Goal: Task Accomplishment & Management: Manage account settings

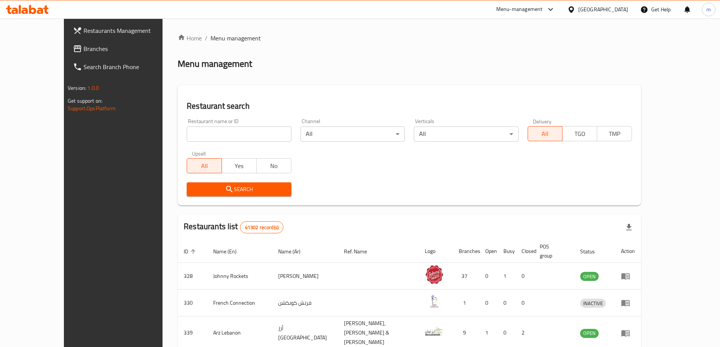
click at [83, 52] on span "Branches" at bounding box center [130, 48] width 94 height 9
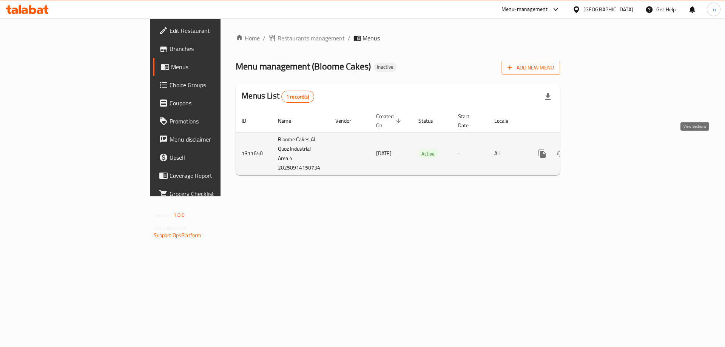
click at [601, 149] on icon "enhanced table" at bounding box center [596, 153] width 9 height 9
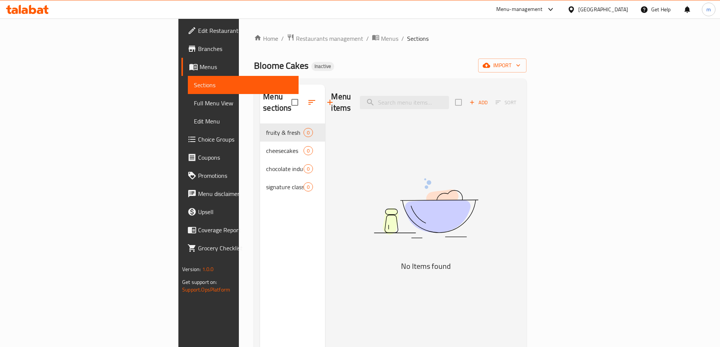
click at [254, 69] on span "Bloome Cakes" at bounding box center [281, 65] width 54 height 17
click at [254, 70] on span "Bloome Cakes" at bounding box center [281, 65] width 54 height 17
copy span "Bloome Cakes"
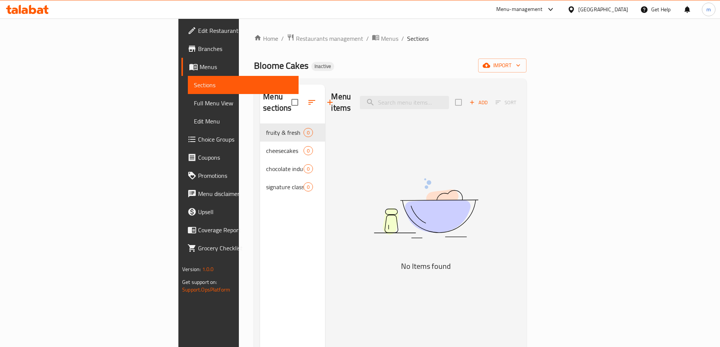
click at [318, 45] on div "Home / Restaurants management / Menus / Sections Bloome Cakes Inactive import M…" at bounding box center [390, 236] width 272 height 404
click at [381, 39] on span "Menus" at bounding box center [389, 38] width 17 height 9
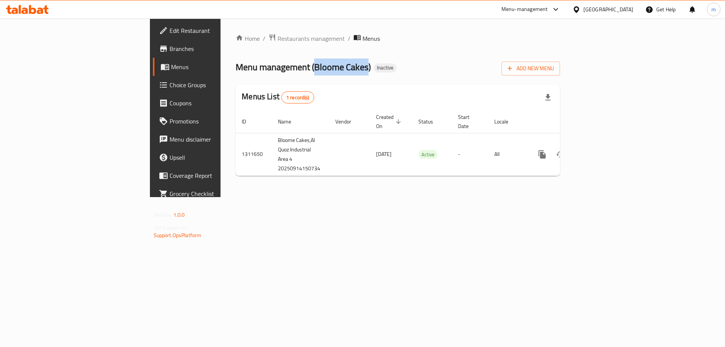
drag, startPoint x: 216, startPoint y: 62, endPoint x: 270, endPoint y: 67, distance: 53.9
click at [270, 67] on span "Menu management ( Bloome Cakes )" at bounding box center [303, 67] width 135 height 17
copy span "Bloome Cakes"
click at [560, 68] on button "Add New Menu" at bounding box center [531, 69] width 59 height 14
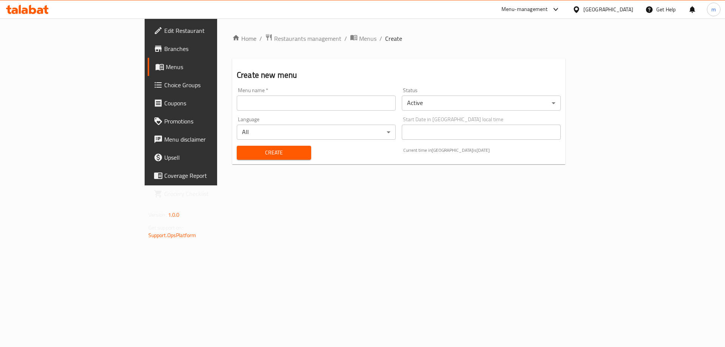
click at [269, 113] on div "Menu name   * Menu name *" at bounding box center [316, 99] width 165 height 29
click at [271, 100] on input "text" at bounding box center [316, 103] width 159 height 15
paste input "Bloome Cakes"
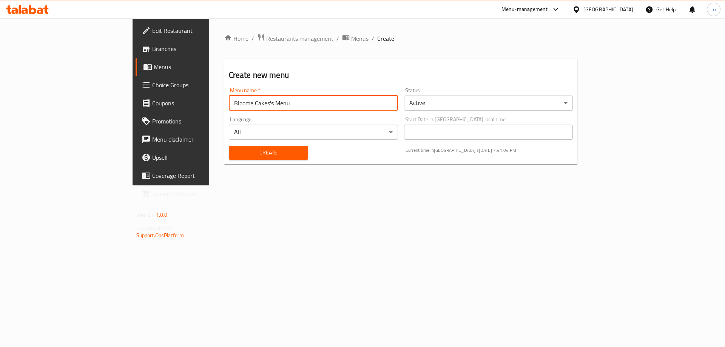
type input "Bloome Cakes's Menu"
click at [229, 146] on button "Create" at bounding box center [268, 153] width 79 height 14
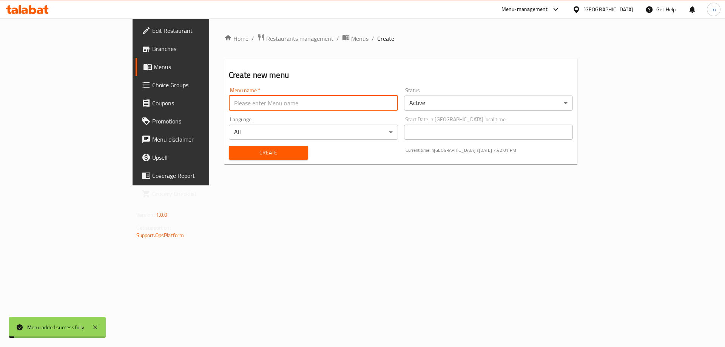
click at [154, 62] on span "Menus" at bounding box center [201, 66] width 94 height 9
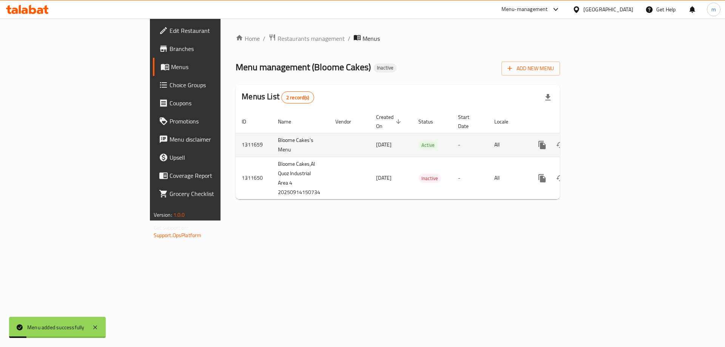
click at [606, 136] on link "enhanced table" at bounding box center [597, 145] width 18 height 18
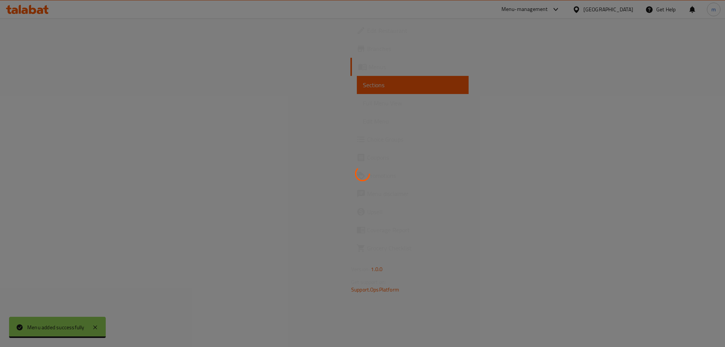
click at [455, 149] on div at bounding box center [362, 173] width 725 height 347
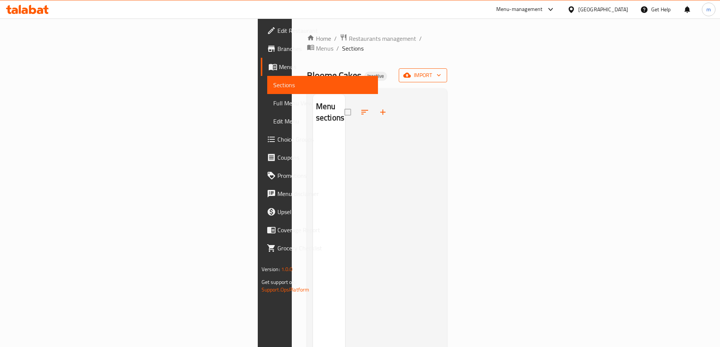
click at [447, 68] on button "import" at bounding box center [422, 75] width 48 height 14
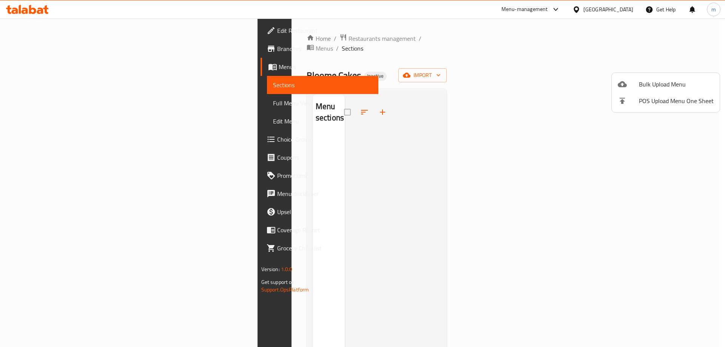
click at [656, 77] on li "Bulk Upload Menu" at bounding box center [666, 84] width 108 height 17
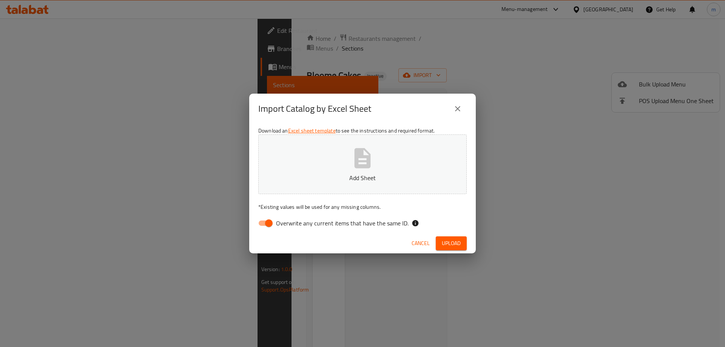
click at [345, 222] on span "Overwrite any current items that have the same ID." at bounding box center [342, 223] width 133 height 9
click at [290, 222] on input "Overwrite any current items that have the same ID." at bounding box center [268, 223] width 43 height 14
checkbox input "false"
click at [446, 242] on span "Upload" at bounding box center [451, 243] width 19 height 9
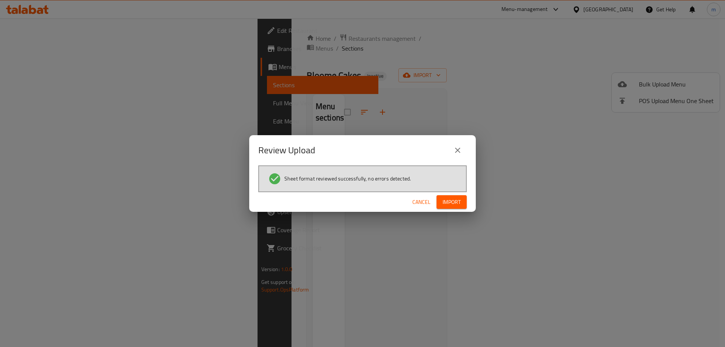
click at [453, 203] on span "Import" at bounding box center [452, 202] width 18 height 9
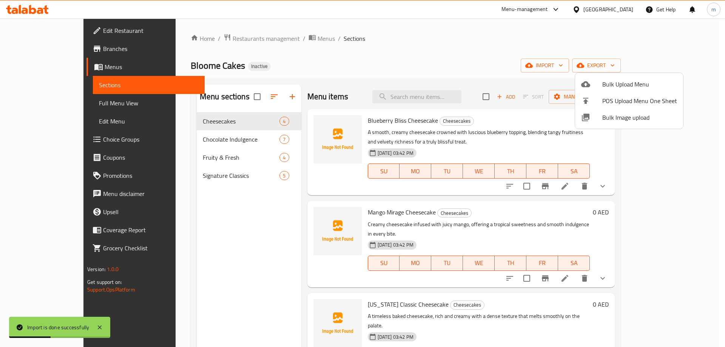
click at [543, 124] on div at bounding box center [362, 173] width 725 height 347
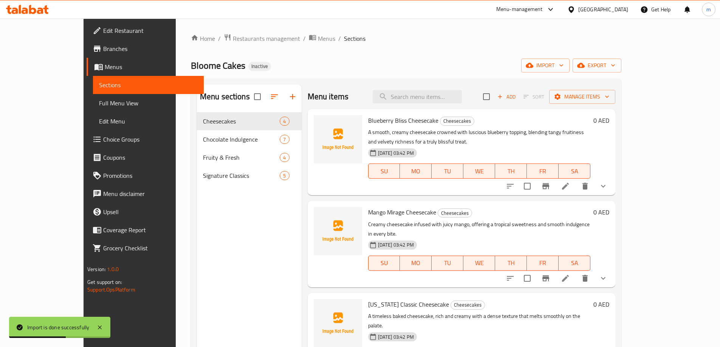
click at [576, 179] on li at bounding box center [564, 186] width 21 height 14
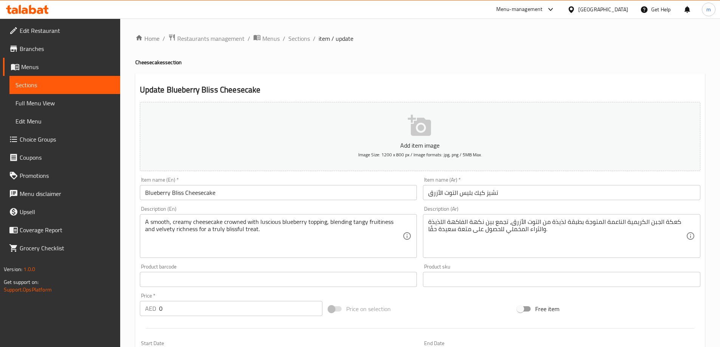
click at [596, 194] on input "تشيز كيك بليس التوت الأزرق" at bounding box center [561, 192] width 277 height 15
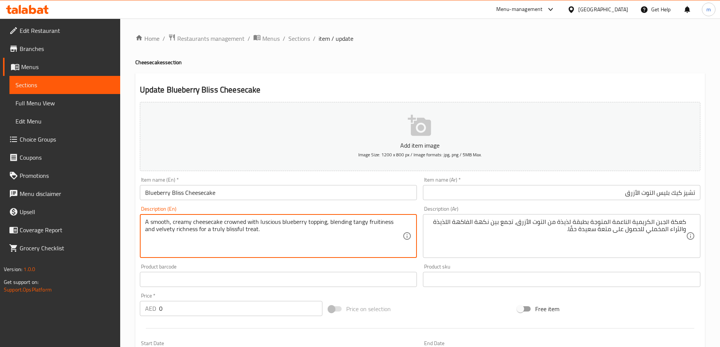
click at [201, 223] on textarea "A smooth, creamy cheesecake crowned with luscious blueberry topping, blending t…" at bounding box center [274, 236] width 258 height 36
drag, startPoint x: 245, startPoint y: 223, endPoint x: 329, endPoint y: 218, distance: 84.0
click at [329, 218] on textarea "A smooth, creamy cheesecake crowned with luscious blueberry topping, blending t…" at bounding box center [274, 236] width 258 height 36
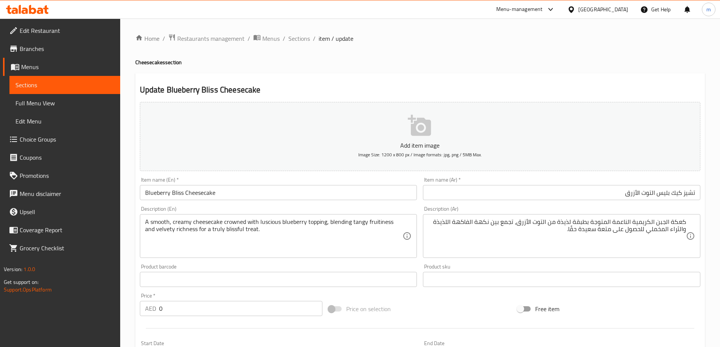
click at [422, 34] on ol "Home / Restaurants management / Menus / Sections / item / update" at bounding box center [419, 39] width 569 height 10
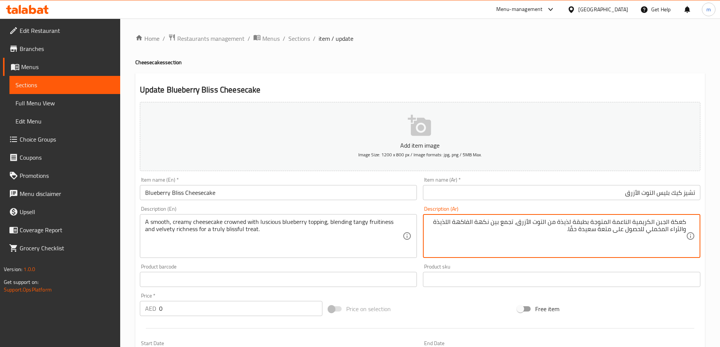
drag, startPoint x: 476, startPoint y: 222, endPoint x: 460, endPoint y: 224, distance: 15.5
click at [449, 224] on textarea "كعكة الجبن الكريمية الناعمة المتوجة بطبقة لذيذة من التوت الأزرق، تجمع بين نكهة …" at bounding box center [557, 236] width 258 height 36
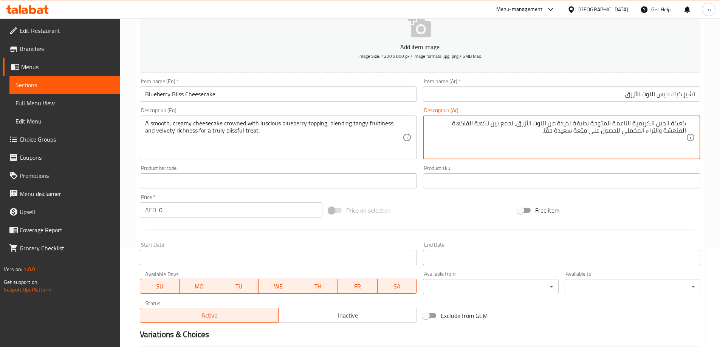
scroll to position [204, 0]
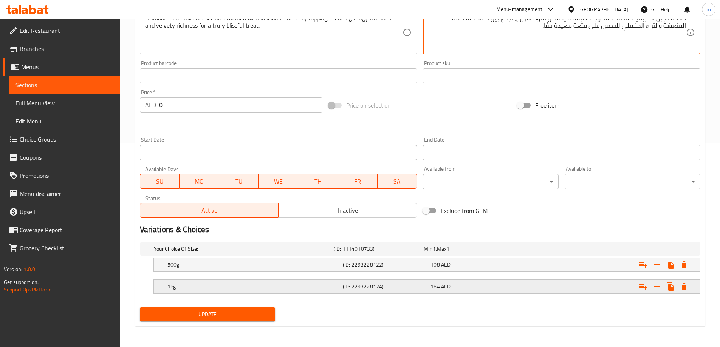
click at [302, 286] on h5 "1kg" at bounding box center [253, 287] width 172 height 8
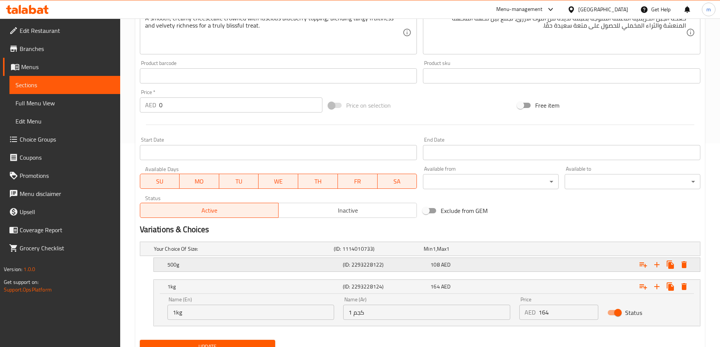
click at [313, 269] on div "500g" at bounding box center [253, 264] width 175 height 11
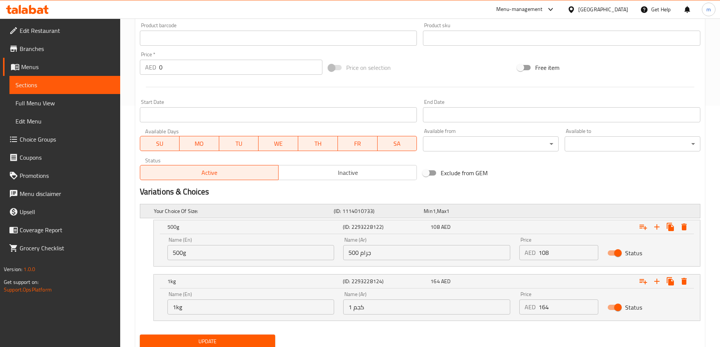
scroll to position [90, 0]
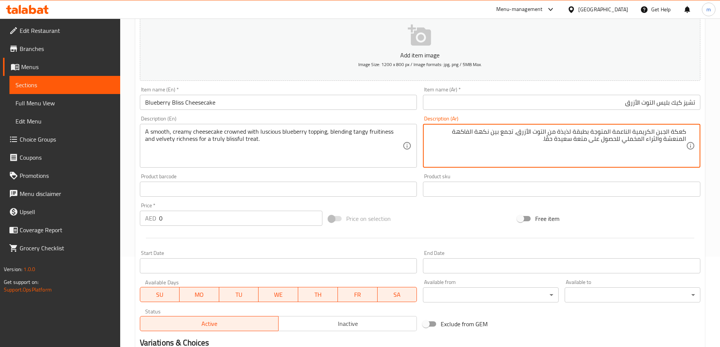
drag, startPoint x: 656, startPoint y: 132, endPoint x: 708, endPoint y: 131, distance: 51.4
type textarea "تشيز كيك الكريمية الناعمة المتوجة بطبقة لذيذة من التوت الأزرق، تجمع بين نكهة ال…"
click at [582, 101] on input "تشيز كيك بليس التوت الأزرق" at bounding box center [561, 102] width 277 height 15
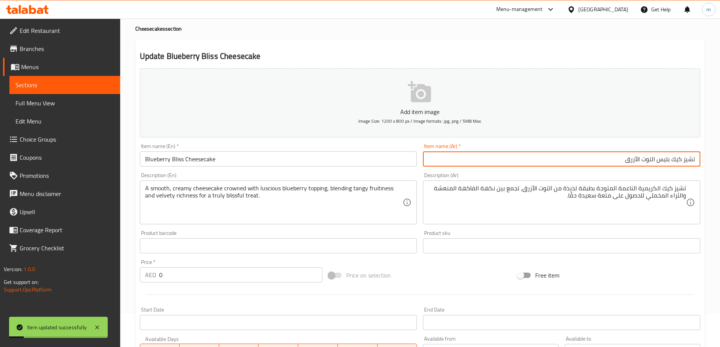
scroll to position [0, 0]
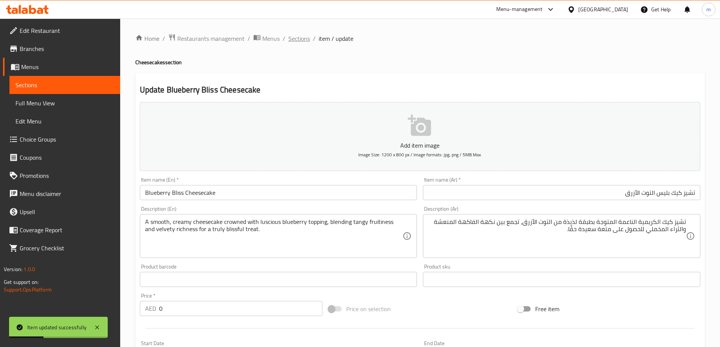
click at [297, 43] on span "Sections" at bounding box center [299, 38] width 22 height 9
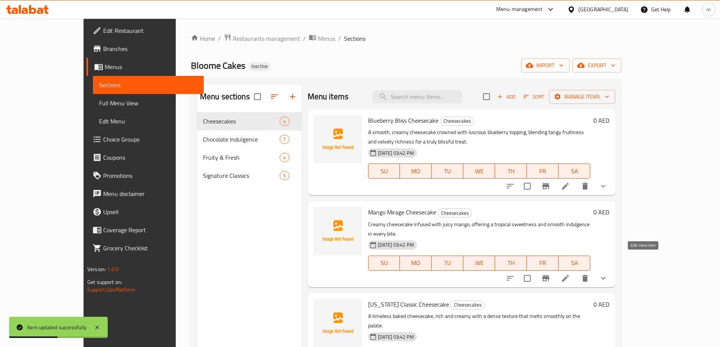
click at [570, 274] on icon at bounding box center [565, 278] width 9 height 9
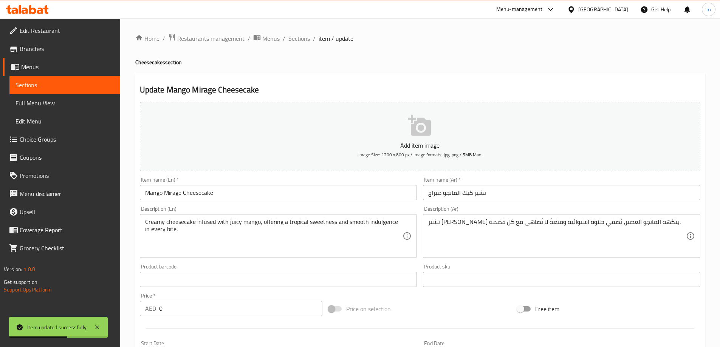
click at [535, 190] on input "تشيز كيك المانجو ميراج" at bounding box center [561, 192] width 277 height 15
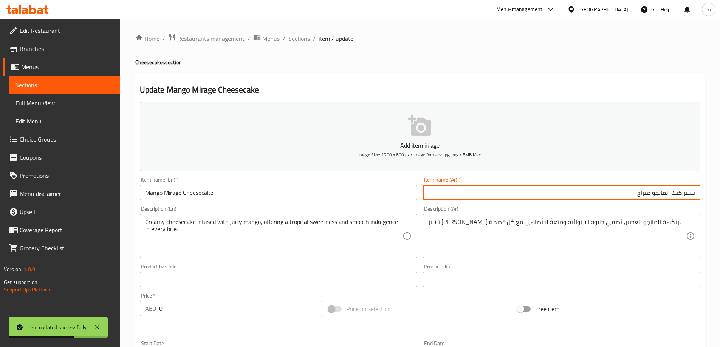
click at [539, 214] on div "Description (Ar) تشيز كيك كريمي بنكهة المانجو العصير، يُضفي حلاوة استوائية ومتع…" at bounding box center [561, 232] width 277 height 52
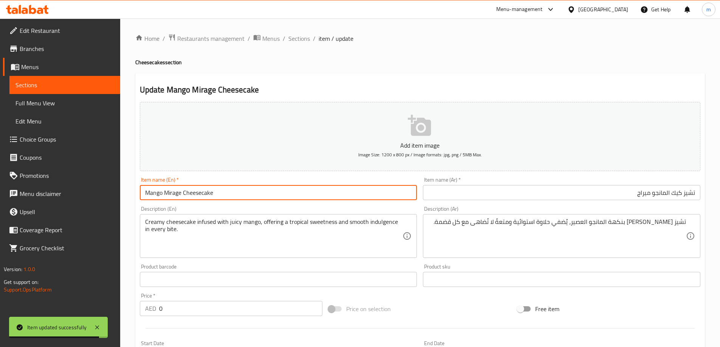
drag, startPoint x: 216, startPoint y: 186, endPoint x: 135, endPoint y: 191, distance: 80.6
click at [135, 191] on div "Update Mango Mirage Cheesecake Add item image Image Size: 1200 x 800 px / Image…" at bounding box center [419, 301] width 569 height 456
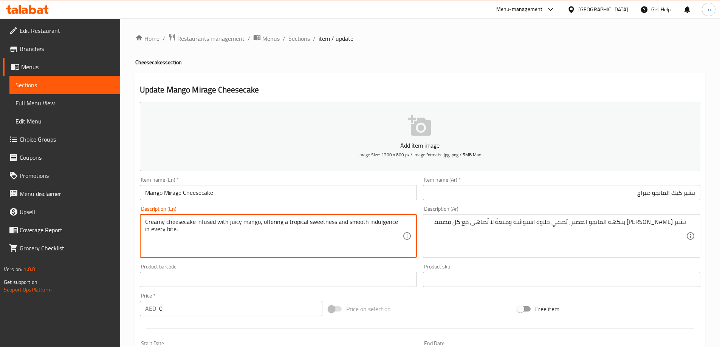
drag, startPoint x: 193, startPoint y: 221, endPoint x: 210, endPoint y: 221, distance: 17.8
click at [210, 221] on textarea "Creamy cheesecake infused with juicy mango, offering a tropical sweetness and s…" at bounding box center [274, 236] width 258 height 36
click at [213, 230] on textarea "Creamy cheesecake infused with juicy mango, offering a tropical sweetness and s…" at bounding box center [274, 236] width 258 height 36
drag, startPoint x: 196, startPoint y: 221, endPoint x: 229, endPoint y: 222, distance: 33.3
click at [229, 222] on textarea "Creamy cheesecake infused with juicy mango, offering a tropical sweetness and s…" at bounding box center [274, 236] width 258 height 36
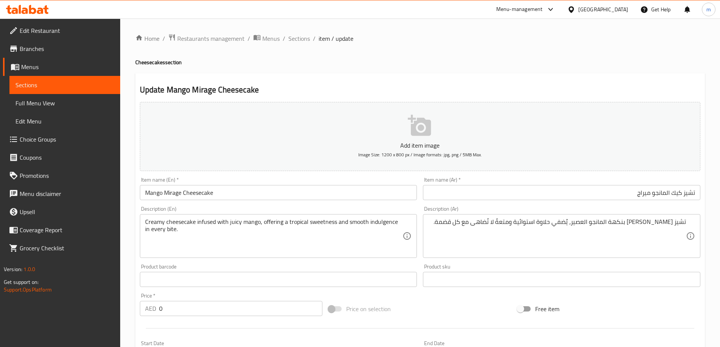
click at [334, 67] on div "Home / Restaurants management / Menus / Sections / item / update Cheesecakes se…" at bounding box center [419, 285] width 569 height 502
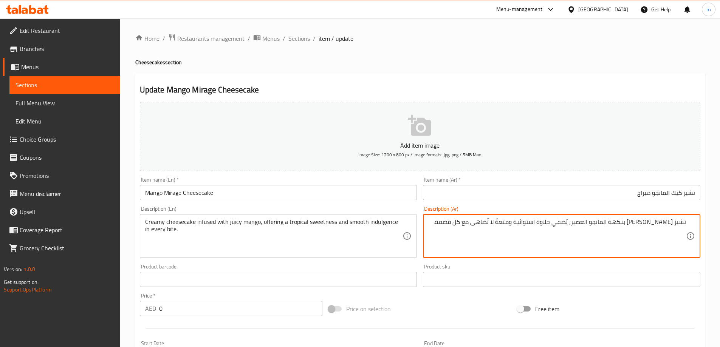
drag, startPoint x: 623, startPoint y: 224, endPoint x: 641, endPoint y: 224, distance: 18.1
click at [550, 71] on div "Home / Restaurants management / Menus / Sections / item / update Cheesecakes se…" at bounding box center [419, 285] width 569 height 502
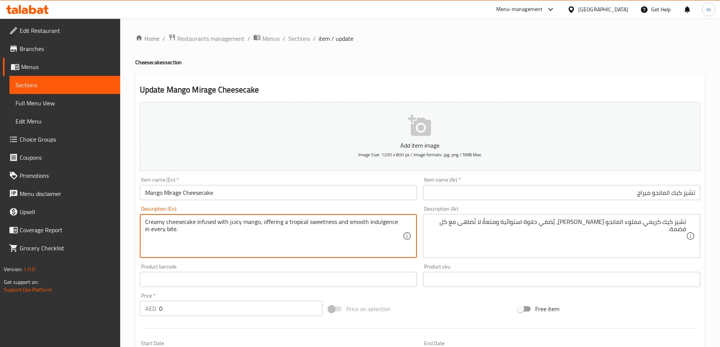
drag, startPoint x: 264, startPoint y: 229, endPoint x: 274, endPoint y: 229, distance: 10.2
drag, startPoint x: 270, startPoint y: 225, endPoint x: 276, endPoint y: 226, distance: 6.1
click at [276, 226] on textarea "Creamy cheesecake infused with juicy mango, offering a tropical sweetness and s…" at bounding box center [274, 236] width 258 height 36
drag, startPoint x: 331, startPoint y: 222, endPoint x: 301, endPoint y: 225, distance: 29.7
click at [301, 225] on textarea "Creamy cheesecake infused with juicy mango, offering a tropical sweetness and s…" at bounding box center [274, 236] width 258 height 36
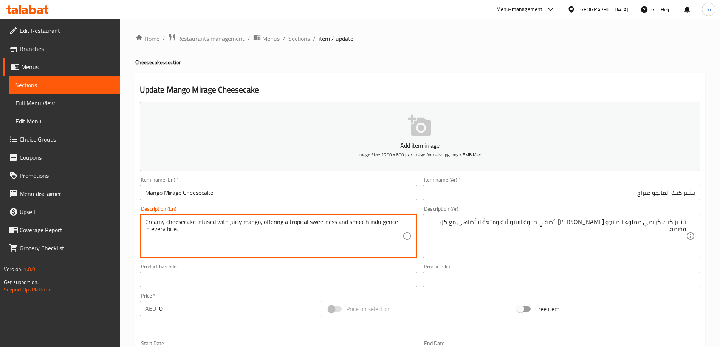
drag, startPoint x: 391, startPoint y: 222, endPoint x: 348, endPoint y: 223, distance: 43.5
click at [348, 223] on textarea "Creamy cheesecake infused with juicy mango, offering a tropical sweetness and s…" at bounding box center [274, 236] width 258 height 36
click at [354, 222] on textarea "Creamy cheesecake infused with juicy mango, offering a tropical sweetness and s…" at bounding box center [274, 236] width 258 height 36
drag, startPoint x: 347, startPoint y: 221, endPoint x: 353, endPoint y: 233, distance: 13.2
click at [353, 233] on textarea "Creamy cheesecake infused with juicy mango, offering a tropical sweetness and s…" at bounding box center [274, 236] width 258 height 36
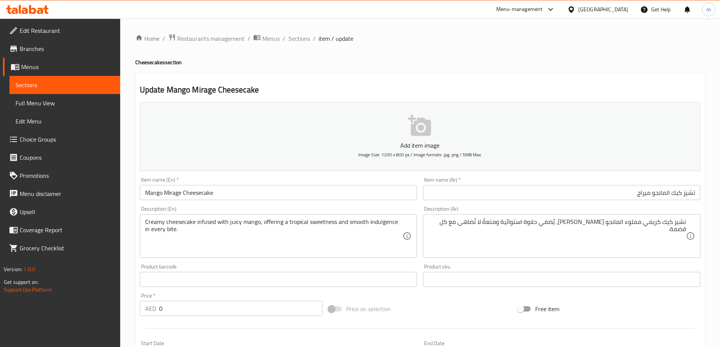
click at [366, 222] on textarea "Creamy cheesecake infused with juicy mango, offering a tropical sweetness and s…" at bounding box center [274, 236] width 258 height 36
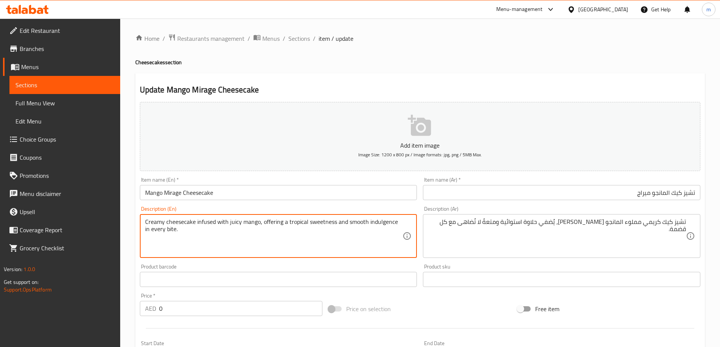
click at [366, 222] on textarea "Creamy cheesecake infused with juicy mango, offering a tropical sweetness and s…" at bounding box center [274, 236] width 258 height 36
click at [377, 225] on textarea "Creamy cheesecake infused with juicy mango, offering a tropical sweetness and s…" at bounding box center [274, 236] width 258 height 36
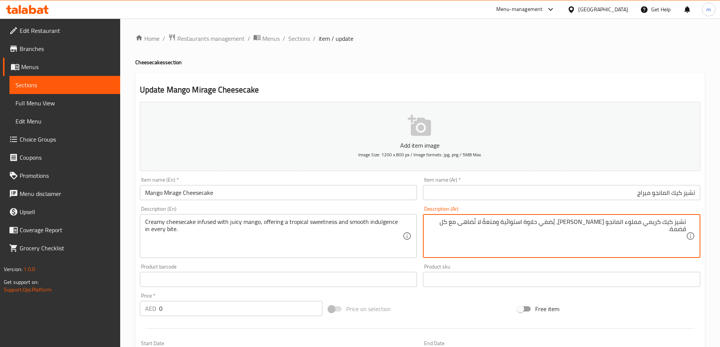
drag, startPoint x: 522, startPoint y: 225, endPoint x: 509, endPoint y: 230, distance: 14.0
paste textarea "إندلجنس"
type textarea "تشيز كيك كريمي مملوء المانجو [PERSON_NAME]، يُضفي حلاوة استوائية وإندلجنس ناعم …"
click at [486, 191] on input "تشيز كيك المانجو ميراج" at bounding box center [561, 192] width 277 height 15
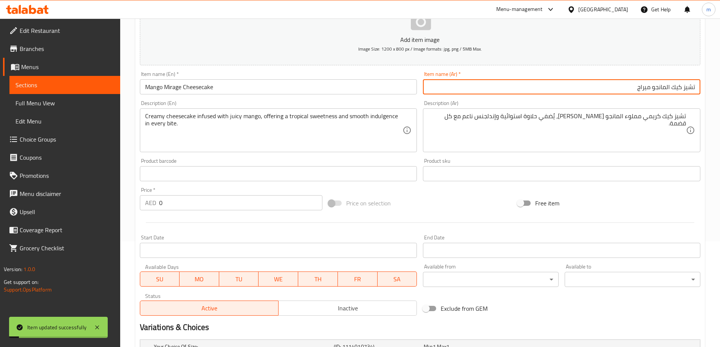
scroll to position [204, 0]
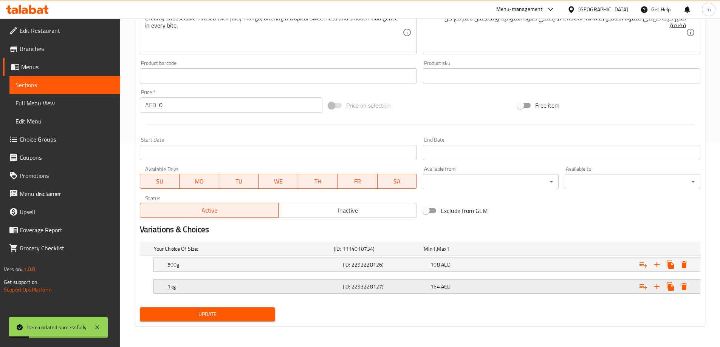
click at [253, 285] on h5 "1kg" at bounding box center [253, 287] width 172 height 8
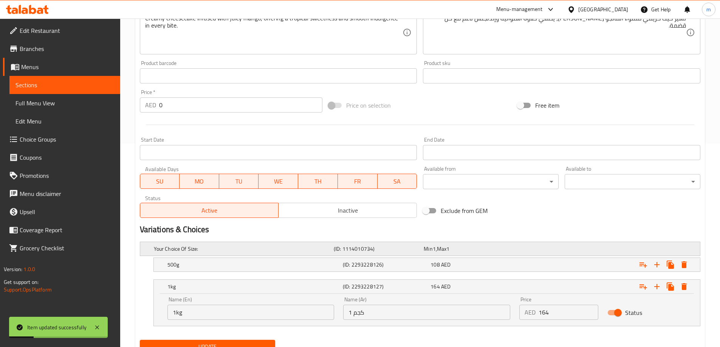
click at [264, 255] on div "Your Choice Of Size: (ID: 1114010734) Min 1 , Max 1" at bounding box center [422, 249] width 540 height 17
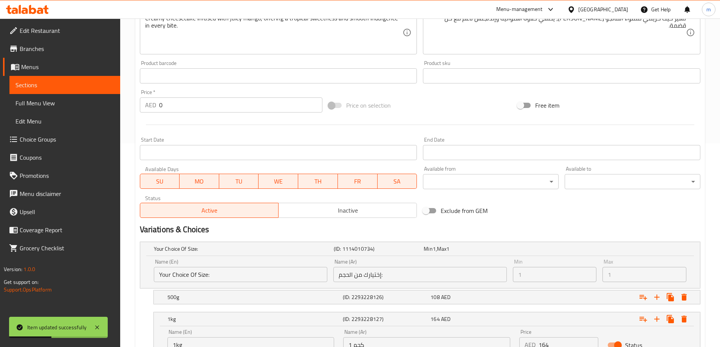
scroll to position [269, 0]
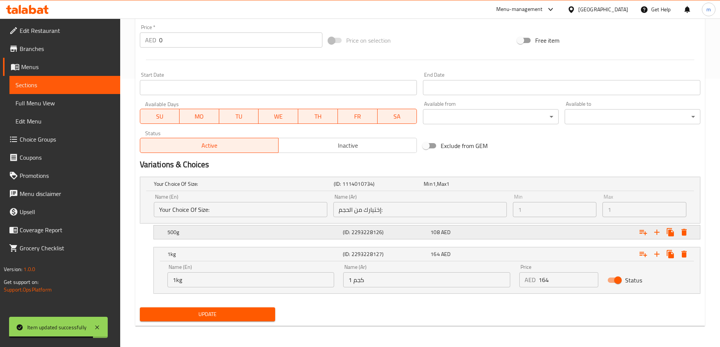
click at [348, 229] on h5 "(ID: 2293228126)" at bounding box center [385, 233] width 85 height 8
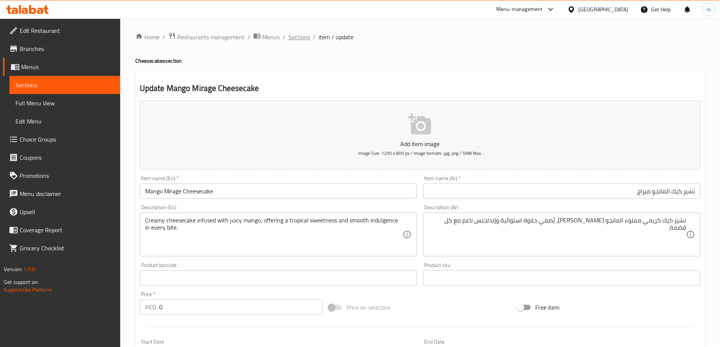
scroll to position [0, 0]
click at [310, 42] on ol "Home / Restaurants management / Menus / Sections / item / update" at bounding box center [419, 39] width 569 height 10
click at [313, 39] on li "/" at bounding box center [314, 38] width 3 height 9
click at [311, 39] on ol "Home / Restaurants management / Menus / Sections / item / update" at bounding box center [419, 39] width 569 height 10
click at [309, 39] on ol "Home / Restaurants management / Menus / Sections / item / update" at bounding box center [419, 39] width 569 height 10
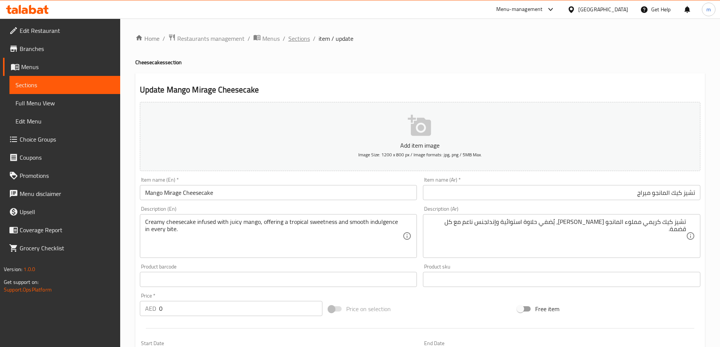
click at [309, 39] on span "Sections" at bounding box center [299, 38] width 22 height 9
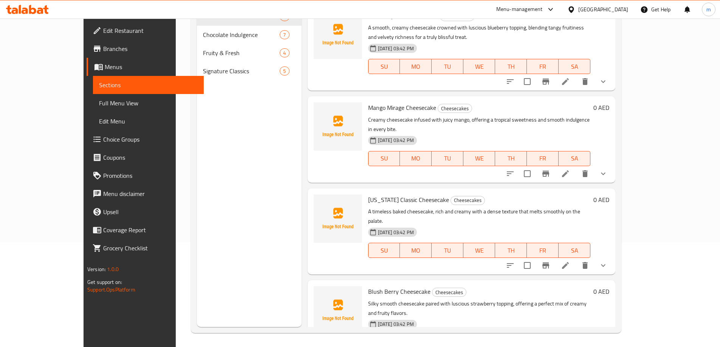
scroll to position [106, 0]
click at [568, 261] on icon at bounding box center [565, 264] width 7 height 7
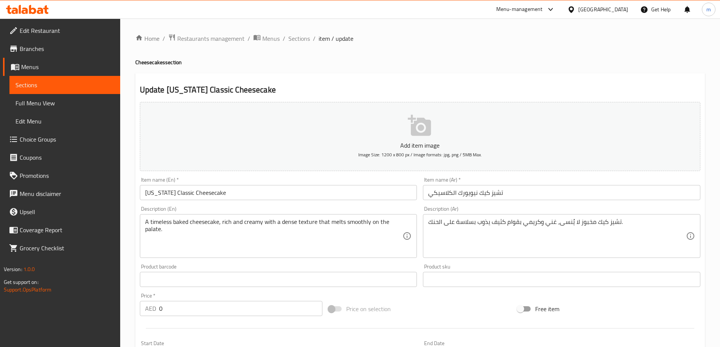
click at [492, 196] on input "تشيز كيك نيويورك الكلاسيكي" at bounding box center [561, 192] width 277 height 15
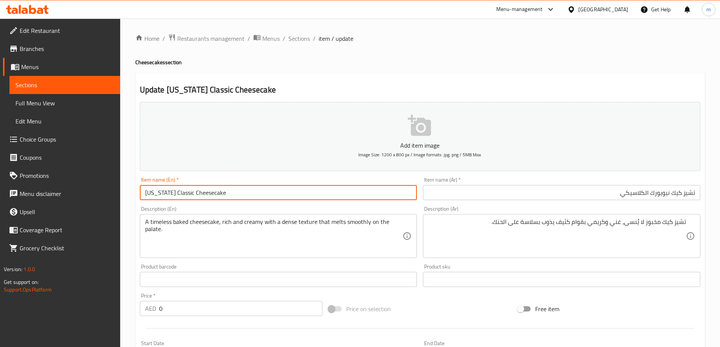
drag, startPoint x: 234, startPoint y: 189, endPoint x: 122, endPoint y: 192, distance: 112.2
click at [122, 192] on div "Home / Restaurants management / Menus / Sections / item / update Cheesecakes se…" at bounding box center [419, 285] width 599 height 532
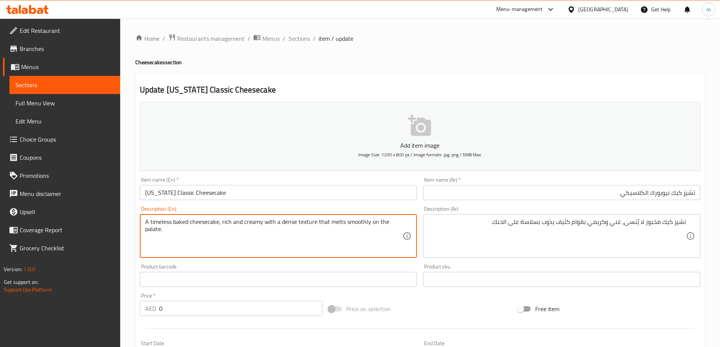
drag, startPoint x: 219, startPoint y: 222, endPoint x: 133, endPoint y: 221, distance: 86.9
click at [166, 224] on textarea "A timeless baked cheesecake, rich and creamy with a dense texture that melts sm…" at bounding box center [274, 236] width 258 height 36
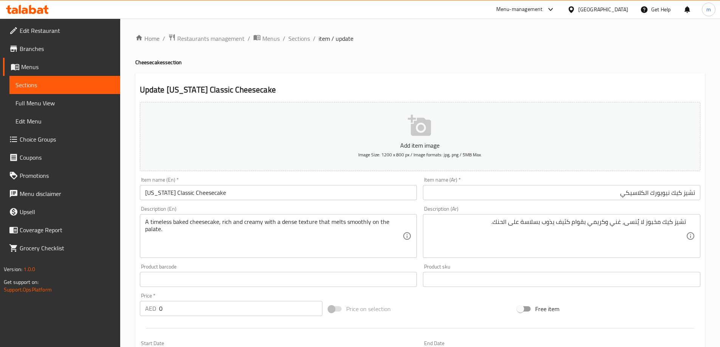
drag, startPoint x: 144, startPoint y: 221, endPoint x: 218, endPoint y: 222, distance: 73.7
click at [215, 219] on div "A timeless baked cheesecake, rich and creamy with a dense texture that melts sm…" at bounding box center [278, 236] width 277 height 44
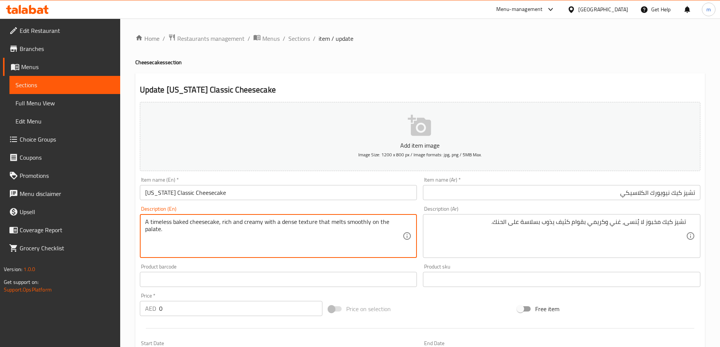
drag, startPoint x: 194, startPoint y: 221, endPoint x: 136, endPoint y: 220, distance: 57.8
click at [136, 220] on div "Update [US_STATE] Classic Cheesecake Add item image Image Size: 1200 x 800 px /…" at bounding box center [419, 301] width 569 height 456
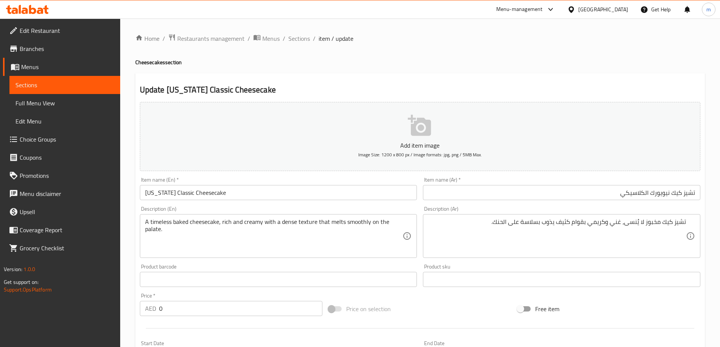
click at [261, 68] on div "Home / Restaurants management / Menus / Sections / item / update Cheesecakes se…" at bounding box center [419, 285] width 569 height 502
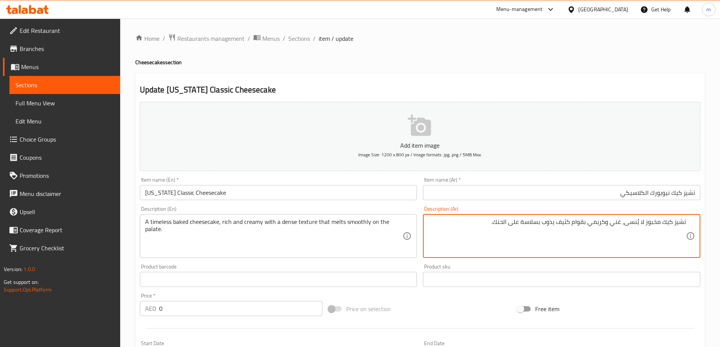
drag, startPoint x: 644, startPoint y: 224, endPoint x: 625, endPoint y: 225, distance: 19.3
type textarea "تشيز كيك مخبوز [PERSON_NAME]، [PERSON_NAME] و[PERSON_NAME] بقوام كثيف يذوب بسلا…"
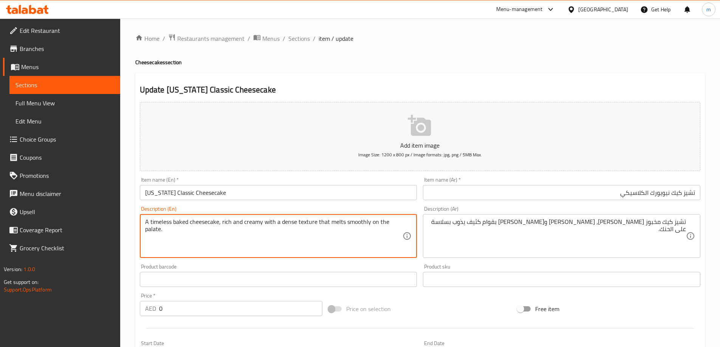
drag, startPoint x: 220, startPoint y: 223, endPoint x: 292, endPoint y: 225, distance: 71.8
click at [289, 223] on textarea "A timeless baked cheesecake, rich and creamy with a dense texture that melts sm…" at bounding box center [274, 236] width 258 height 36
click at [289, 222] on textarea "A timeless baked cheesecake, rich and creamy with a dense texture that melts sm…" at bounding box center [274, 236] width 258 height 36
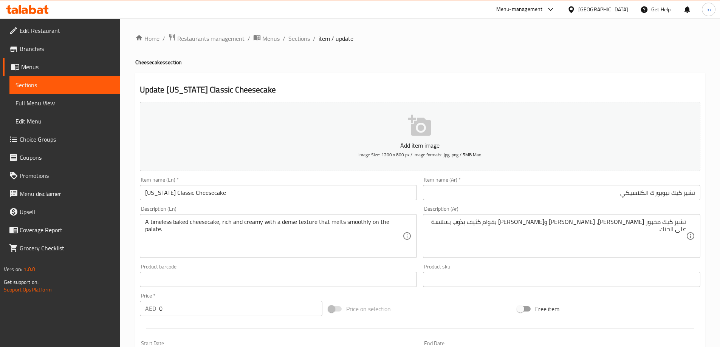
click at [344, 224] on textarea "A timeless baked cheesecake, rich and creamy with a dense texture that melts sm…" at bounding box center [274, 236] width 258 height 36
click at [339, 202] on div "Item name (En)   * [US_STATE] Classic Cheesecake Item name (En) *" at bounding box center [278, 188] width 283 height 29
click at [339, 198] on input "[US_STATE] Classic Cheesecake" at bounding box center [278, 192] width 277 height 15
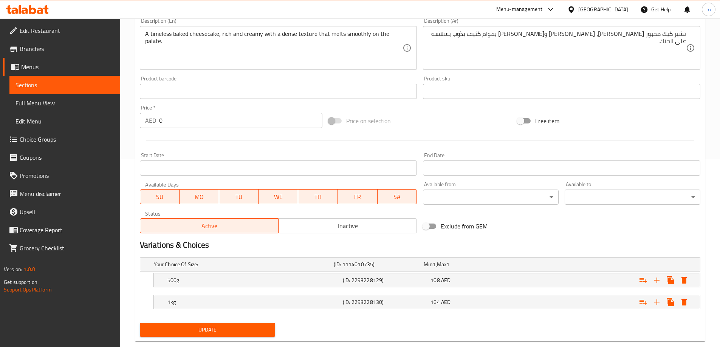
scroll to position [189, 0]
click at [140, 322] on button "Update" at bounding box center [208, 329] width 136 height 14
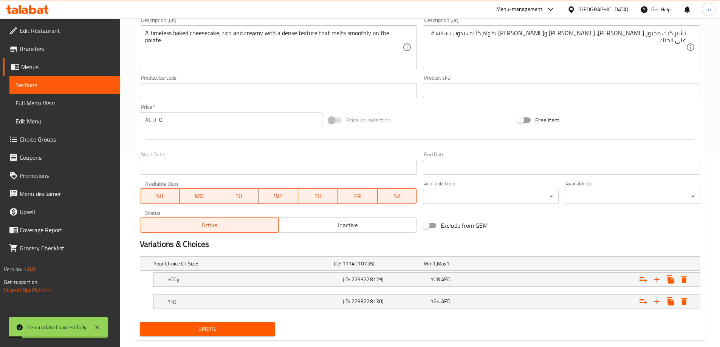
scroll to position [0, 0]
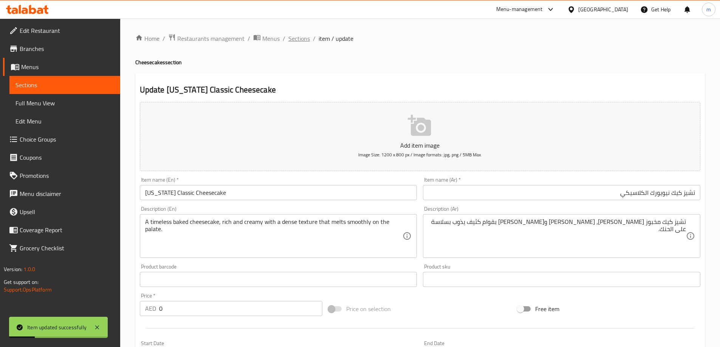
click at [303, 40] on span "Sections" at bounding box center [299, 38] width 22 height 9
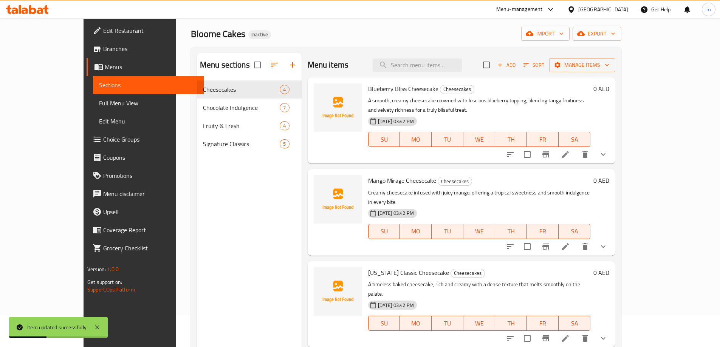
scroll to position [106, 0]
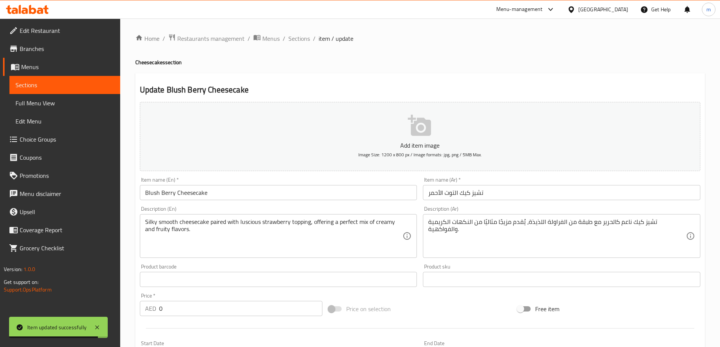
click at [458, 193] on input "تشيز كيك التوت الأحمر" at bounding box center [561, 192] width 277 height 15
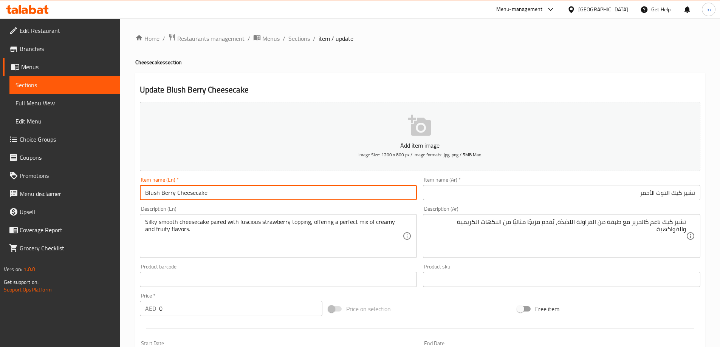
drag, startPoint x: 216, startPoint y: 193, endPoint x: 141, endPoint y: 198, distance: 75.3
click at [141, 198] on input "Blush Berry Cheesecake" at bounding box center [278, 192] width 277 height 15
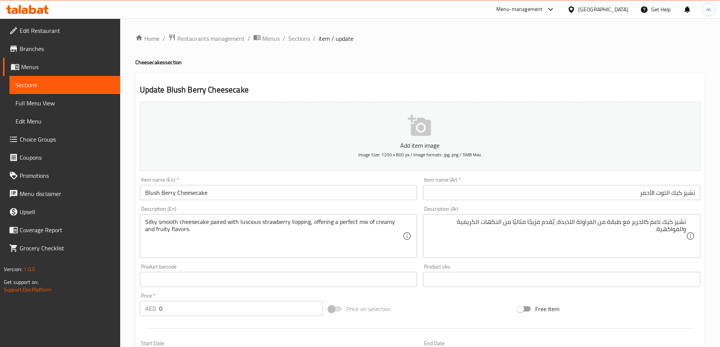
click at [158, 192] on input "Blush Berry Cheesecake" at bounding box center [278, 192] width 277 height 15
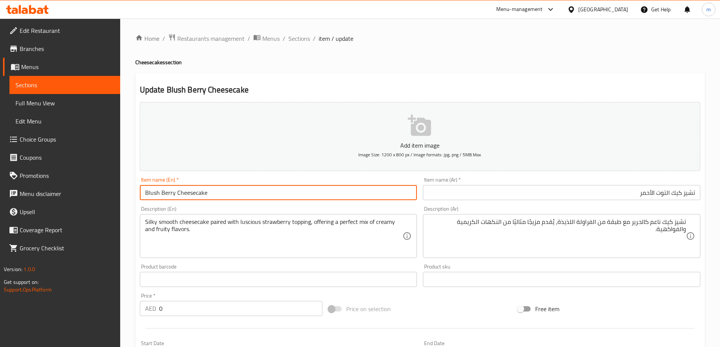
click at [154, 190] on input "Blush Berry Cheesecake" at bounding box center [278, 192] width 277 height 15
drag, startPoint x: 174, startPoint y: 195, endPoint x: 130, endPoint y: 193, distance: 44.2
click at [130, 193] on div "Home / Restaurants management / Menus / Sections / item / update Cheesecakes se…" at bounding box center [419, 285] width 599 height 532
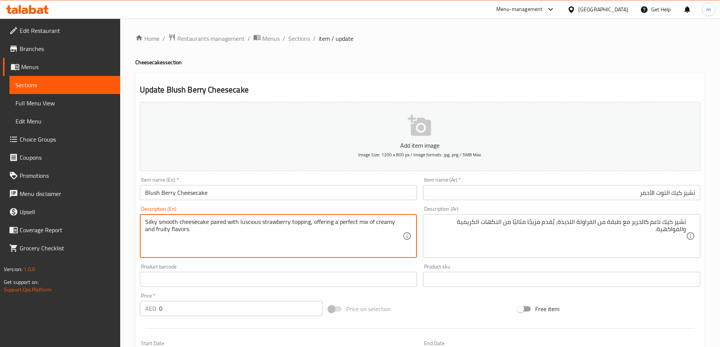
drag, startPoint x: 193, startPoint y: 223, endPoint x: 308, endPoint y: 220, distance: 114.9
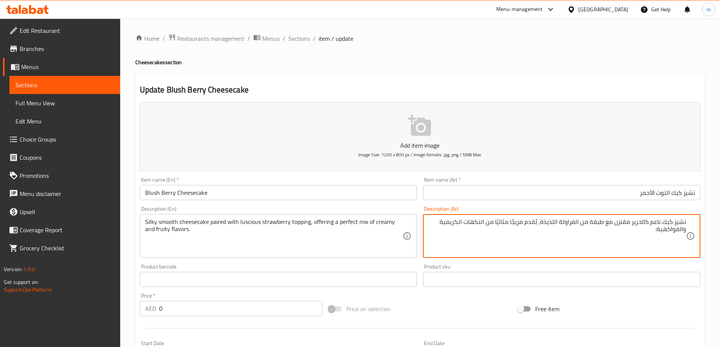
type textarea "تشيز كيك ناعم كالحرير مقترن مع طبقة من الفراولة اللذيذة، يُقدم مزيجًا مثاليًا م…"
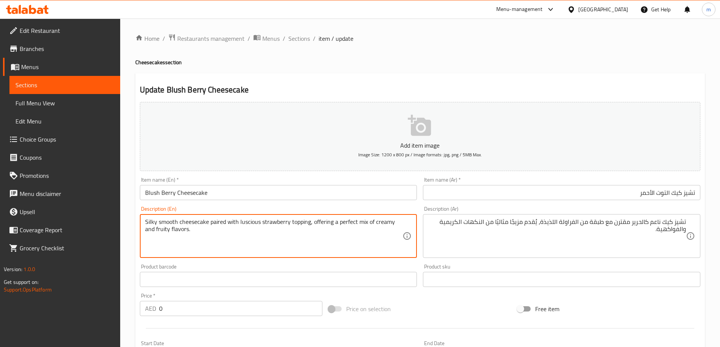
drag, startPoint x: 322, startPoint y: 222, endPoint x: 387, endPoint y: 229, distance: 65.3
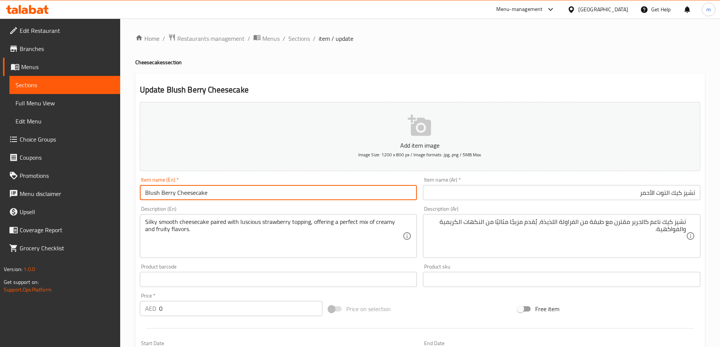
click at [365, 191] on input "Blush Berry Cheesecake" at bounding box center [278, 192] width 277 height 15
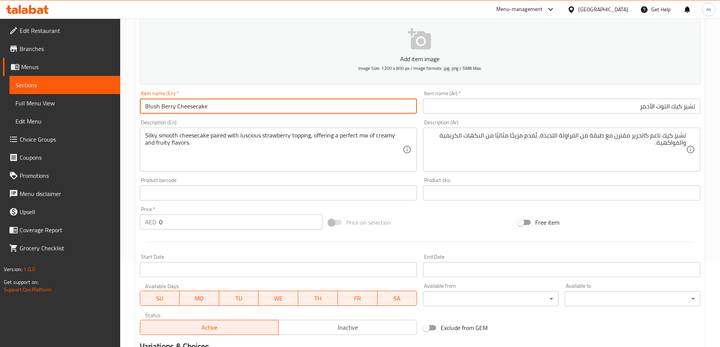
scroll to position [204, 0]
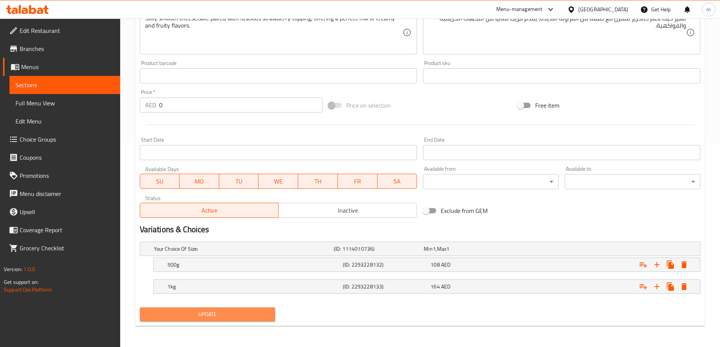
click at [250, 310] on span "Update" at bounding box center [208, 314] width 124 height 9
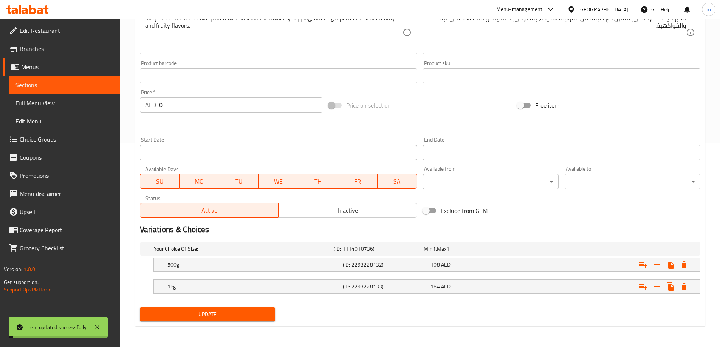
click at [330, 287] on h5 "1kg" at bounding box center [253, 287] width 172 height 8
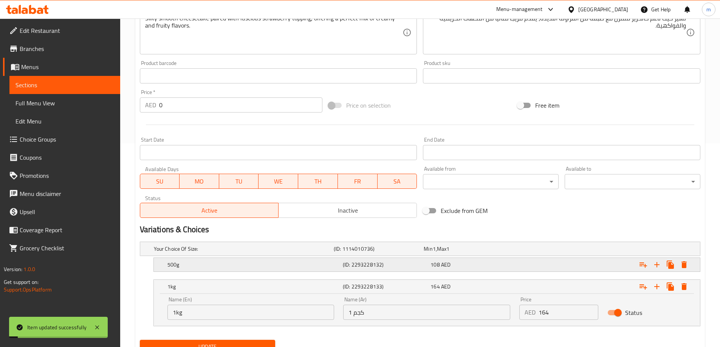
click at [337, 267] on h5 "500g" at bounding box center [253, 265] width 172 height 8
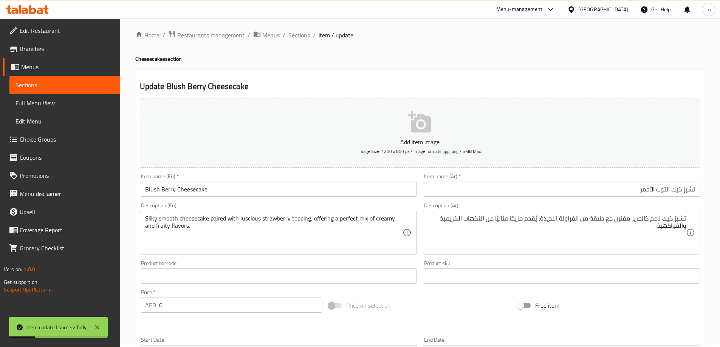
scroll to position [0, 0]
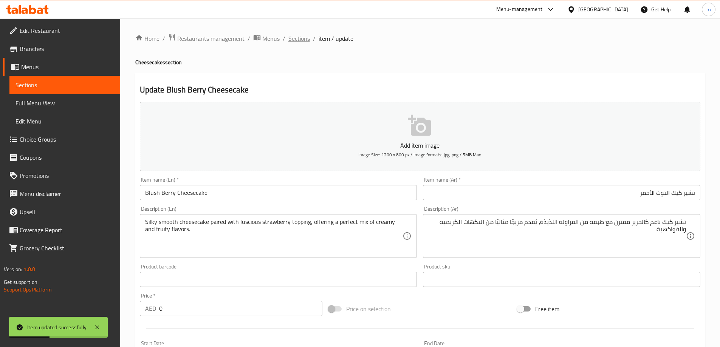
click at [305, 39] on span "Sections" at bounding box center [299, 38] width 22 height 9
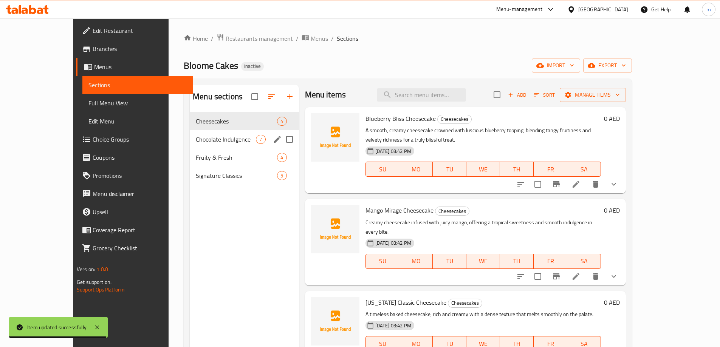
click at [196, 137] on span "Chocolate Indulgence" at bounding box center [226, 139] width 60 height 9
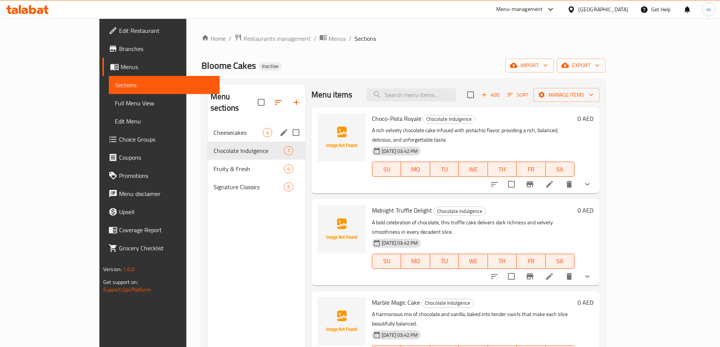
click at [280, 129] on icon "edit" at bounding box center [283, 132] width 7 height 7
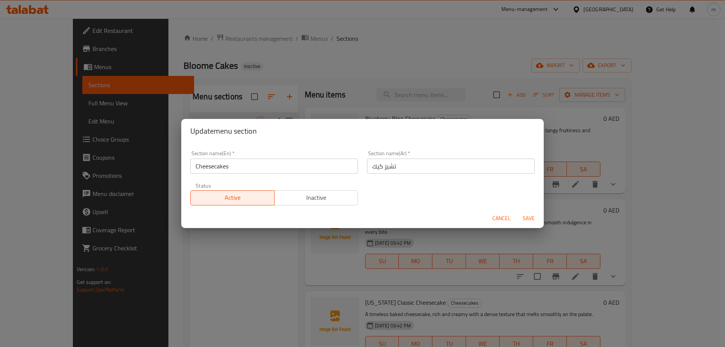
click at [416, 167] on input "تشيز كيك" at bounding box center [451, 166] width 168 height 15
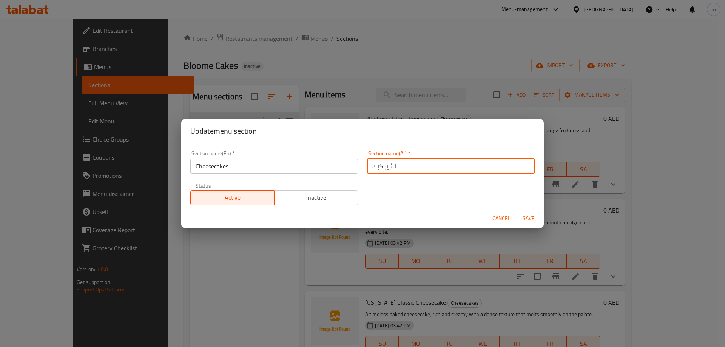
paste input "كعكات الجبن"
type input "كعكات الجبن"
click at [533, 216] on span "Save" at bounding box center [529, 218] width 18 height 9
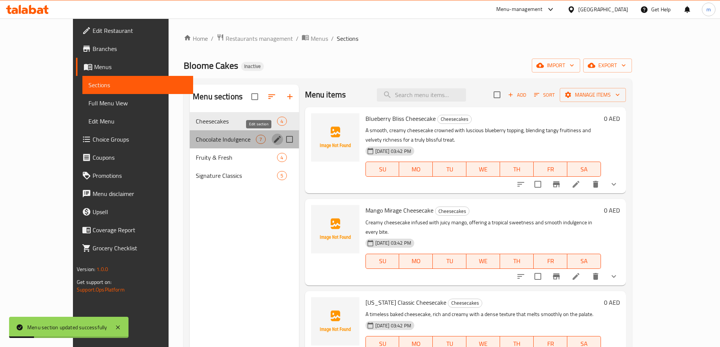
click at [273, 139] on icon "edit" at bounding box center [277, 139] width 9 height 9
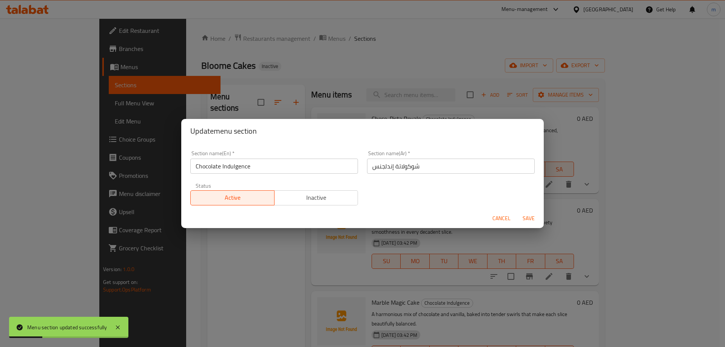
click at [437, 168] on input "شوكولاتة إندلجنس" at bounding box center [451, 166] width 168 height 15
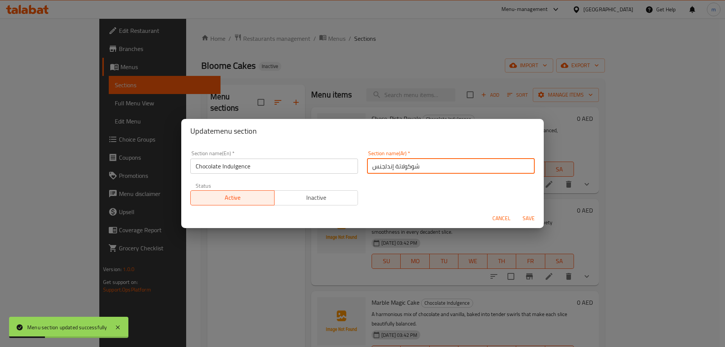
paste input "نغماس الشوكولاتة"
type input "انغماس الشوكولاتة"
click at [526, 217] on span "Save" at bounding box center [529, 218] width 18 height 9
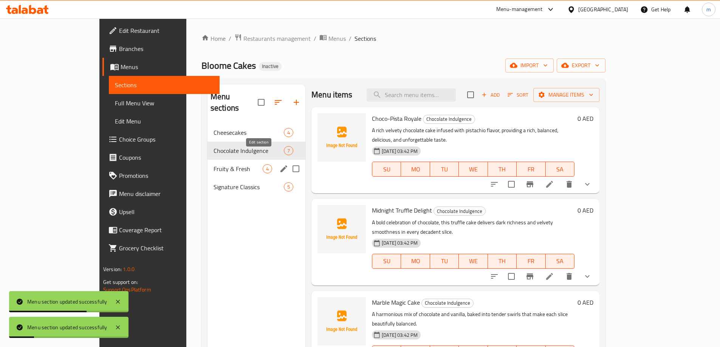
click at [279, 164] on icon "edit" at bounding box center [283, 168] width 9 height 9
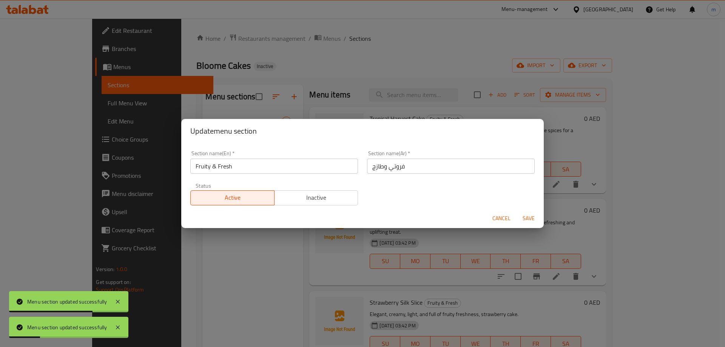
click at [459, 165] on input "فروتي وطازج" at bounding box center [451, 166] width 168 height 15
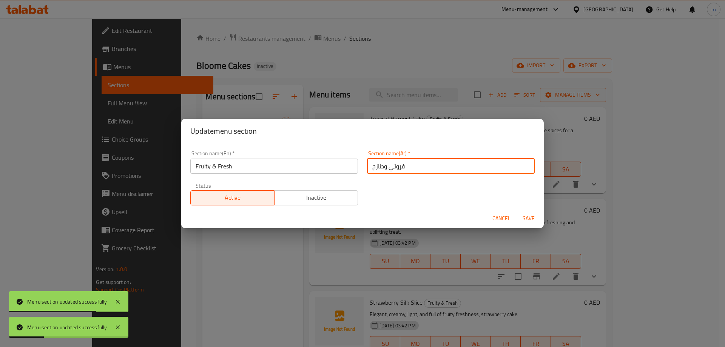
paste input "كه"
type input "فاكهي وطازج"
click at [528, 217] on span "Save" at bounding box center [529, 218] width 18 height 9
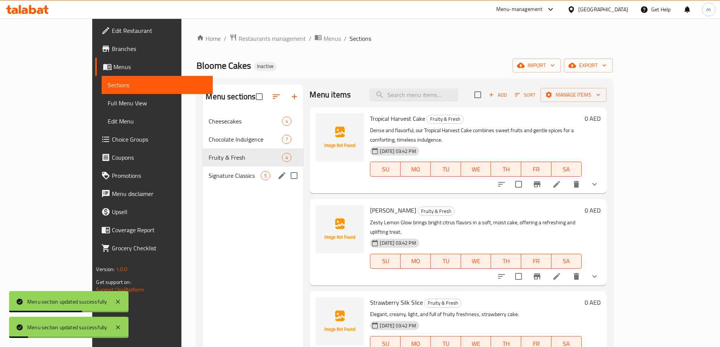
click at [276, 178] on button "edit" at bounding box center [281, 175] width 11 height 11
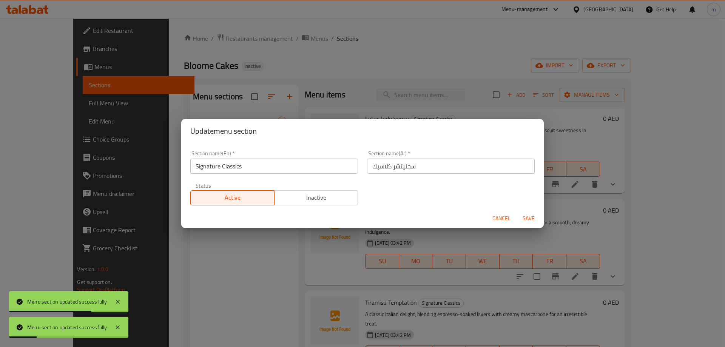
click at [437, 170] on input "سجنيتشر كلاسيك" at bounding box center [451, 166] width 168 height 15
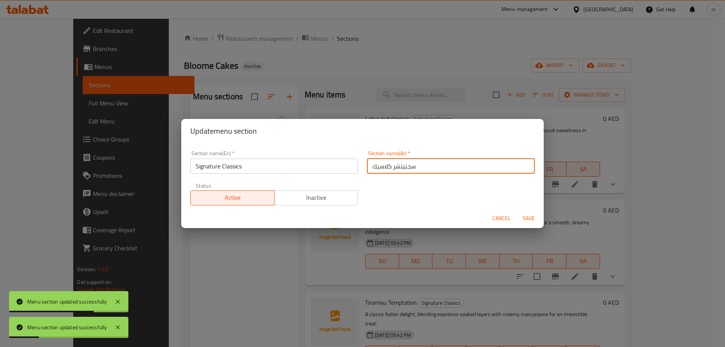
paste input "وقيع كلاسيكيات"
type input "توقيع كلاسيكيات"
click at [531, 216] on span "Save" at bounding box center [529, 218] width 18 height 9
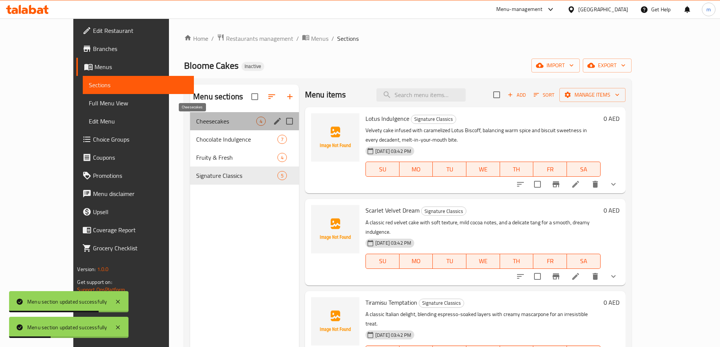
drag, startPoint x: 220, startPoint y: 124, endPoint x: 270, endPoint y: 128, distance: 50.0
click at [219, 124] on span "Cheesecakes" at bounding box center [226, 121] width 60 height 9
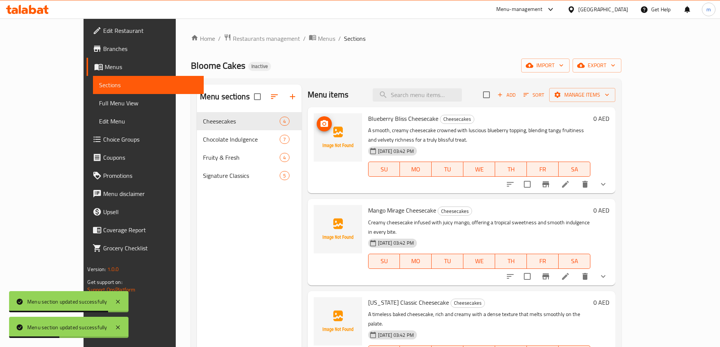
click at [570, 180] on icon at bounding box center [565, 184] width 9 height 9
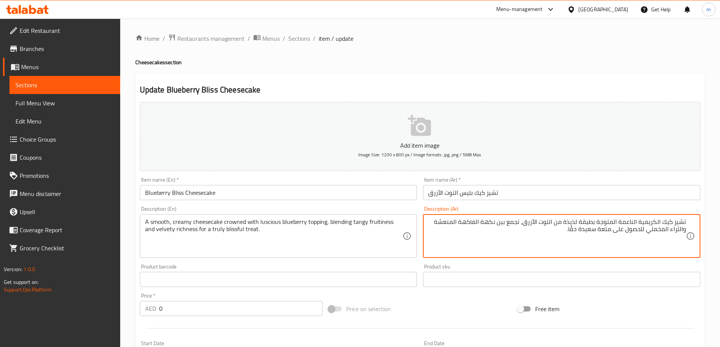
drag, startPoint x: 684, startPoint y: 220, endPoint x: 710, endPoint y: 217, distance: 26.7
click at [710, 217] on div "Home / Restaurants management / Menus / Sections / item / update Cheesecakes se…" at bounding box center [419, 285] width 599 height 532
paste textarea "كعكة الجبن"
type textarea "كعكة الجبن الكريمية الناعمة المتوجة بطبقة لذيذة من التوت الأزرق، تجمع بين نكهة …"
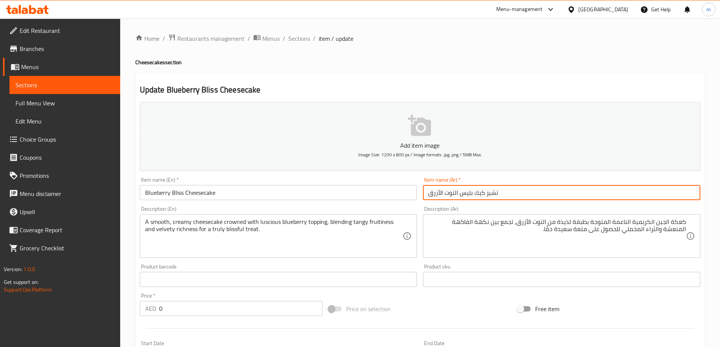
click at [677, 198] on input "تشيز كيك بليس التوت الأزرق" at bounding box center [561, 192] width 277 height 15
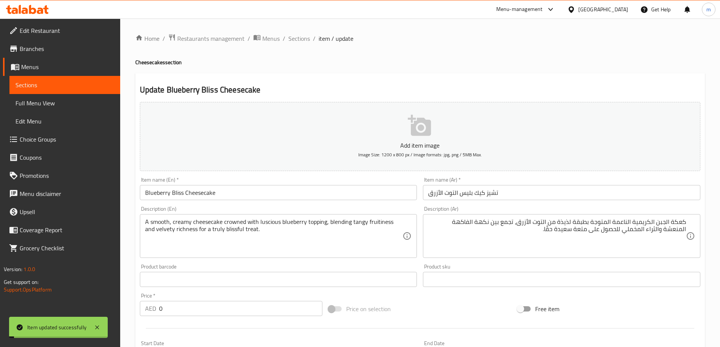
click at [295, 37] on span "Sections" at bounding box center [299, 38] width 22 height 9
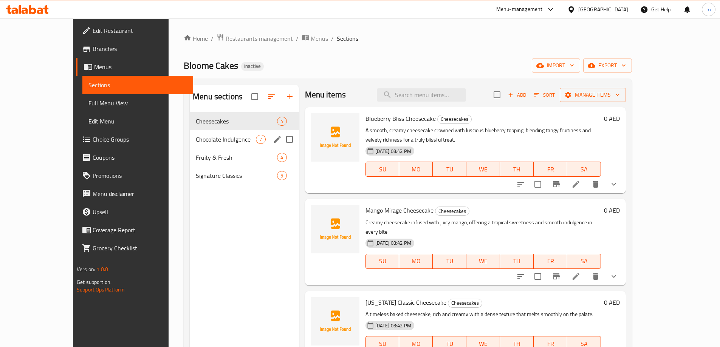
click at [196, 136] on span "Chocolate Indulgence" at bounding box center [226, 139] width 60 height 9
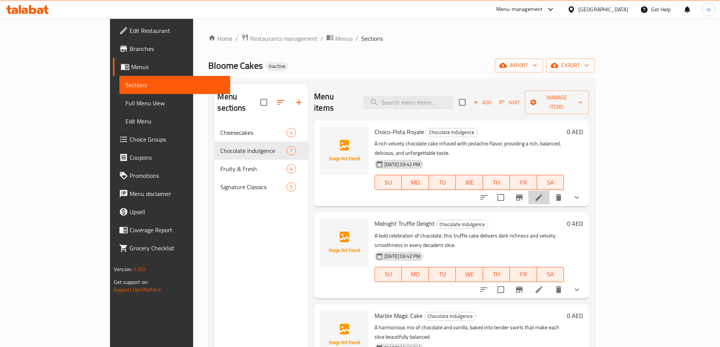
click at [549, 191] on li at bounding box center [538, 198] width 21 height 14
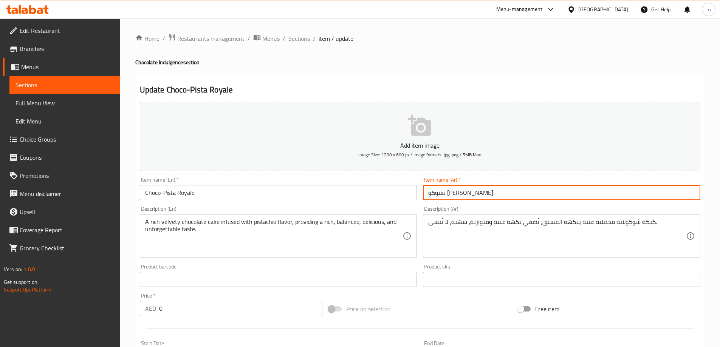
click at [481, 192] on input "تشوكو [PERSON_NAME]" at bounding box center [561, 192] width 277 height 15
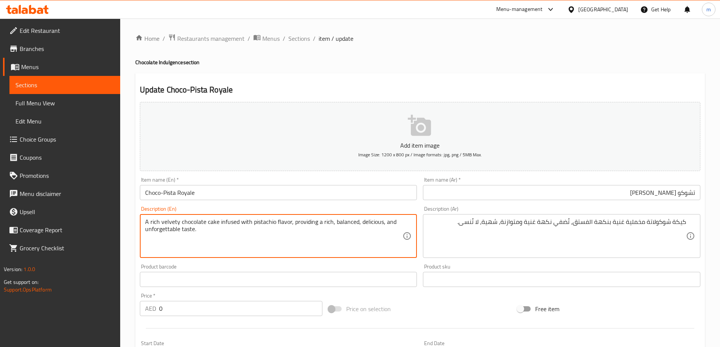
drag, startPoint x: 212, startPoint y: 221, endPoint x: 268, endPoint y: 220, distance: 56.3
drag, startPoint x: 215, startPoint y: 220, endPoint x: 153, endPoint y: 223, distance: 61.2
click at [151, 224] on textarea "A rich velvety chocolate cake infused with pistachio flavor, providing a rich, …" at bounding box center [274, 236] width 258 height 36
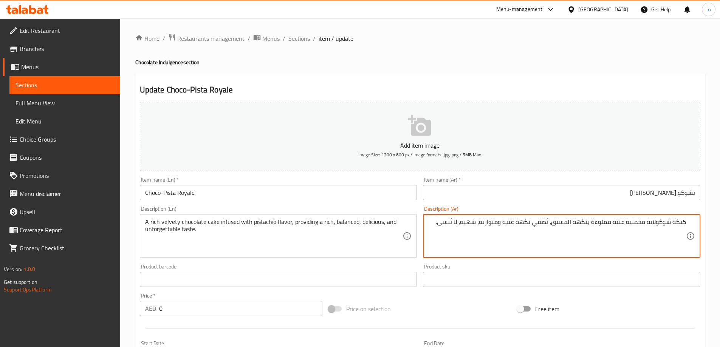
drag, startPoint x: 519, startPoint y: 224, endPoint x: 530, endPoint y: 225, distance: 10.6
click at [531, 227] on textarea "كيكة شوكولاتة مخملية غنية مملوءة بنكهة الفستق، تُضفي نكهة غنية ومتوازنة، شهية، …" at bounding box center [557, 236] width 258 height 36
click at [529, 222] on textarea "كيكة شوكولاتة مخملية غنية مملوءة بنكهة الفستق، تُضفي نكهة غنية ومتوازنة، شهية، …" at bounding box center [557, 236] width 258 height 36
click at [511, 225] on textarea "كيكة شوكولاتة مخملية غنية مملوءة بنكهة الفستق، تُضفي طعم غنية ومتوازنة، شهية، ل…" at bounding box center [557, 236] width 258 height 36
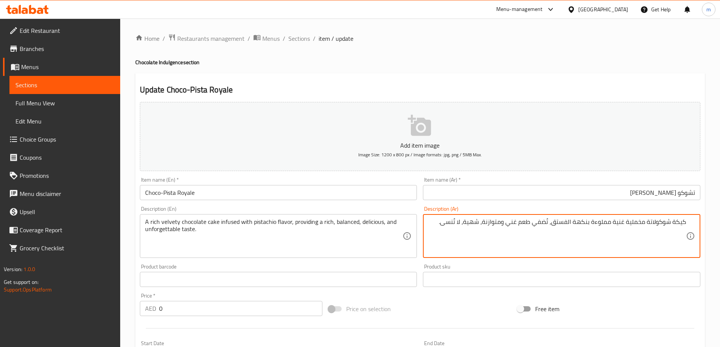
click at [487, 223] on textarea "كيكة شوكولاتة مخملية غنية مملوءة بنكهة الفستق، تُضفي طعم غني ومتوازنة، شهية، لا…" at bounding box center [557, 236] width 258 height 36
click at [471, 224] on textarea "كيكة شوكولاتة مخملية غنية مملوءة بنكهة الفستق، تُضفي طعم غني ومتوازن، شهية، لا …" at bounding box center [557, 236] width 258 height 36
type textarea "كيكة شوكولاتة مخملية غنية مملوءة بنكهة الفستق، تُضفي طعم غني ومتوازن، شهية، لا …"
click at [475, 194] on input "تشوكو [PERSON_NAME]" at bounding box center [561, 192] width 277 height 15
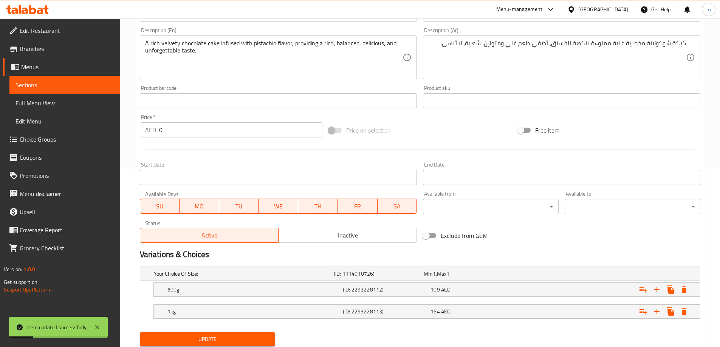
scroll to position [204, 0]
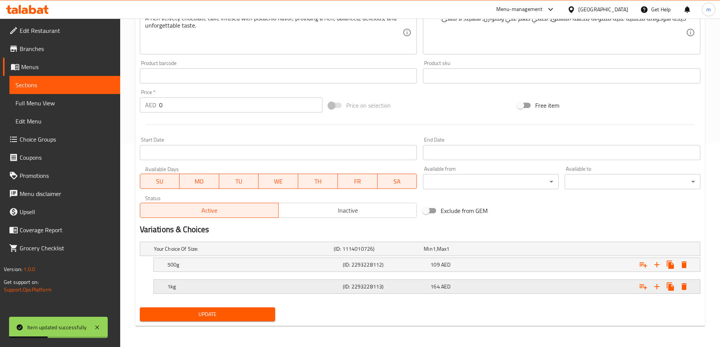
click at [416, 289] on h5 "(ID: 2293228113)" at bounding box center [385, 287] width 85 height 8
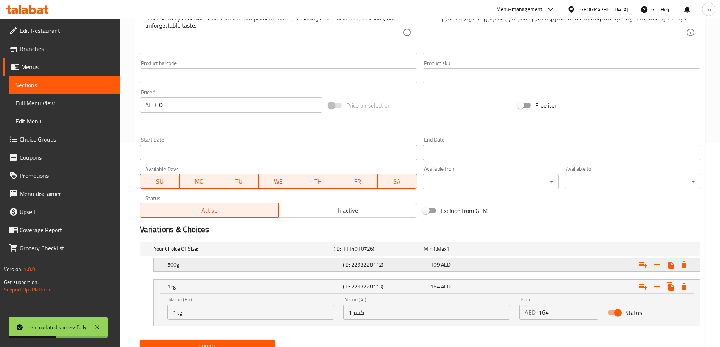
click at [409, 262] on h5 "(ID: 2293228112)" at bounding box center [385, 265] width 85 height 8
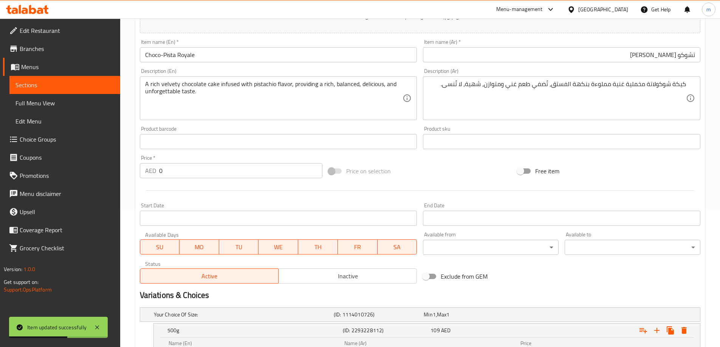
scroll to position [15, 0]
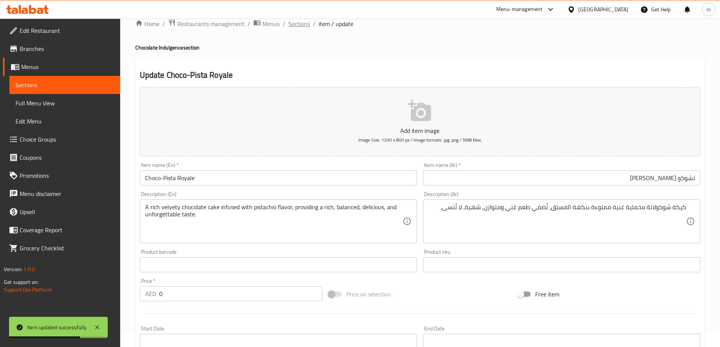
click at [299, 24] on span "Sections" at bounding box center [299, 23] width 22 height 9
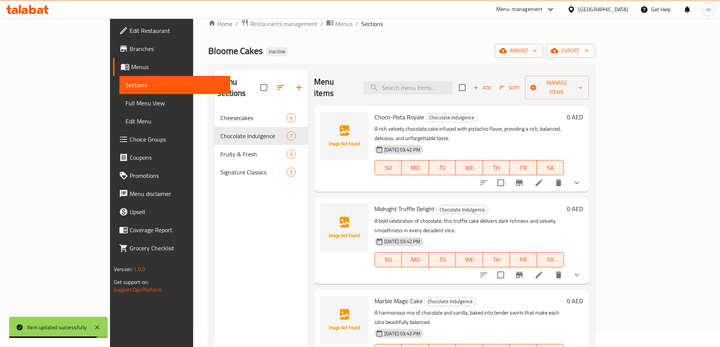
click at [543, 270] on icon at bounding box center [538, 274] width 9 height 9
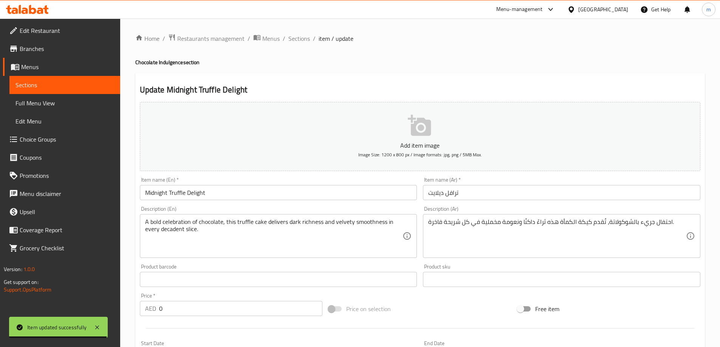
click at [547, 193] on input "ترافل ديلايت" at bounding box center [561, 192] width 277 height 15
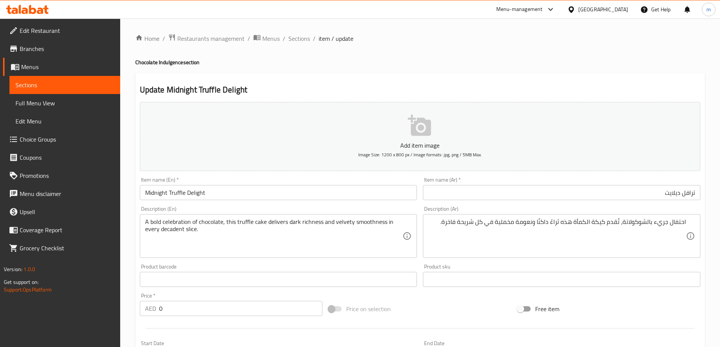
click at [645, 191] on input "ترافل ديلايت" at bounding box center [561, 192] width 277 height 15
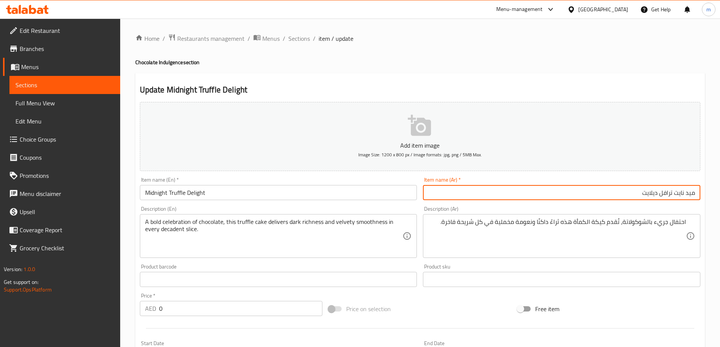
type input "ميد نايت ترافل ديلايت"
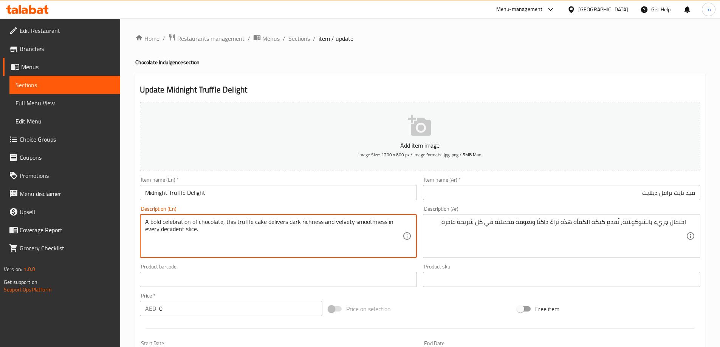
drag, startPoint x: 192, startPoint y: 221, endPoint x: 228, endPoint y: 229, distance: 36.6
click at [229, 237] on textarea "A bold celebration of chocolate, this truffle cake delivers dark richness and v…" at bounding box center [274, 236] width 258 height 36
drag, startPoint x: 227, startPoint y: 221, endPoint x: 280, endPoint y: 227, distance: 53.6
click at [280, 227] on textarea "A bold celebration of chocolate, this truffle cake delivers dark richness and v…" at bounding box center [274, 236] width 258 height 36
drag, startPoint x: 277, startPoint y: 240, endPoint x: 263, endPoint y: 231, distance: 17.3
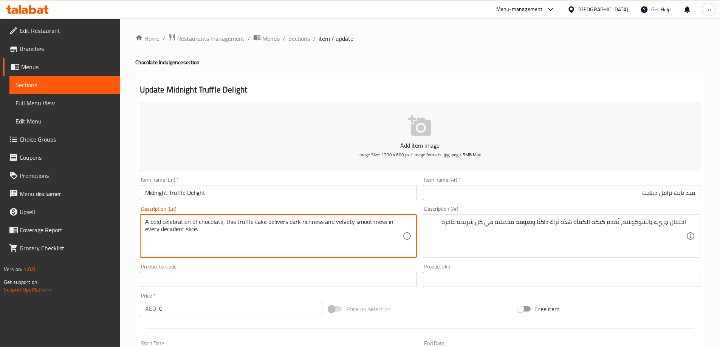
click at [276, 240] on textarea "A bold celebration of chocolate, this truffle cake delivers dark richness and v…" at bounding box center [274, 236] width 258 height 36
drag, startPoint x: 287, startPoint y: 222, endPoint x: 384, endPoint y: 230, distance: 97.8
click at [384, 230] on textarea "A bold celebration of chocolate, this truffle cake delivers dark richness and v…" at bounding box center [274, 236] width 258 height 36
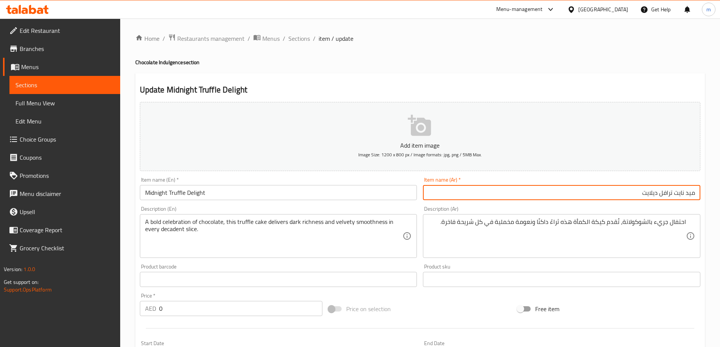
click at [566, 195] on input "ميد نايت ترافل ديلايت" at bounding box center [561, 192] width 277 height 15
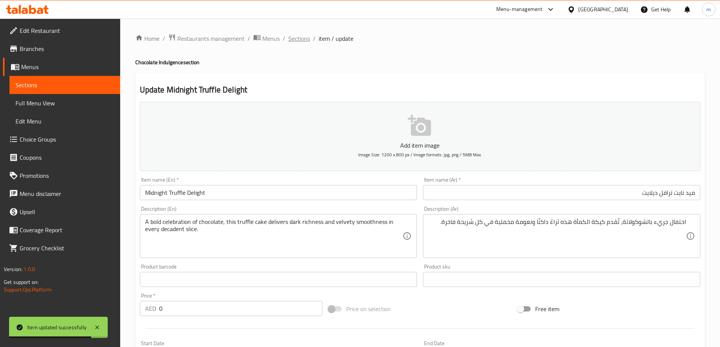
click at [295, 37] on span "Sections" at bounding box center [299, 38] width 22 height 9
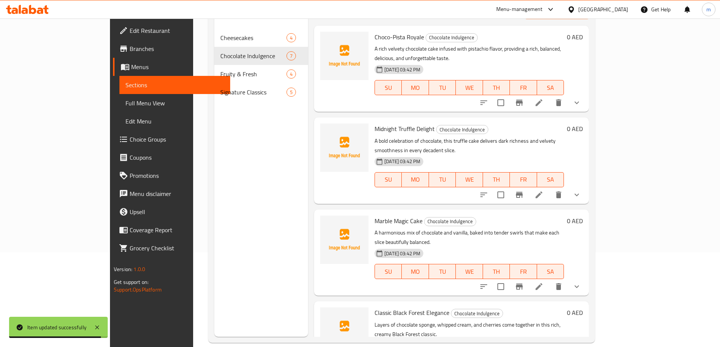
scroll to position [106, 0]
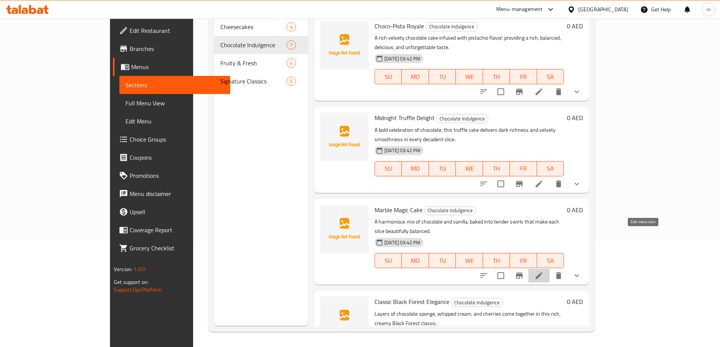
click at [543, 271] on icon at bounding box center [538, 275] width 9 height 9
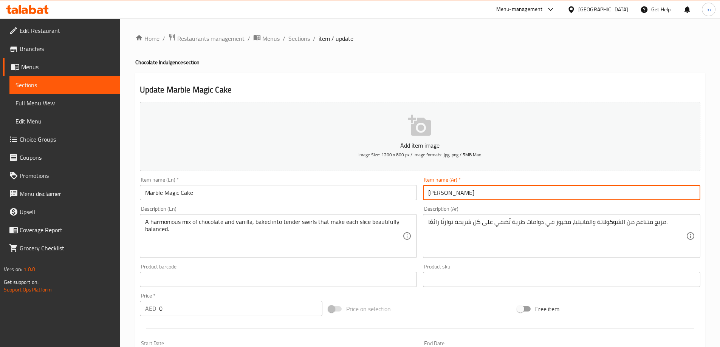
click at [455, 191] on input "[PERSON_NAME]" at bounding box center [561, 192] width 277 height 15
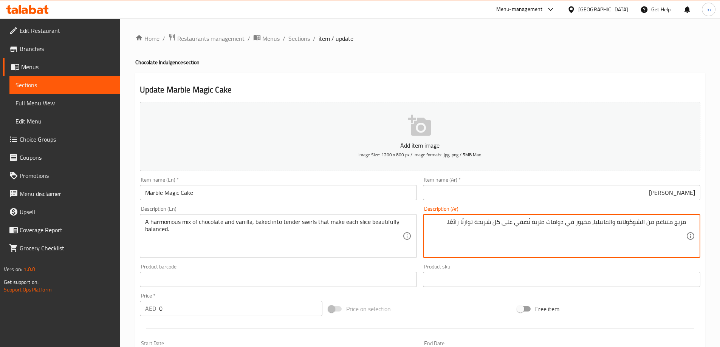
scroll to position [38, 0]
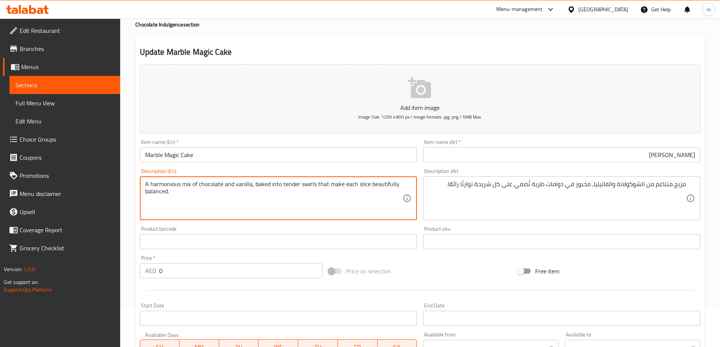
drag, startPoint x: 257, startPoint y: 184, endPoint x: 309, endPoint y: 184, distance: 52.5
click at [309, 184] on textarea "A harmonious mix of chocolate and vanilla, baked into tender swirls that make e…" at bounding box center [274, 199] width 258 height 36
click at [335, 196] on textarea "A harmonious mix of chocolate and vanilla, baked into tender swirls that make e…" at bounding box center [274, 199] width 258 height 36
drag, startPoint x: 319, startPoint y: 188, endPoint x: 365, endPoint y: 187, distance: 46.1
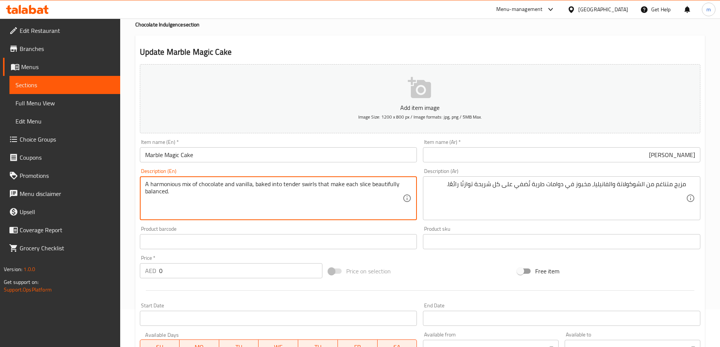
click at [365, 187] on textarea "A harmonious mix of chocolate and vanilla, baked into tender swirls that make e…" at bounding box center [274, 199] width 258 height 36
click at [364, 196] on textarea "A harmonious mix of chocolate and vanilla, baked into tender swirls that make e…" at bounding box center [274, 199] width 258 height 36
click at [278, 194] on textarea "A harmonious mix of chocolate and vanilla, baked into tender swirls that make e…" at bounding box center [274, 199] width 258 height 36
drag, startPoint x: 354, startPoint y: 201, endPoint x: 316, endPoint y: 185, distance: 41.3
click at [316, 185] on textarea "A harmonious mix of chocolate and vanilla, baked into tender swirls that make e…" at bounding box center [274, 199] width 258 height 36
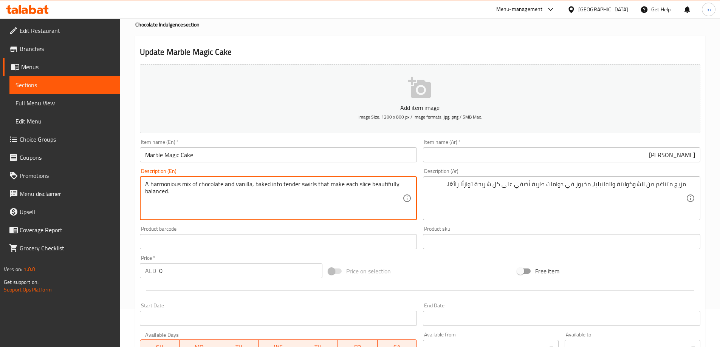
click at [316, 185] on textarea "A harmonious mix of chocolate and vanilla, baked into tender swirls that make e…" at bounding box center [274, 199] width 258 height 36
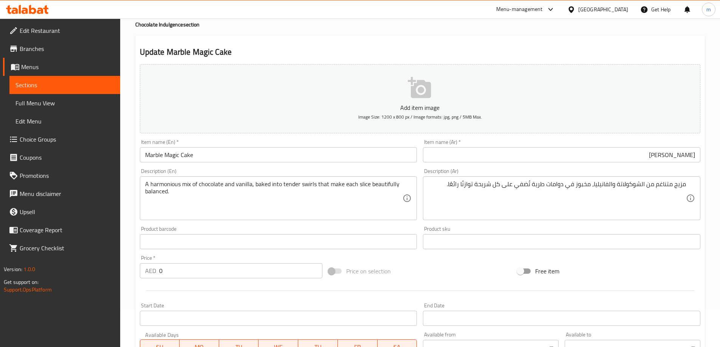
click at [441, 32] on div "Home / Restaurants management / Menus / Sections / item / update Chocolate Indu…" at bounding box center [419, 247] width 569 height 502
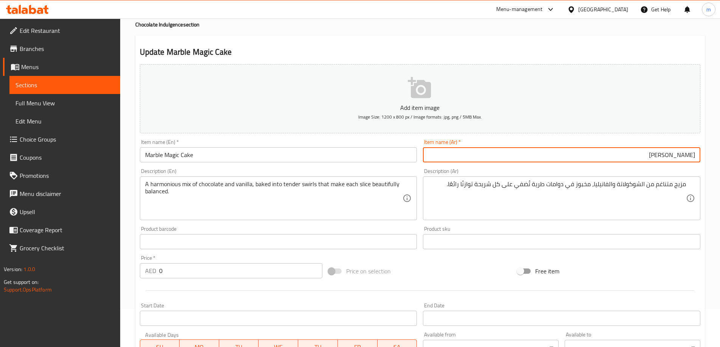
click at [528, 161] on input "[PERSON_NAME]" at bounding box center [561, 154] width 277 height 15
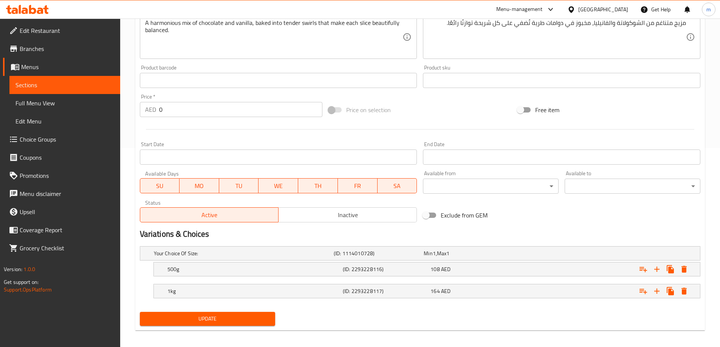
scroll to position [204, 0]
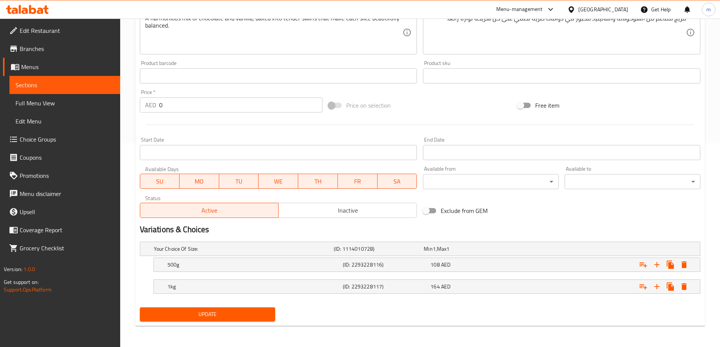
click at [140, 307] on button "Update" at bounding box center [208, 314] width 136 height 14
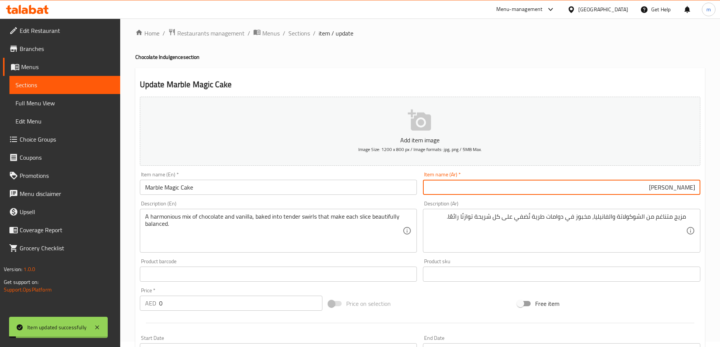
scroll to position [0, 0]
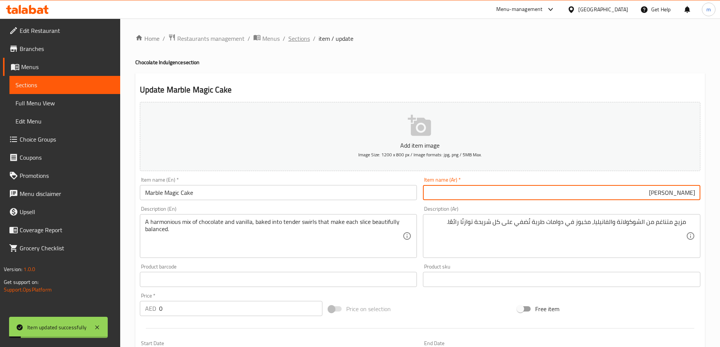
click at [302, 41] on span "Sections" at bounding box center [299, 38] width 22 height 9
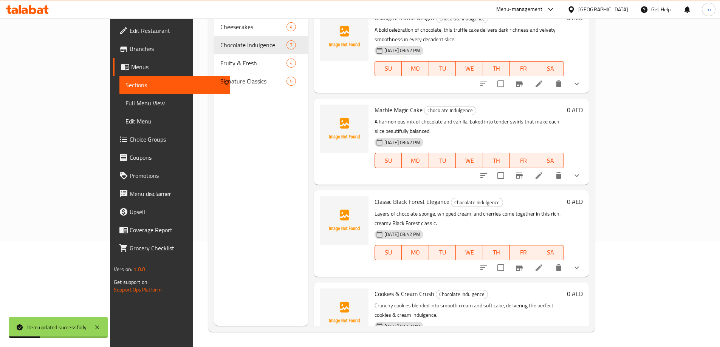
scroll to position [113, 0]
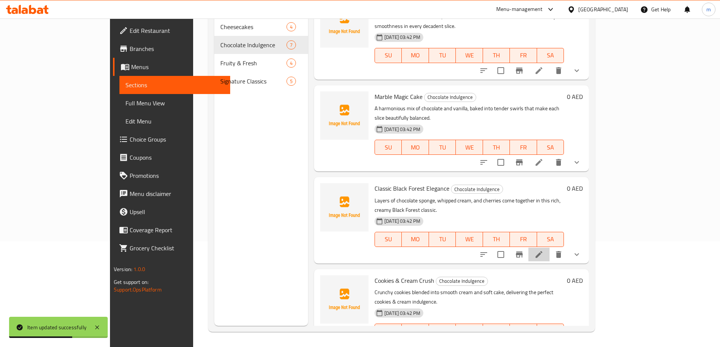
click at [549, 248] on li at bounding box center [538, 255] width 21 height 14
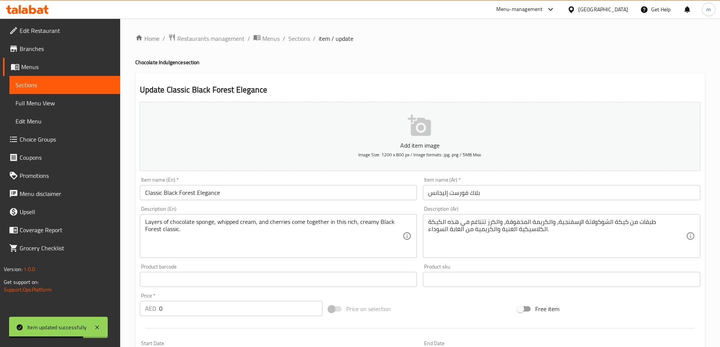
click at [530, 194] on input "بلاك فورست إليجانس" at bounding box center [561, 192] width 277 height 15
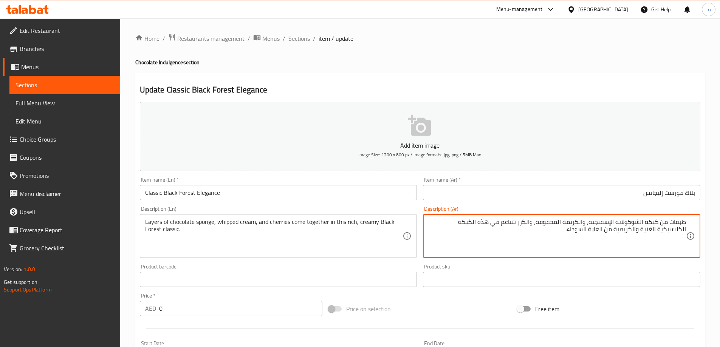
click at [584, 190] on input "بلاك فورست إليجانس" at bounding box center [561, 192] width 277 height 15
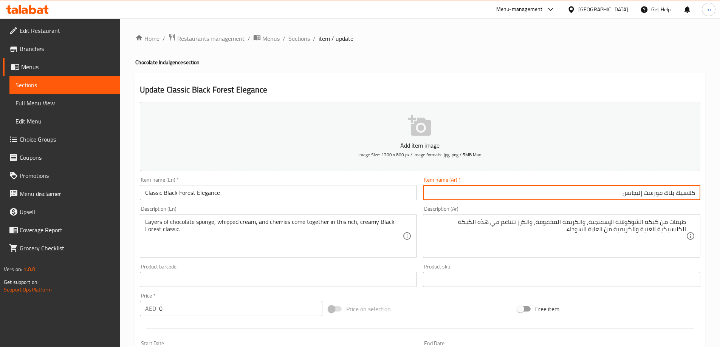
type input "كلاسيك بلاك فورست إليجانس"
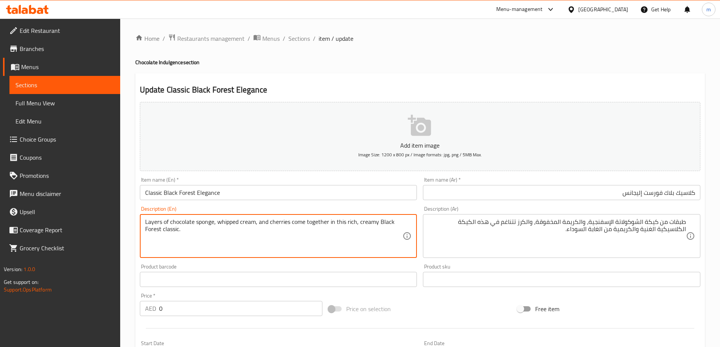
drag, startPoint x: 147, startPoint y: 222, endPoint x: 212, endPoint y: 221, distance: 64.6
click at [195, 222] on textarea "Layers of chocolate sponge, whipped cream, and cherries come together in this r…" at bounding box center [274, 236] width 258 height 36
drag, startPoint x: 205, startPoint y: 230, endPoint x: 178, endPoint y: 238, distance: 27.9
click at [173, 236] on textarea "Layers of chocolate cake sponge, whipped cream, and cherries come together in t…" at bounding box center [274, 236] width 258 height 36
click at [196, 230] on textarea "Layers of chocolate cake sponge, whipped cream, and cherries come together in t…" at bounding box center [274, 236] width 258 height 36
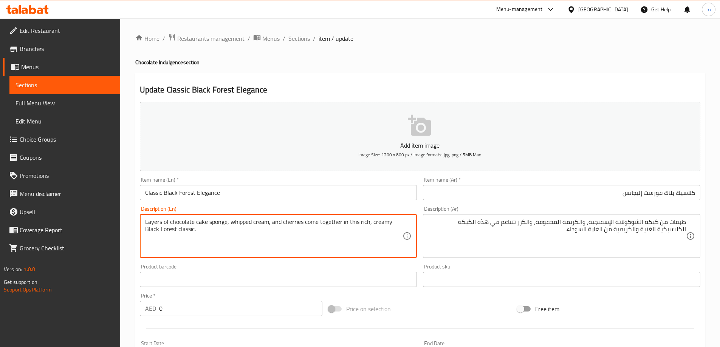
click at [191, 234] on textarea "Layers of chocolate cake sponge, whipped cream, and cherries come together in t…" at bounding box center [274, 236] width 258 height 36
click at [364, 225] on textarea "Layers of chocolate cake sponge, whipped cream, and cherries come together in t…" at bounding box center [274, 236] width 258 height 36
drag, startPoint x: 376, startPoint y: 224, endPoint x: 381, endPoint y: 224, distance: 5.3
click at [381, 224] on textarea "Layers of chocolate cake sponge, whipped cream, and cherries come together in t…" at bounding box center [274, 236] width 258 height 36
click at [210, 230] on textarea "Layers of chocolate cake sponge, whipped cream, and cherries come together in t…" at bounding box center [274, 236] width 258 height 36
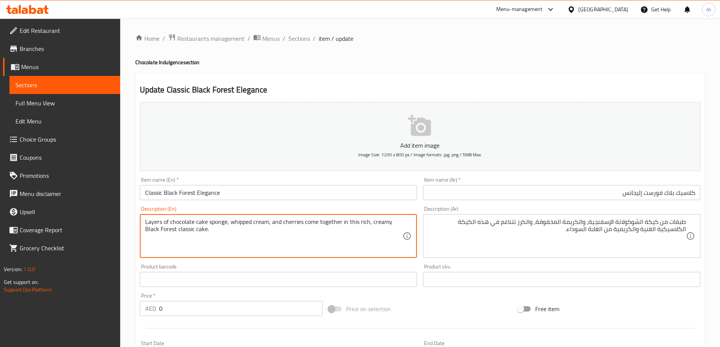
type textarea "Layers of chocolate cake sponge, whipped cream, and cherries come together in t…"
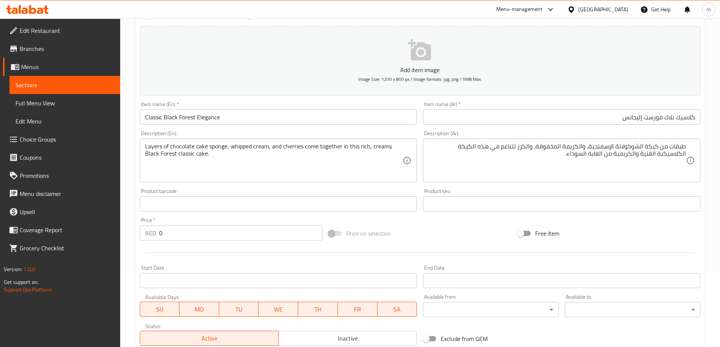
scroll to position [204, 0]
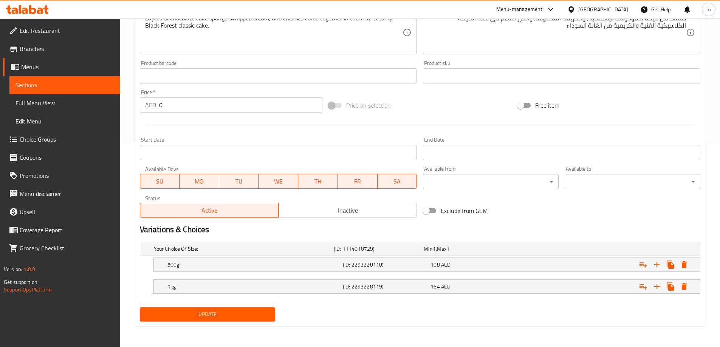
drag, startPoint x: 261, startPoint y: 310, endPoint x: 276, endPoint y: 301, distance: 17.8
click at [261, 310] on span "Update" at bounding box center [208, 314] width 124 height 9
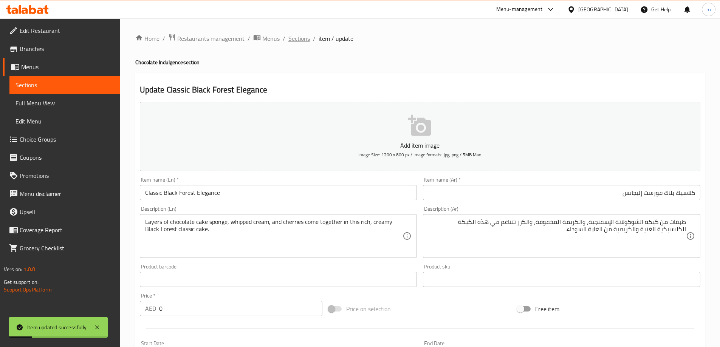
click at [302, 37] on span "Sections" at bounding box center [299, 38] width 22 height 9
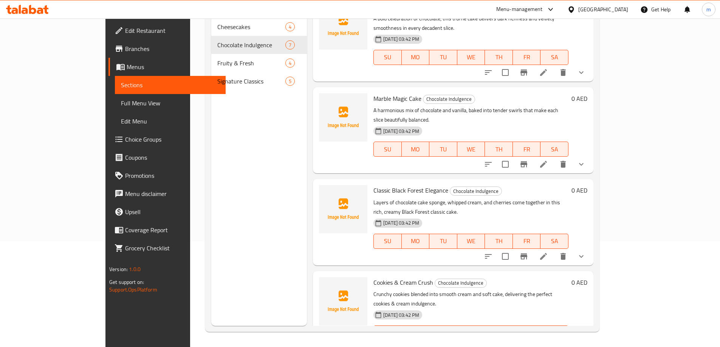
scroll to position [113, 0]
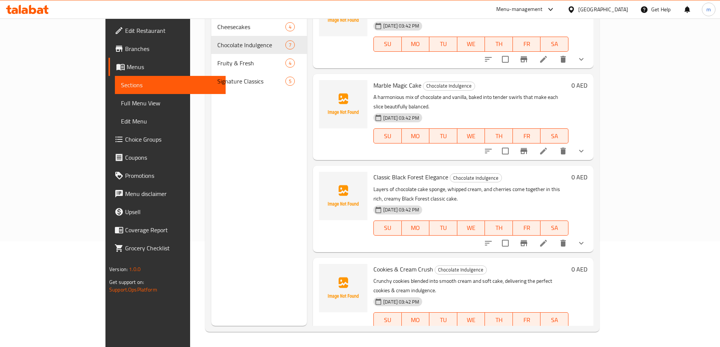
click at [548, 330] on icon at bounding box center [543, 334] width 9 height 9
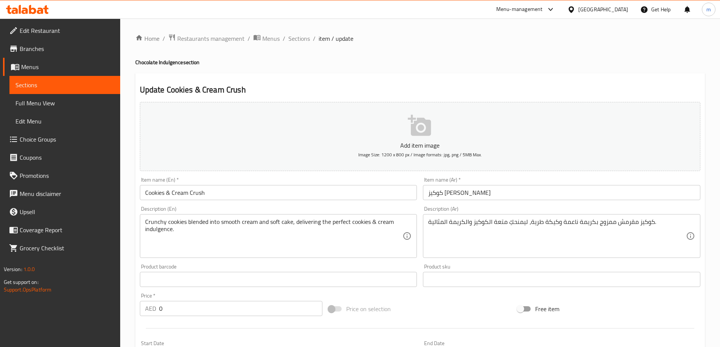
click at [597, 196] on input "كوكيز [PERSON_NAME]" at bounding box center [561, 192] width 277 height 15
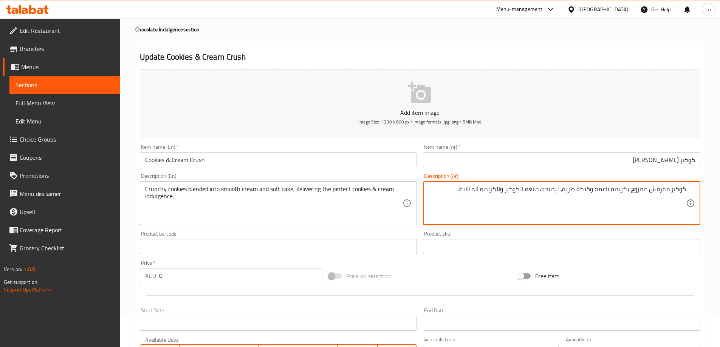
scroll to position [76, 0]
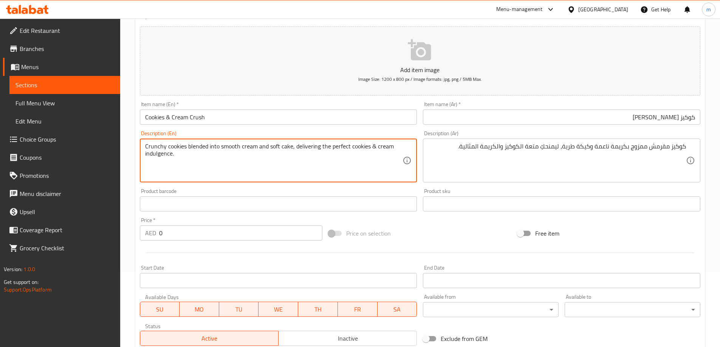
drag, startPoint x: 185, startPoint y: 147, endPoint x: 364, endPoint y: 147, distance: 179.0
click at [349, 156] on textarea "Crunchy cookies blended into smooth cream and soft cake, delivering the perfect…" at bounding box center [274, 161] width 258 height 36
click at [356, 147] on textarea "Crunchy cookies blended into smooth cream and soft cake, delivering the perfect…" at bounding box center [274, 161] width 258 height 36
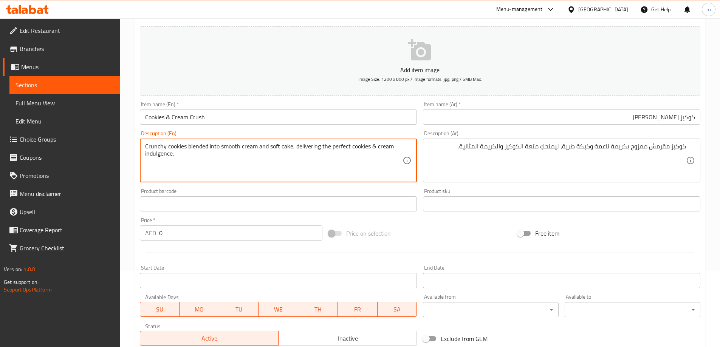
click at [356, 147] on textarea "Crunchy cookies blended into smooth cream and soft cake, delivering the perfect…" at bounding box center [274, 161] width 258 height 36
click at [376, 145] on textarea "Crunchy cookies blended into smooth cream and soft cake, delivering the perfect…" at bounding box center [274, 161] width 258 height 36
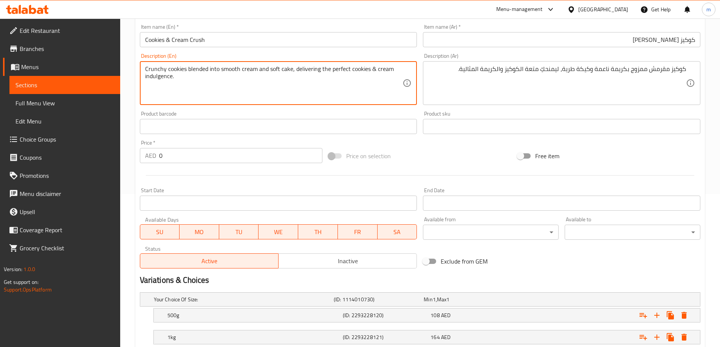
scroll to position [15, 0]
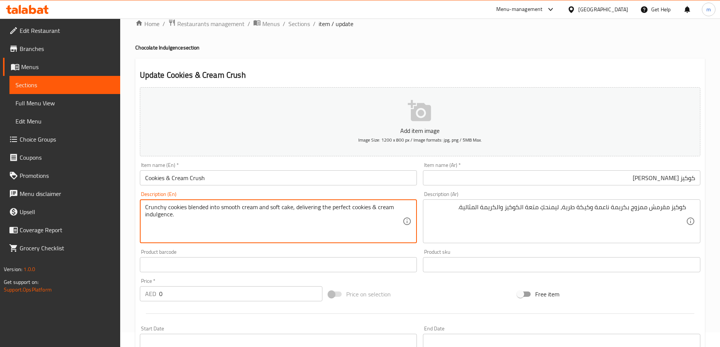
drag, startPoint x: 288, startPoint y: 183, endPoint x: 287, endPoint y: 179, distance: 4.2
click at [287, 179] on input "Cookies & Cream Crush" at bounding box center [278, 177] width 277 height 15
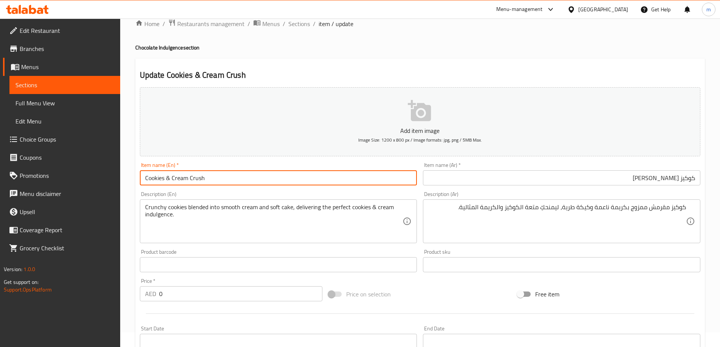
click at [306, 27] on span "Sections" at bounding box center [299, 23] width 22 height 9
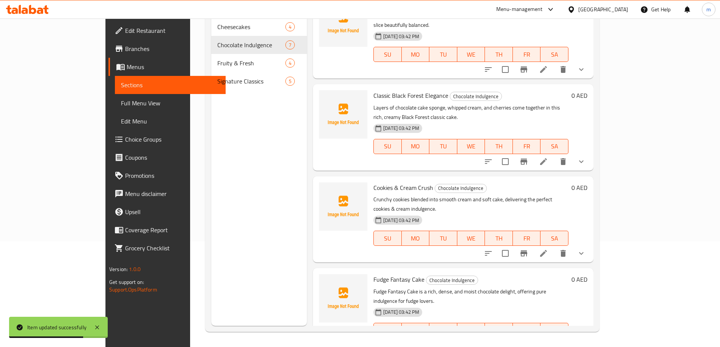
scroll to position [227, 0]
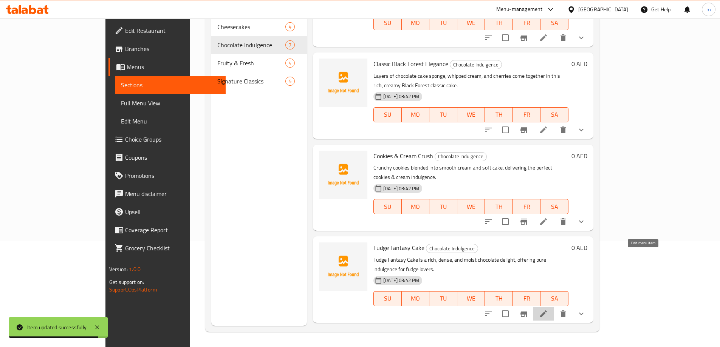
click at [548, 309] on icon at bounding box center [543, 313] width 9 height 9
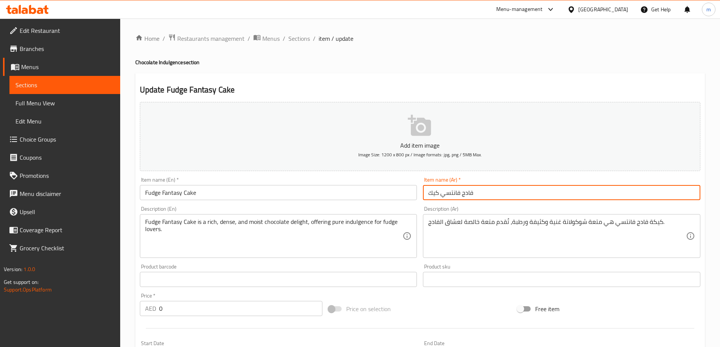
click at [477, 195] on input "فادج فانتسي كيك" at bounding box center [561, 192] width 277 height 15
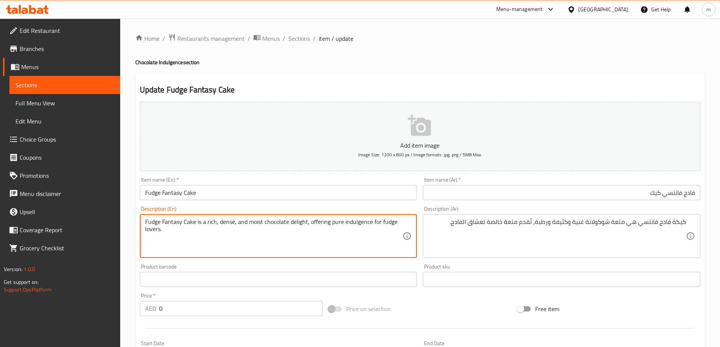
drag, startPoint x: 192, startPoint y: 222, endPoint x: 148, endPoint y: 221, distance: 44.2
drag, startPoint x: 301, startPoint y: 222, endPoint x: 247, endPoint y: 227, distance: 54.2
click at [247, 227] on textarea "Fudge Fantasy Cake is a rich, dense, and moist chocolate delight, offering pure…" at bounding box center [274, 236] width 258 height 36
drag, startPoint x: 309, startPoint y: 224, endPoint x: 383, endPoint y: 231, distance: 75.1
click at [383, 231] on textarea "Fudge Fantasy Cake is a rich, dense, and moist chocolate delight, offering pure…" at bounding box center [274, 236] width 258 height 36
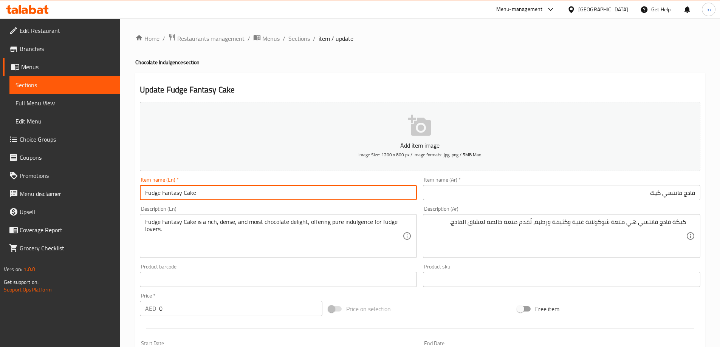
click at [279, 194] on input "Fudge Fantasy Cake" at bounding box center [278, 192] width 277 height 15
click at [303, 38] on span "Sections" at bounding box center [299, 38] width 22 height 9
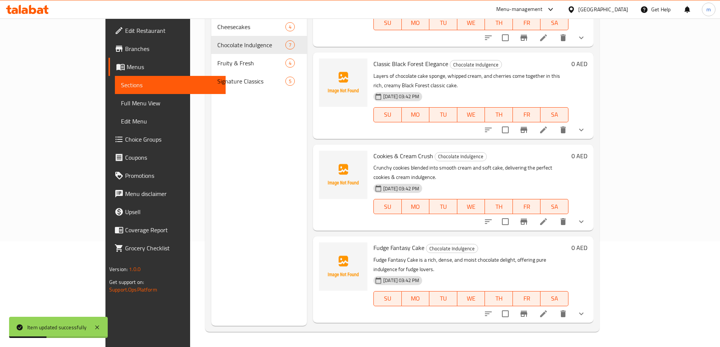
scroll to position [249, 0]
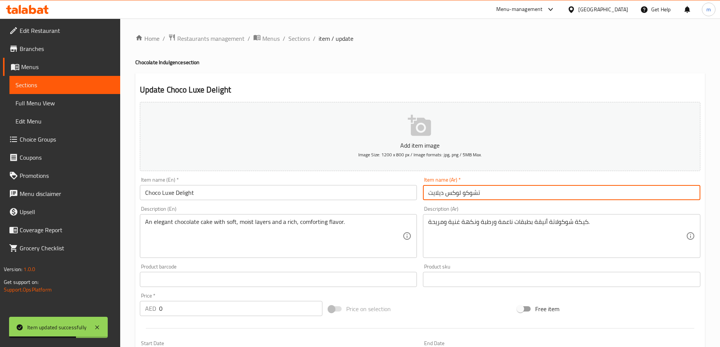
click at [539, 195] on input "تشوكو لوكس ديلايت" at bounding box center [561, 192] width 277 height 15
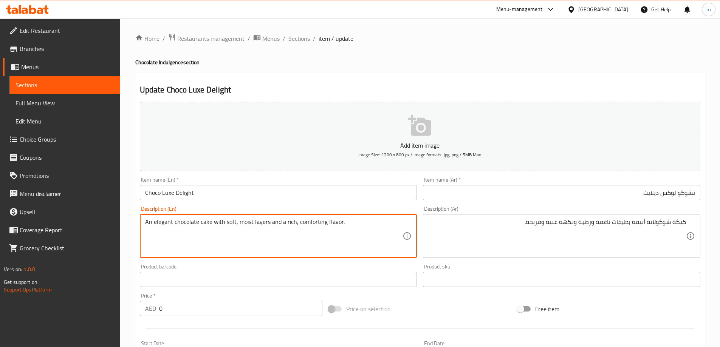
drag, startPoint x: 208, startPoint y: 223, endPoint x: 245, endPoint y: 222, distance: 37.0
drag, startPoint x: 267, startPoint y: 220, endPoint x: 224, endPoint y: 224, distance: 44.0
click at [224, 224] on textarea "An elegant chocolate cake with soft, moist layers and a rich, comforting flavor." at bounding box center [274, 236] width 258 height 36
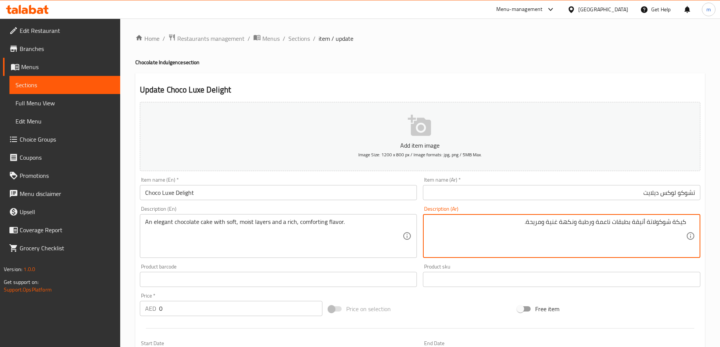
drag, startPoint x: 596, startPoint y: 222, endPoint x: 610, endPoint y: 225, distance: 13.6
type textarea "كيكة شوكولاتة أنيقة بطبقات طرية ورطبة ونكهة غنية ومريحة."
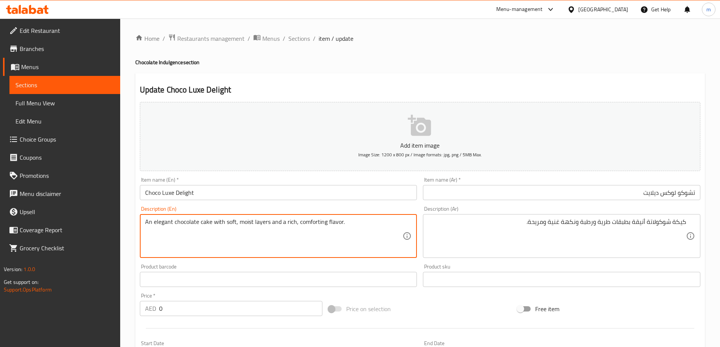
drag, startPoint x: 328, startPoint y: 223, endPoint x: 286, endPoint y: 224, distance: 42.3
click at [380, 193] on input "Choco Luxe Delight" at bounding box center [278, 192] width 277 height 15
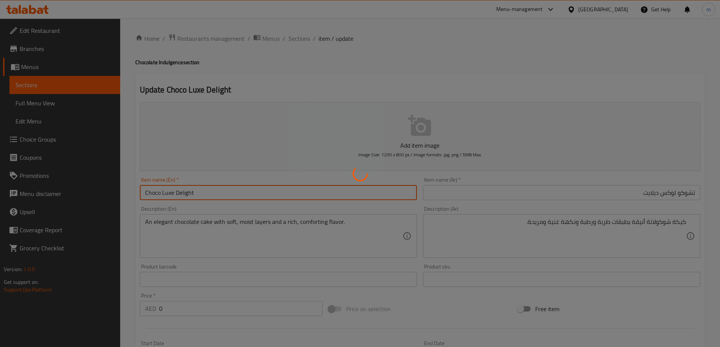
click at [236, 121] on div at bounding box center [360, 173] width 720 height 347
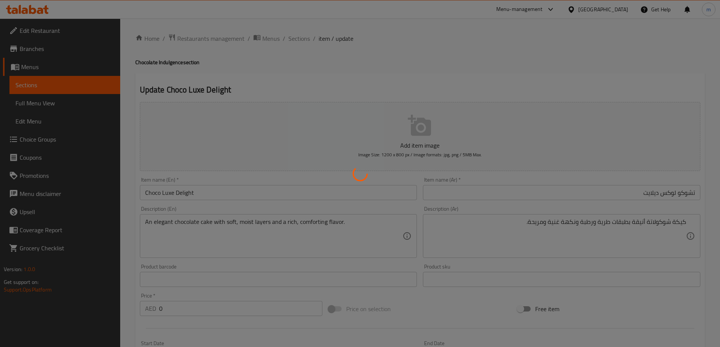
click at [286, 63] on div at bounding box center [360, 173] width 720 height 347
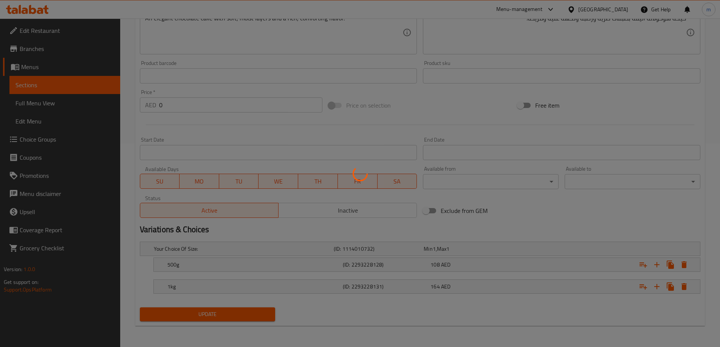
click at [288, 205] on div at bounding box center [360, 173] width 720 height 347
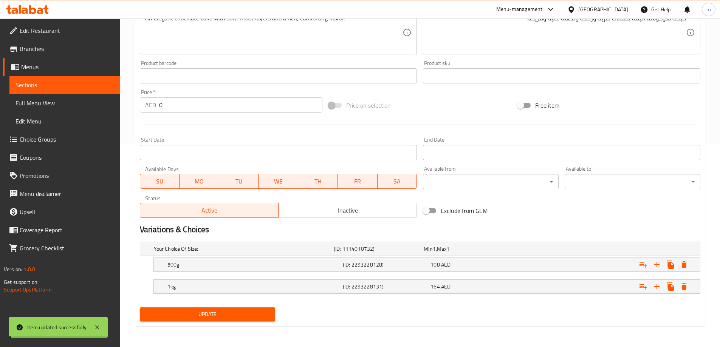
click at [284, 137] on div "Start Date Start Date" at bounding box center [278, 148] width 283 height 29
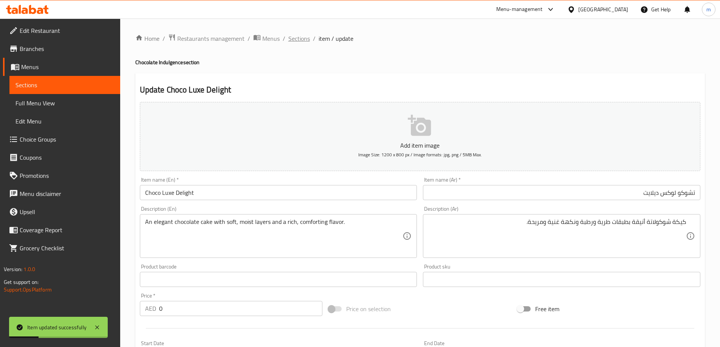
click at [291, 42] on span "Sections" at bounding box center [299, 38] width 22 height 9
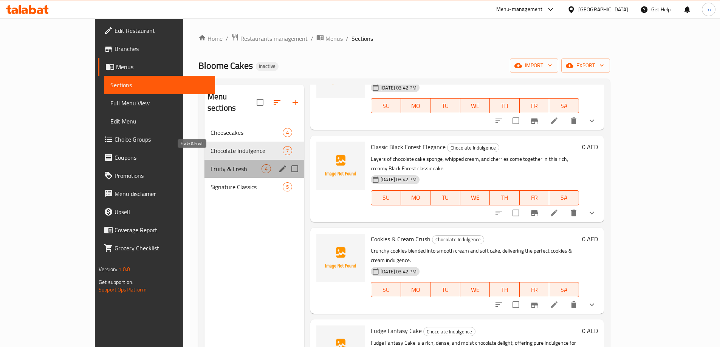
click at [216, 164] on span "Fruity & Fresh" at bounding box center [235, 168] width 51 height 9
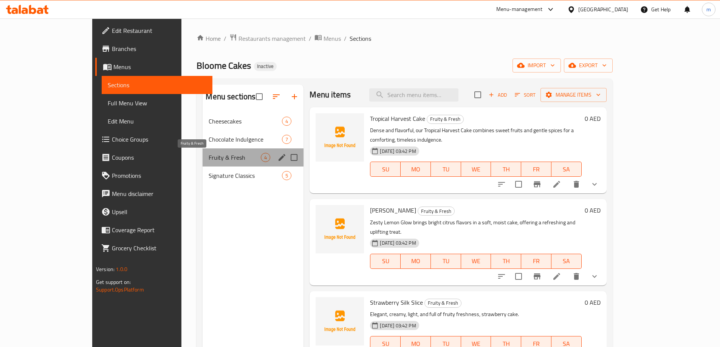
click at [216, 158] on span "Fruity & Fresh" at bounding box center [234, 157] width 52 height 9
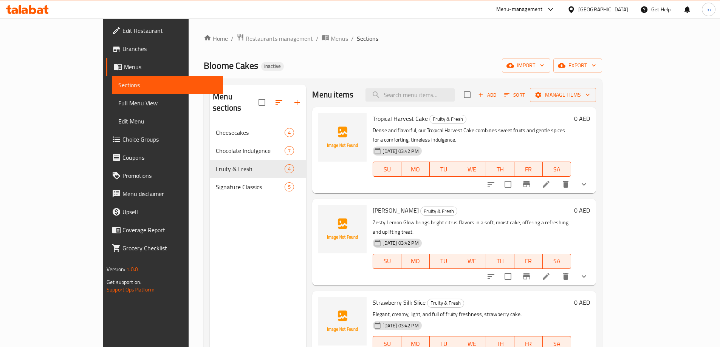
click at [556, 178] on li at bounding box center [545, 185] width 21 height 14
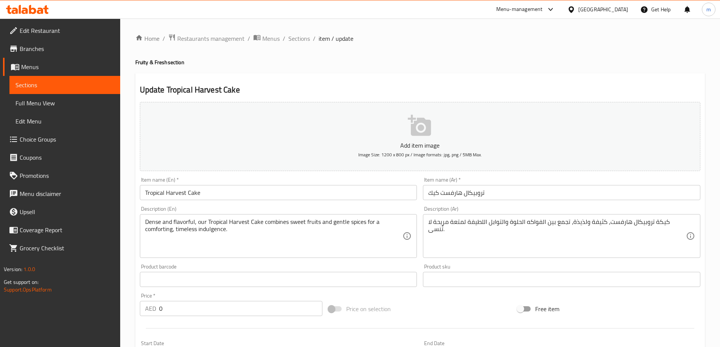
click at [592, 188] on input "تروبيكال هارفست كيك" at bounding box center [561, 192] width 277 height 15
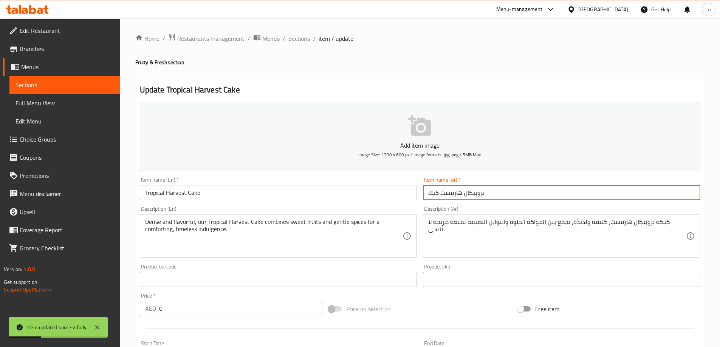
click at [507, 193] on input "تروبيكال هارفست كيك" at bounding box center [561, 192] width 277 height 15
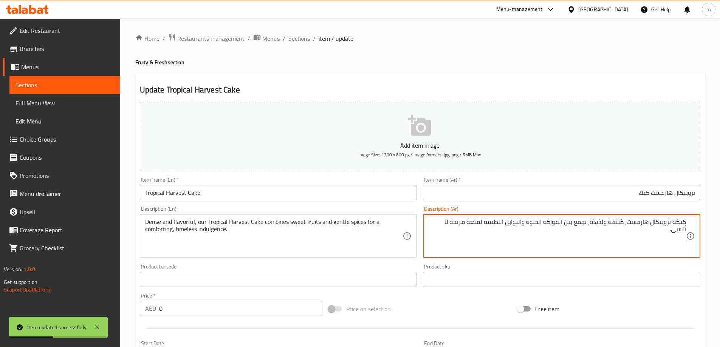
click at [531, 231] on textarea "كيكة تروبيكال هارفست، كثيفة ولذيذة، تجمع بين الفواكه الحلوة والتوابل اللطيفة لم…" at bounding box center [557, 236] width 258 height 36
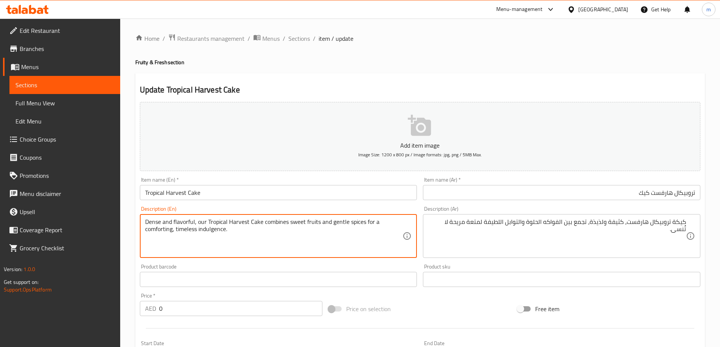
drag, startPoint x: 263, startPoint y: 221, endPoint x: 159, endPoint y: 220, distance: 103.9
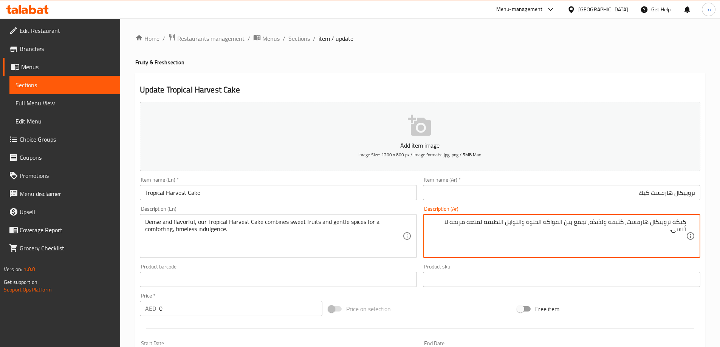
click at [627, 221] on textarea "كيكة تروبيكال هارفست، كثيفة ولذيذة، تجمع بين الفواكه الحلوة والتوابل اللطيفة لم…" at bounding box center [557, 236] width 258 height 36
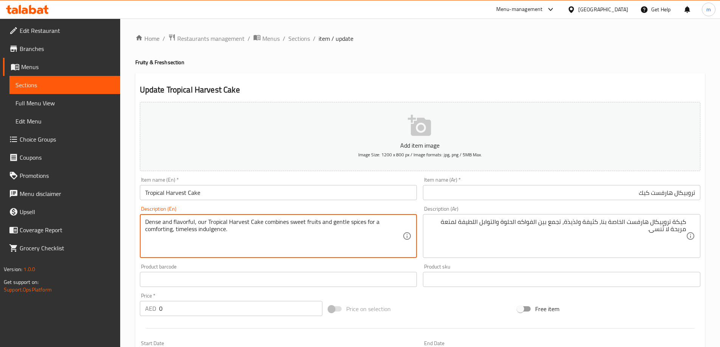
drag, startPoint x: 265, startPoint y: 222, endPoint x: 185, endPoint y: 235, distance: 81.4
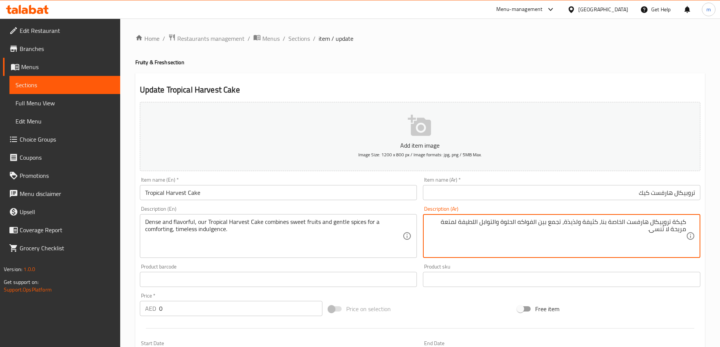
drag, startPoint x: 650, startPoint y: 232, endPoint x: 669, endPoint y: 233, distance: 18.9
type textarea "كيكة تروبيكال هارفست الخاصة بنا، كثيفة ولذيذة، تجمع بين الفواكه الحلوة والتوابل…"
click at [579, 191] on input "تروبيكال هارفست كيك" at bounding box center [561, 192] width 277 height 15
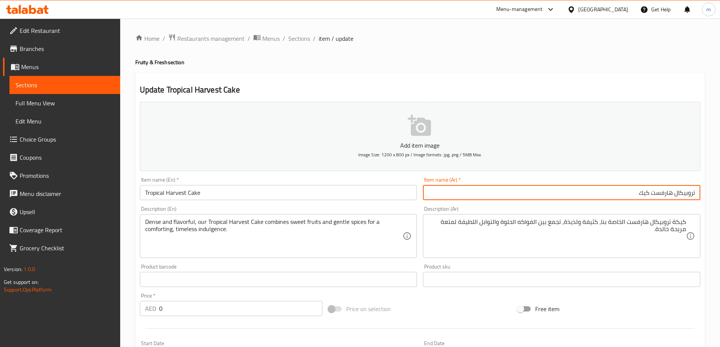
click at [292, 40] on span "Sections" at bounding box center [299, 38] width 22 height 9
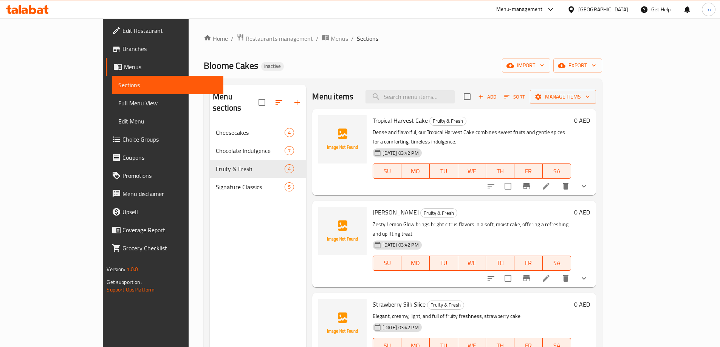
scroll to position [38, 0]
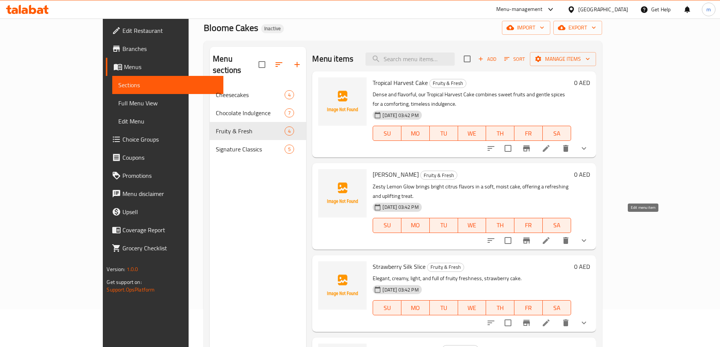
click at [550, 236] on icon at bounding box center [545, 240] width 9 height 9
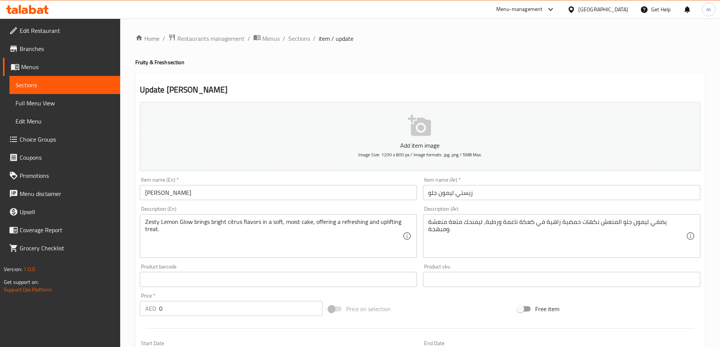
click at [536, 191] on input "زيستي ليمون جلو" at bounding box center [561, 192] width 277 height 15
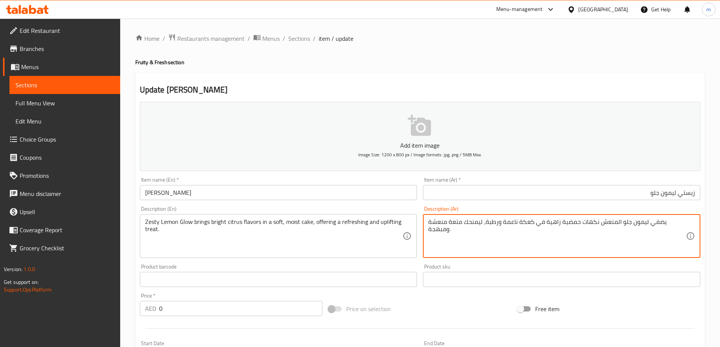
click at [588, 225] on textarea "يضفي ليمون جلو المنعش نكهات حمضية زاهية في كعكة ناعمة ورطبة، ليمنحك متعة منعشة …" at bounding box center [557, 236] width 258 height 36
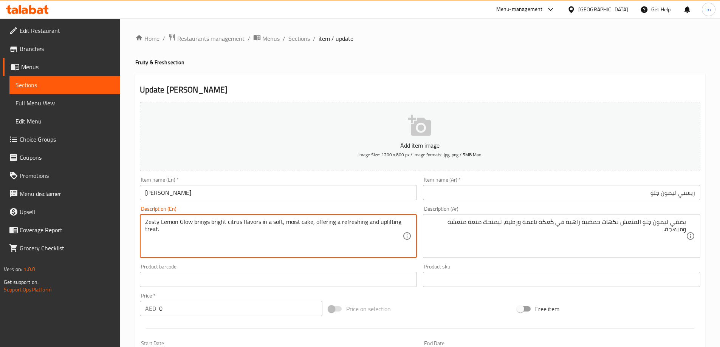
drag, startPoint x: 208, startPoint y: 222, endPoint x: 146, endPoint y: 221, distance: 62.7
drag, startPoint x: 225, startPoint y: 222, endPoint x: 263, endPoint y: 225, distance: 37.8
click at [263, 225] on textarea "Zesty Lemon Glow brings bright citrus flavors in a soft, moist cake, offering a…" at bounding box center [274, 236] width 258 height 36
click at [260, 242] on textarea "Zesty Lemon Glow brings bright citrus flavors in a soft, moist cake, offering a…" at bounding box center [274, 236] width 258 height 36
click at [156, 229] on textarea "Zesty Lemon Glow brings bright citrus flavors in a soft, moist cake, offering a…" at bounding box center [274, 236] width 258 height 36
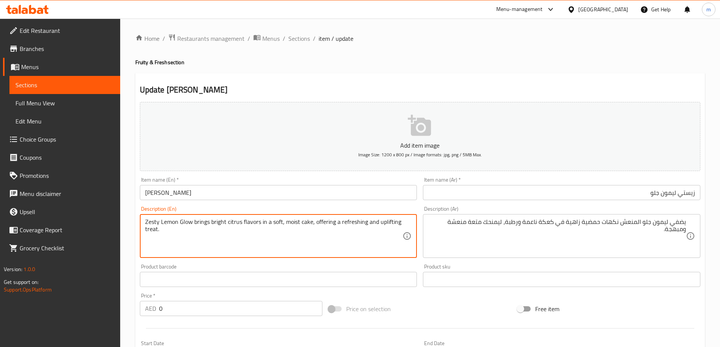
click at [156, 229] on textarea "Zesty Lemon Glow brings bright citrus flavors in a soft, moist cake, offering a…" at bounding box center [274, 236] width 258 height 36
click at [147, 219] on textarea "Zesty Lemon Glow brings bright citrus flavors in a soft, moist cake, offering a…" at bounding box center [274, 236] width 258 height 36
drag, startPoint x: 145, startPoint y: 219, endPoint x: 209, endPoint y: 225, distance: 63.7
click at [209, 225] on textarea "Zesty Lemon Glow brings bright citrus flavors in a soft, moist cake, offering a…" at bounding box center [274, 236] width 258 height 36
click at [382, 221] on textarea "Zesty Lemon Glow brings bright citrus flavors in a soft, moist cake, offering a…" at bounding box center [274, 236] width 258 height 36
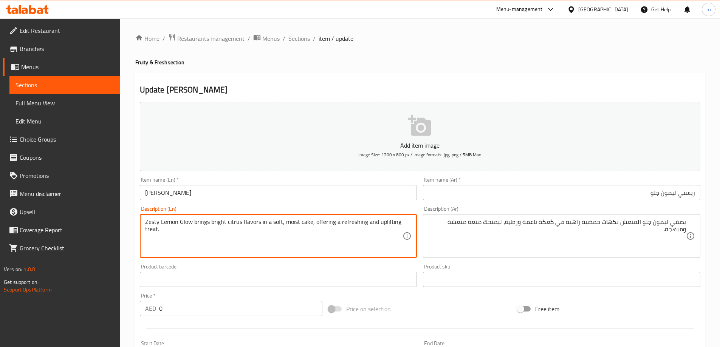
click at [382, 221] on textarea "Zesty Lemon Glow brings bright citrus flavors in a soft, moist cake, offering a…" at bounding box center [274, 236] width 258 height 36
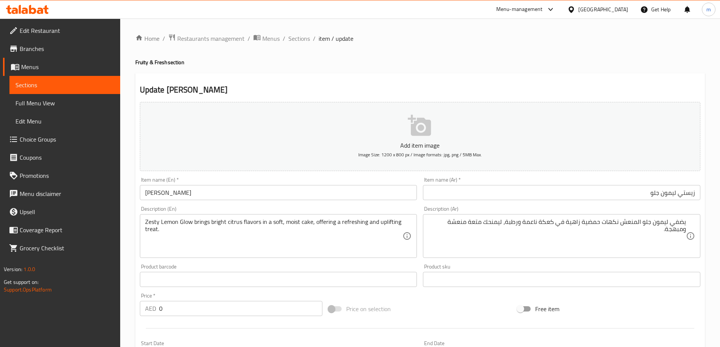
click at [403, 55] on div "Home / Restaurants management / Menus / Sections / item / update Fruity & Fresh…" at bounding box center [419, 285] width 569 height 502
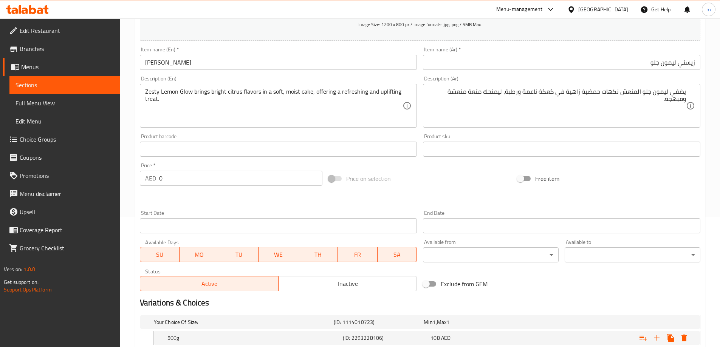
scroll to position [151, 0]
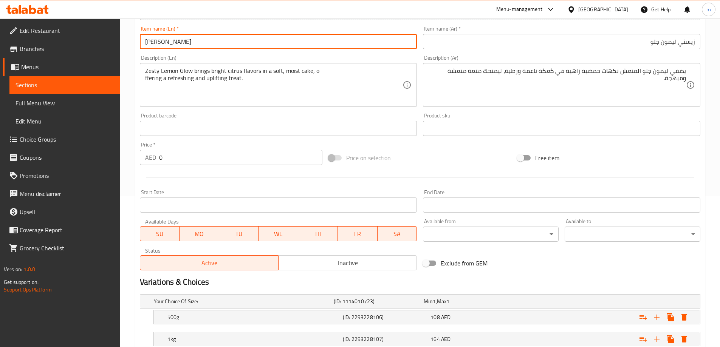
click at [309, 40] on input "[PERSON_NAME]" at bounding box center [278, 41] width 277 height 15
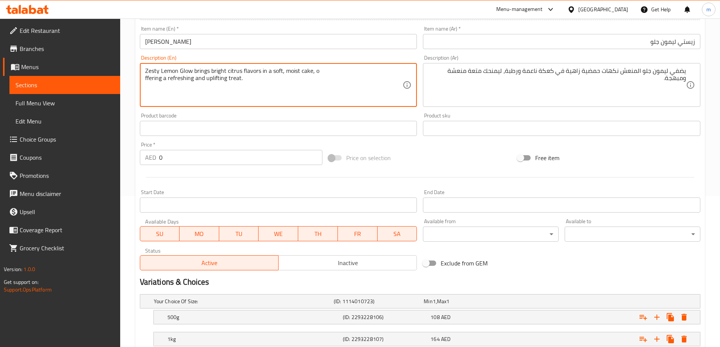
click at [296, 97] on textarea "Zesty Lemon Glow brings bright citrus flavors in a soft, moist cake, o ffering …" at bounding box center [274, 85] width 258 height 36
click at [317, 72] on textarea "Zesty Lemon Glow brings bright citrus flavors in a soft, moist cake, o ffering …" at bounding box center [274, 85] width 258 height 36
type textarea "Zesty Lemon Glow brings bright citrus flavors in a soft, moist cake, offering a…"
click at [344, 39] on input "[PERSON_NAME]" at bounding box center [278, 41] width 277 height 15
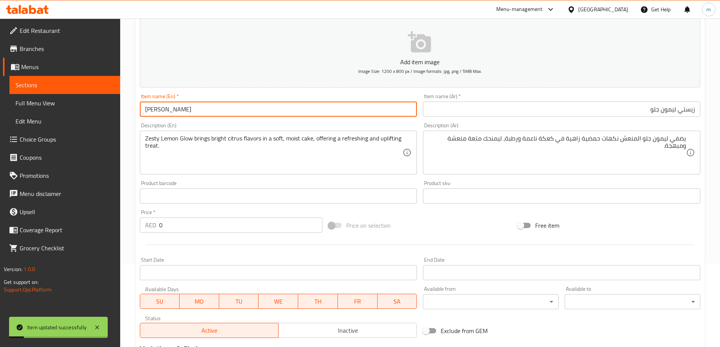
scroll to position [0, 0]
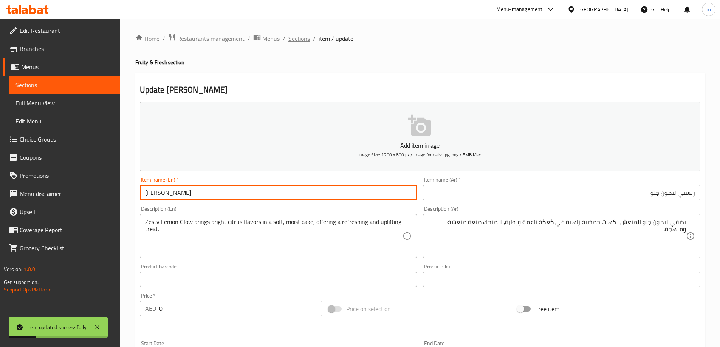
click at [304, 39] on span "Sections" at bounding box center [299, 38] width 22 height 9
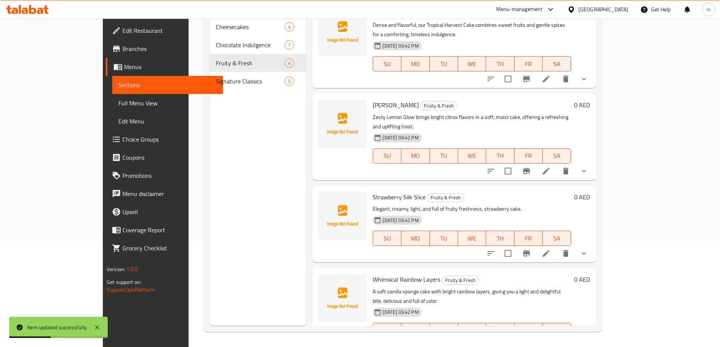
scroll to position [2, 0]
click at [549, 250] on icon at bounding box center [545, 253] width 7 height 7
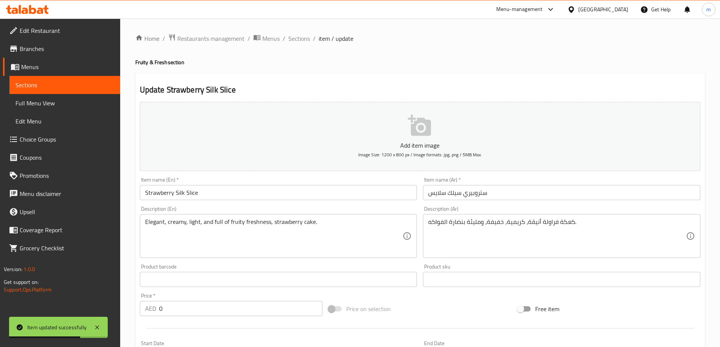
click at [487, 193] on input "ستروبيري سيلك سلايس" at bounding box center [561, 192] width 277 height 15
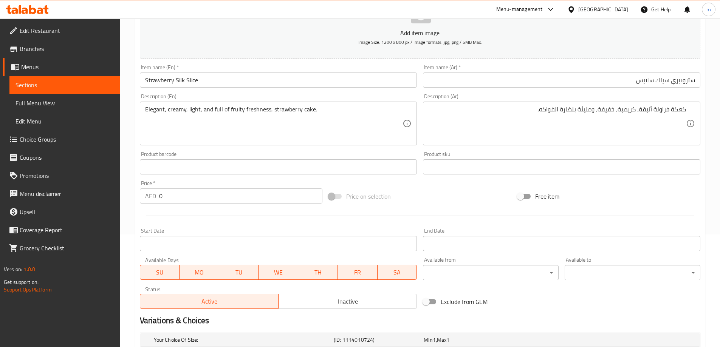
scroll to position [113, 0]
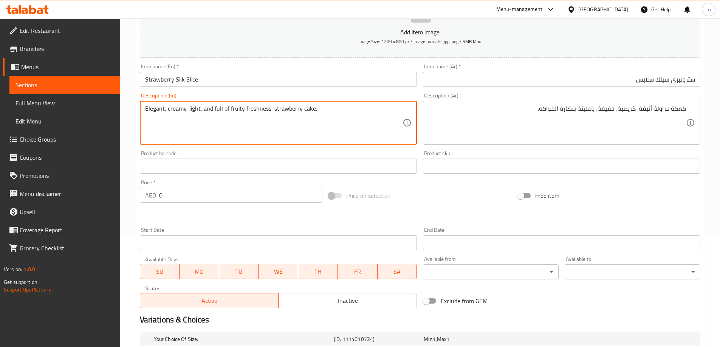
drag, startPoint x: 315, startPoint y: 109, endPoint x: 272, endPoint y: 111, distance: 43.5
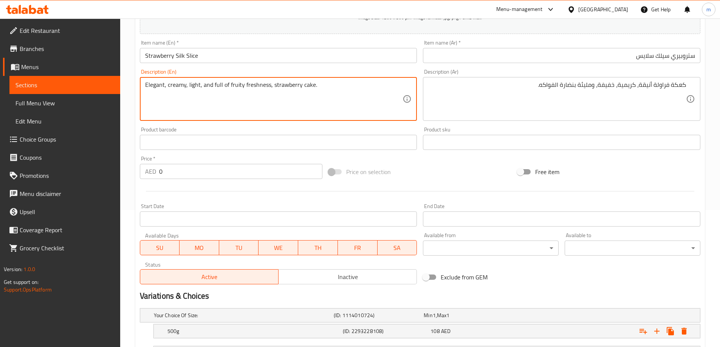
scroll to position [15, 0]
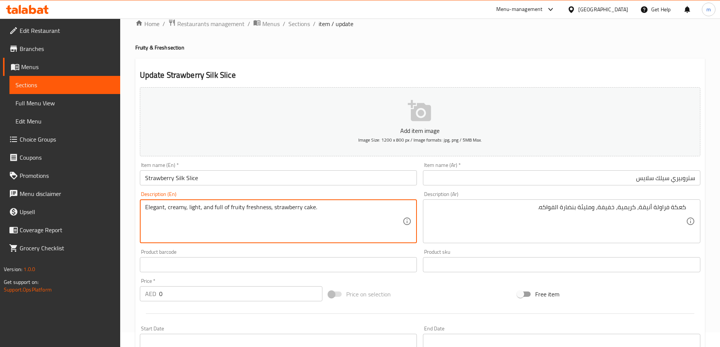
click at [311, 174] on input "Strawberry Silk Slice" at bounding box center [278, 177] width 277 height 15
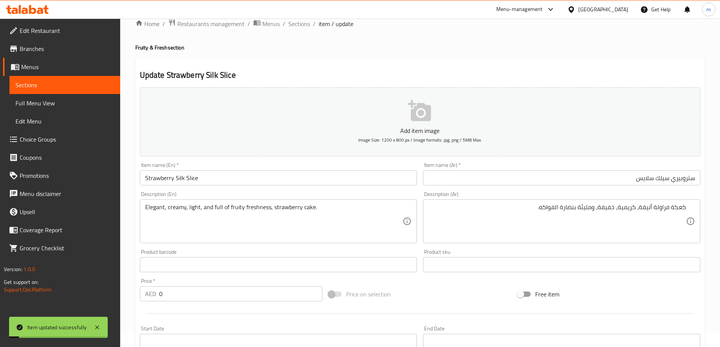
click at [304, 25] on span "Sections" at bounding box center [299, 23] width 22 height 9
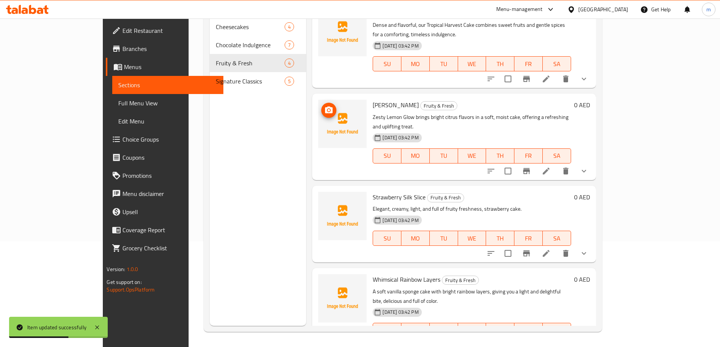
scroll to position [2, 0]
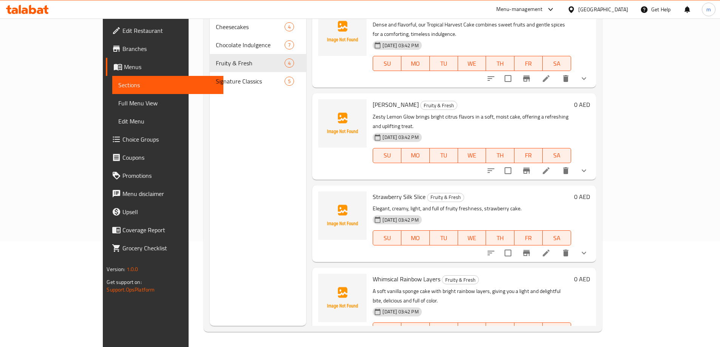
click at [556, 338] on li at bounding box center [545, 345] width 21 height 14
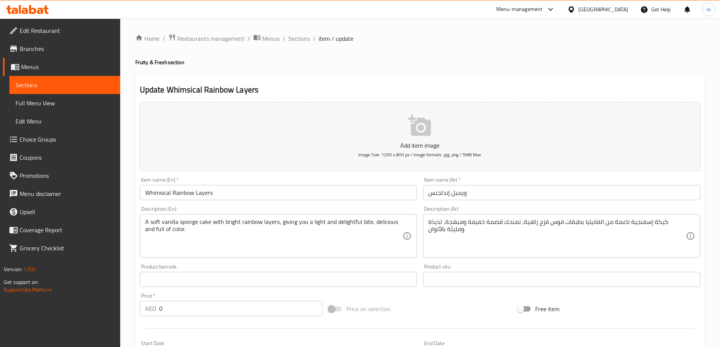
click at [574, 216] on div "كيكة إسفنجية ناعمة من الفانيليا بطبقات قوس قزح زاهية، تمنحك قضمة خفيفة ومبهجة، …" at bounding box center [561, 236] width 277 height 44
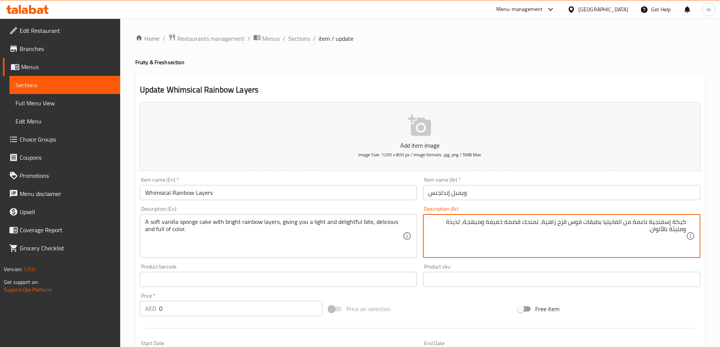
click at [551, 193] on input "ويمبل إندلجنس" at bounding box center [561, 192] width 277 height 15
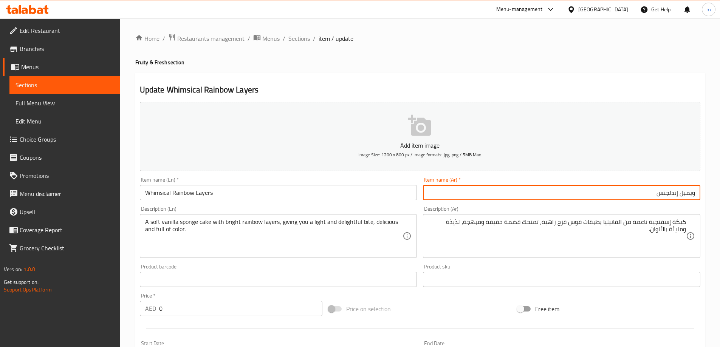
click at [544, 65] on h4 "Fruity & Fresh section" at bounding box center [419, 63] width 569 height 8
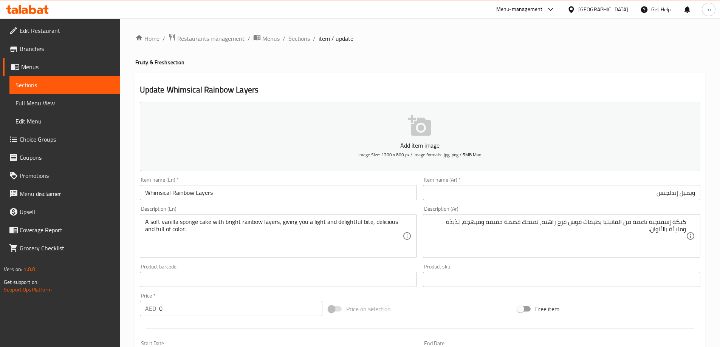
click at [680, 192] on input "ويمبل إندلجنس" at bounding box center [561, 192] width 277 height 15
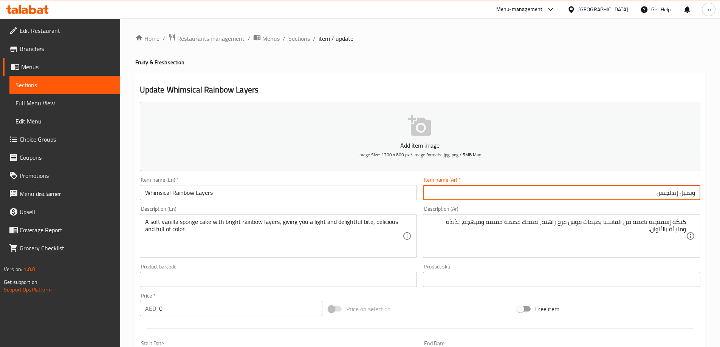
click at [245, 188] on input "Whimsical Rainbow Layers" at bounding box center [278, 192] width 277 height 15
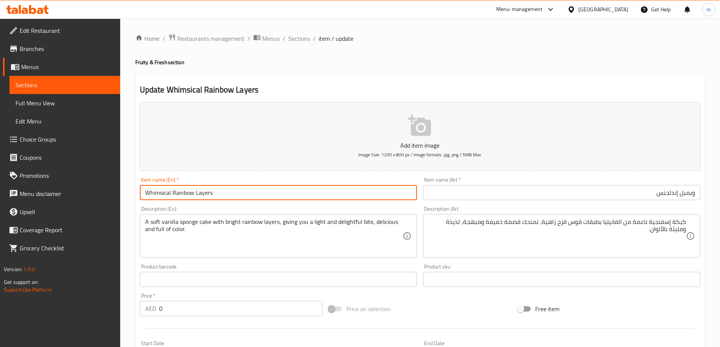
click at [245, 188] on input "Whimsical Rainbow Layers" at bounding box center [278, 192] width 277 height 15
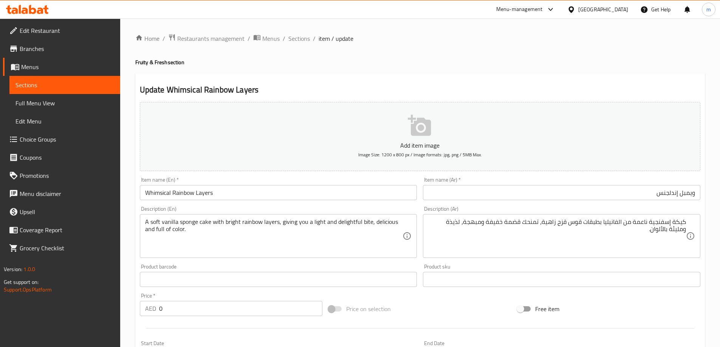
click at [168, 187] on input "Whimsical Rainbow Layers" at bounding box center [278, 192] width 277 height 15
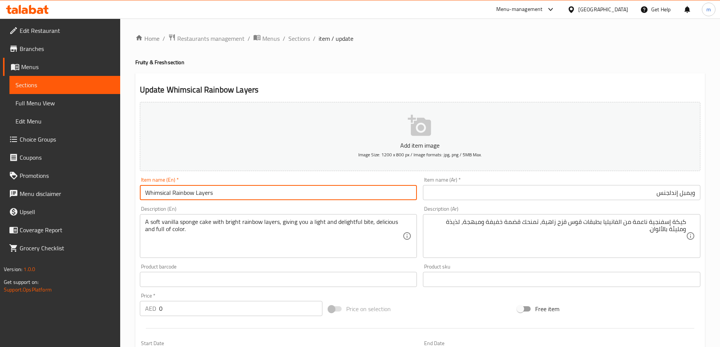
click at [168, 187] on input "Whimsical Rainbow Layers" at bounding box center [278, 192] width 277 height 15
click at [231, 188] on input "Whimsical Rainbow Layers" at bounding box center [278, 192] width 277 height 15
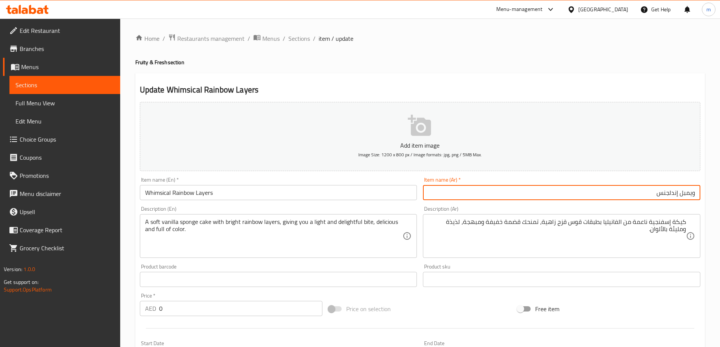
click at [608, 190] on input "ويمبل إندلجنس" at bounding box center [561, 192] width 277 height 15
paste input "يكال رينبو ليرز"
type input "ويمسيكال رينبو ليرز"
click at [597, 69] on div "Home / Restaurants management / Menus / Sections / item / update Fruity & Fresh…" at bounding box center [419, 285] width 569 height 502
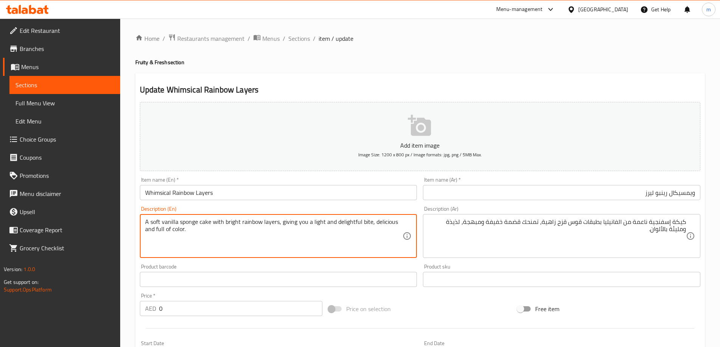
drag, startPoint x: 210, startPoint y: 221, endPoint x: 173, endPoint y: 228, distance: 37.6
click at [242, 232] on textarea "A soft vanilla sponge cake with bright rainbow layers, giving you a light and d…" at bounding box center [274, 236] width 258 height 36
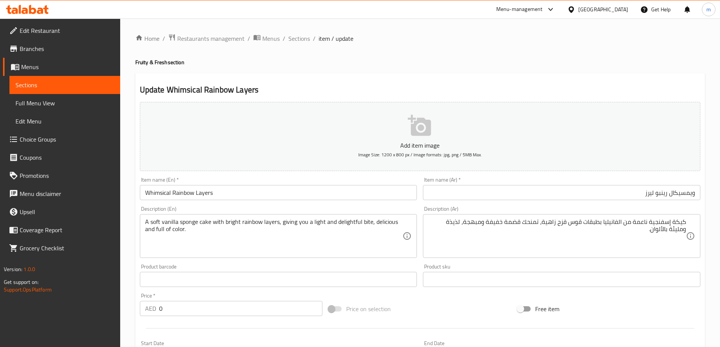
drag, startPoint x: 277, startPoint y: 218, endPoint x: 229, endPoint y: 224, distance: 48.4
click at [229, 224] on div "A soft vanilla sponge cake with bright rainbow layers, giving you a light and d…" at bounding box center [278, 236] width 277 height 44
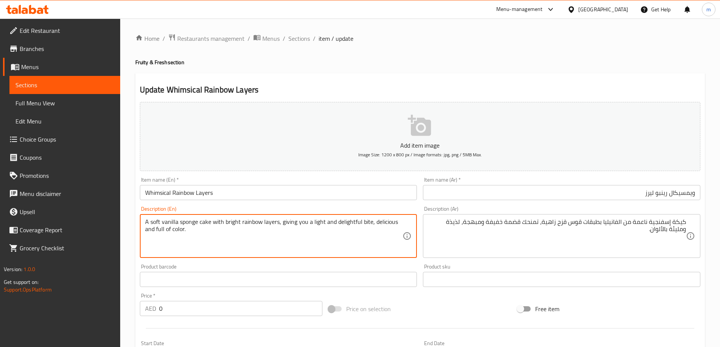
drag, startPoint x: 281, startPoint y: 219, endPoint x: 369, endPoint y: 219, distance: 87.2
click at [369, 219] on textarea "A soft vanilla sponge cake with bright rainbow layers, giving you a light and d…" at bounding box center [274, 236] width 258 height 36
drag, startPoint x: 373, startPoint y: 221, endPoint x: 374, endPoint y: 231, distance: 9.5
click at [374, 231] on textarea "A soft vanilla sponge cake with bright rainbow layers, giving you a light and d…" at bounding box center [274, 236] width 258 height 36
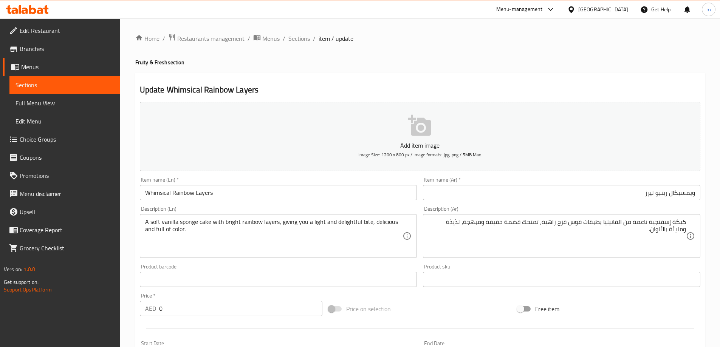
click at [365, 208] on div "Description (En) A soft vanilla sponge cake with bright rainbow layers, giving …" at bounding box center [278, 232] width 277 height 52
click at [366, 195] on input "Whimsical Rainbow Layers" at bounding box center [278, 192] width 277 height 15
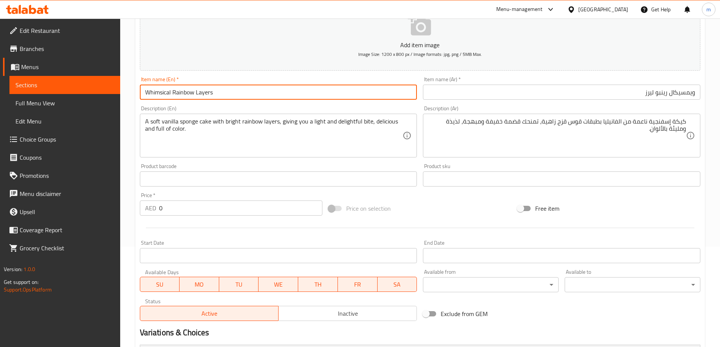
scroll to position [204, 0]
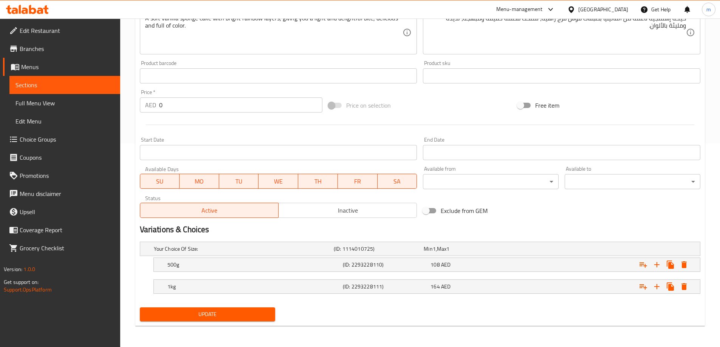
click at [140, 307] on button "Update" at bounding box center [208, 314] width 136 height 14
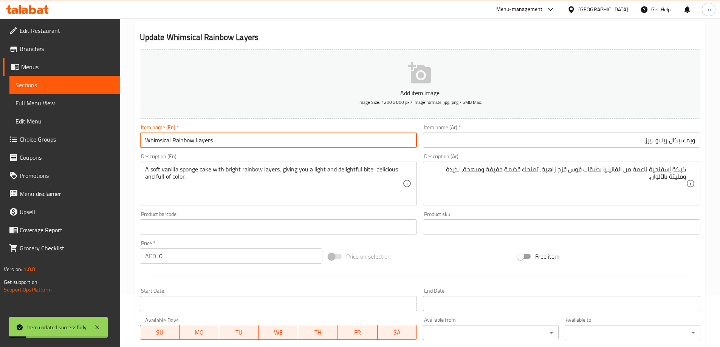
scroll to position [0, 0]
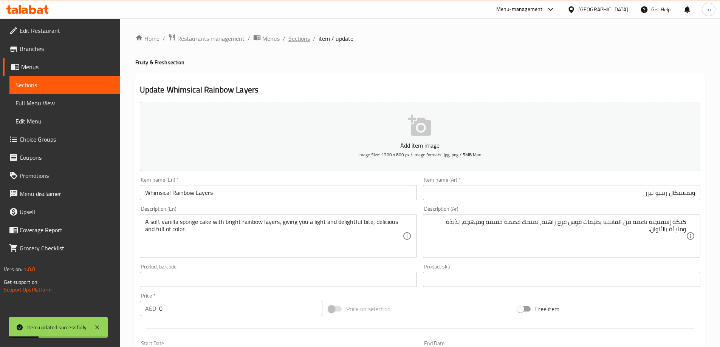
click at [304, 39] on span "Sections" at bounding box center [299, 38] width 22 height 9
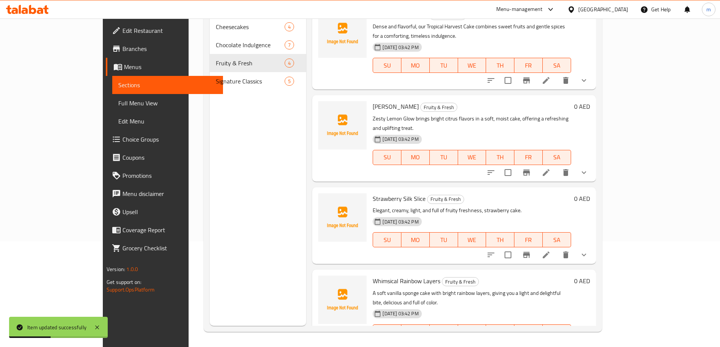
scroll to position [2, 0]
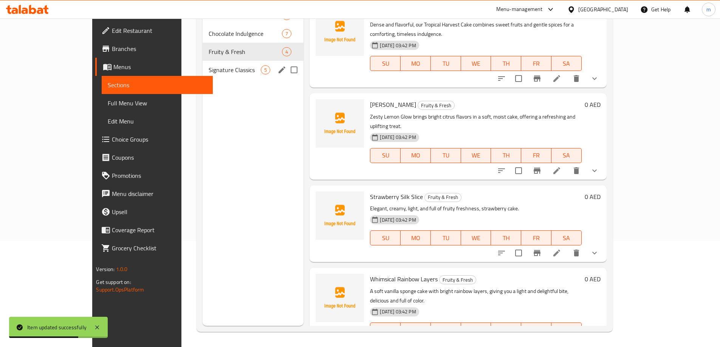
click at [219, 72] on span "Signature Classics" at bounding box center [234, 69] width 52 height 9
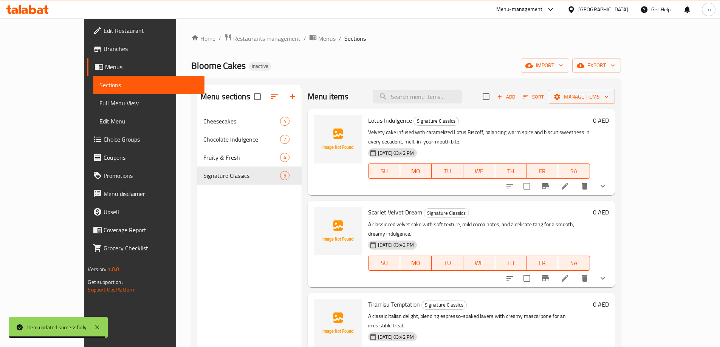
click at [575, 179] on li at bounding box center [564, 186] width 21 height 14
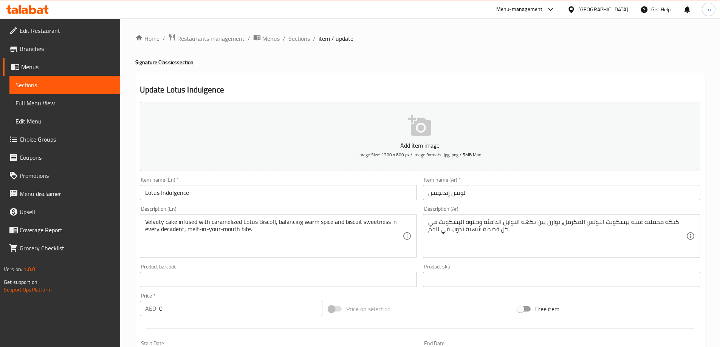
click at [633, 184] on div "Item name (Ar)   * [PERSON_NAME] Item name (Ar) *" at bounding box center [561, 188] width 277 height 23
click at [628, 189] on input "لوتس إندلجنس" at bounding box center [561, 192] width 277 height 15
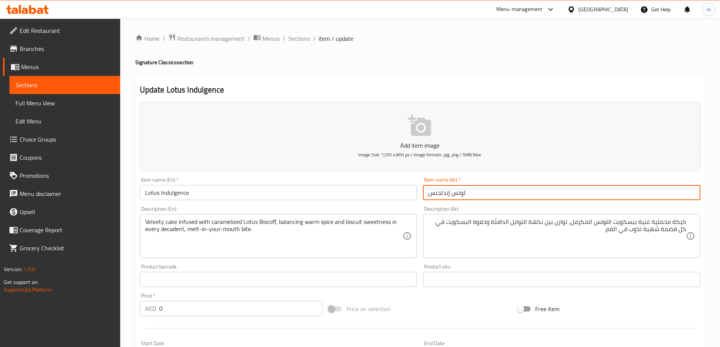
click at [634, 198] on input "لوتس إندلجنس" at bounding box center [561, 192] width 277 height 15
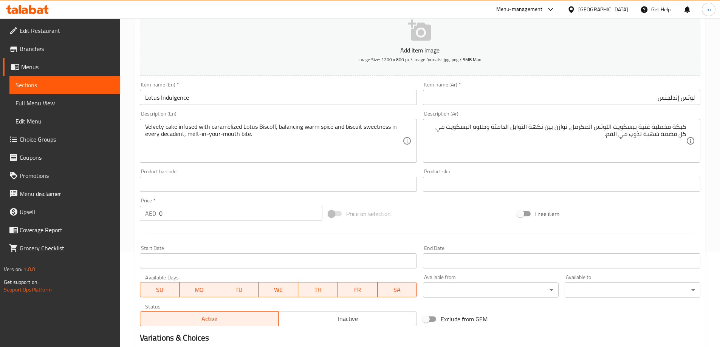
scroll to position [113, 0]
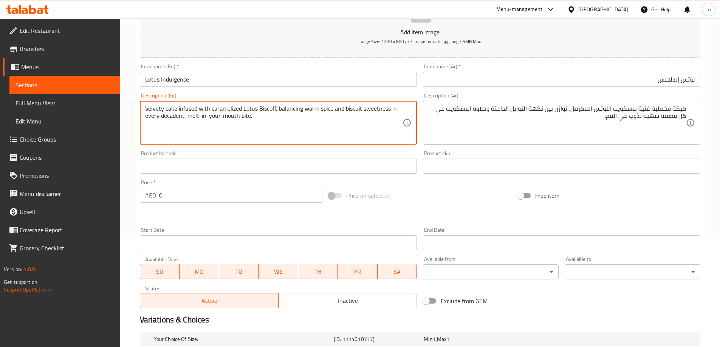
drag, startPoint x: 173, startPoint y: 108, endPoint x: 184, endPoint y: 112, distance: 12.1
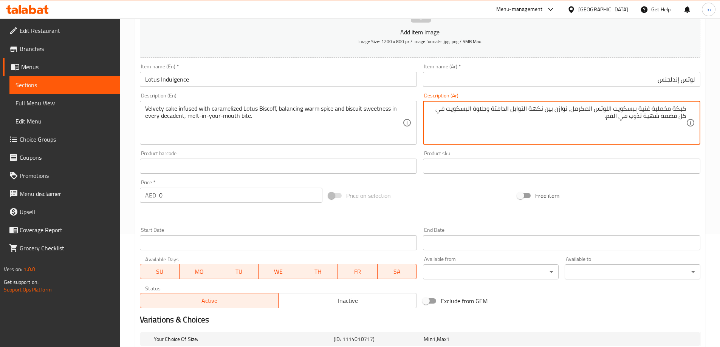
drag, startPoint x: 638, startPoint y: 110, endPoint x: 650, endPoint y: 109, distance: 12.1
type textarea "كيكة مخملية مملوءة ببسكويت اللوتس المكرمل، توازن بين نكهة التوابل الدافئة وحلاو…"
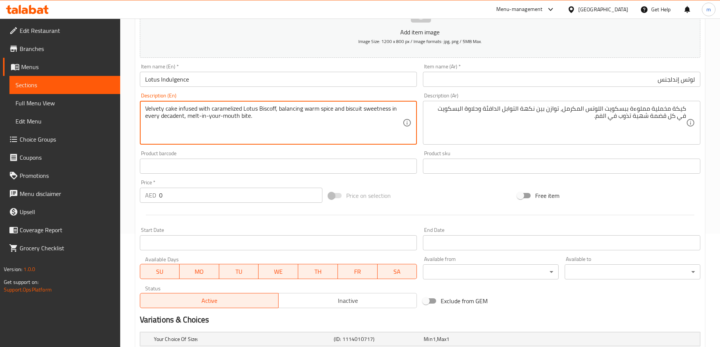
drag, startPoint x: 278, startPoint y: 108, endPoint x: 171, endPoint y: 123, distance: 108.3
click at [350, 118] on textarea "Velvety cake infused with caramelized Lotus Biscoff, balancing warm spice and b…" at bounding box center [274, 123] width 258 height 36
click at [328, 110] on textarea "Velvety cake infused with caramelized Lotus Biscoff, balancing warm spice and b…" at bounding box center [274, 123] width 258 height 36
click at [331, 110] on textarea "Velvety cake infused with caramelized Lotus Biscoff, balancing warm spice and b…" at bounding box center [274, 123] width 258 height 36
click at [205, 117] on textarea "Velvety cake infused with caramelized Lotus Biscoff, balancing warm spice flavo…" at bounding box center [274, 123] width 258 height 36
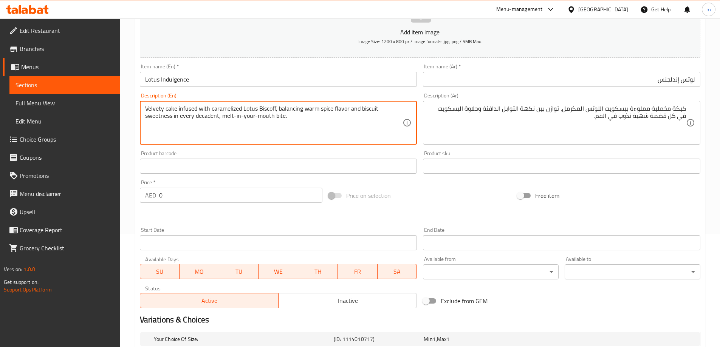
click at [205, 117] on textarea "Velvety cake infused with caramelized Lotus Biscoff, balancing warm spice flavo…" at bounding box center [274, 123] width 258 height 36
type textarea "Velvety cake infused with caramelized Lotus Biscoff, balancing warm spice flavo…"
click at [544, 84] on input "لوتس إندلجنس" at bounding box center [561, 79] width 277 height 15
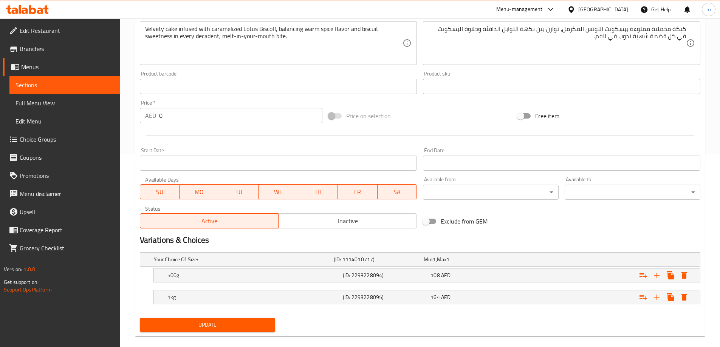
scroll to position [204, 0]
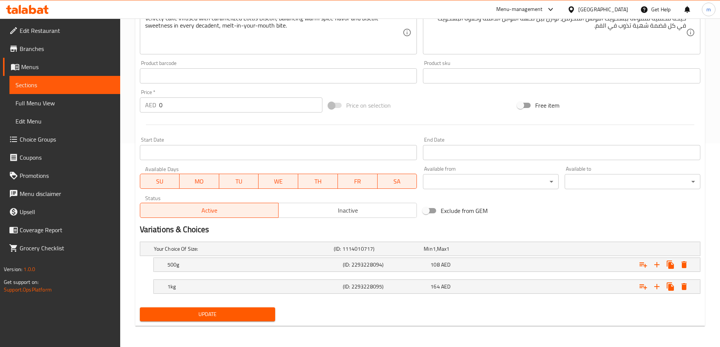
click at [140, 307] on button "Update" at bounding box center [208, 314] width 136 height 14
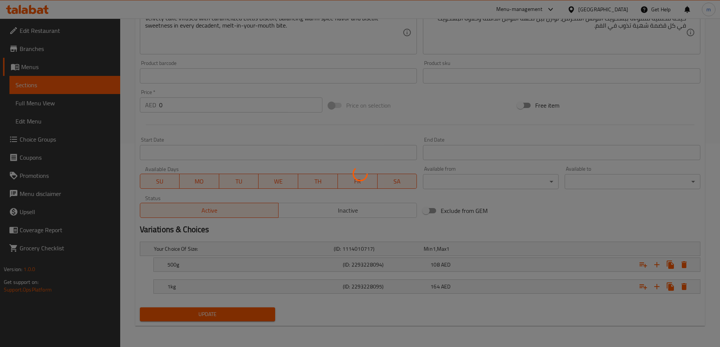
scroll to position [0, 0]
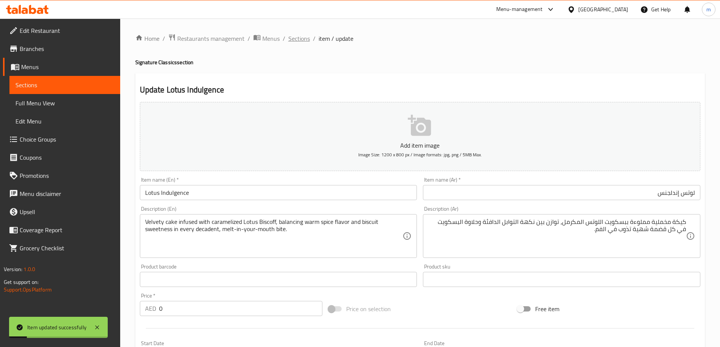
click at [302, 39] on span "Sections" at bounding box center [299, 38] width 22 height 9
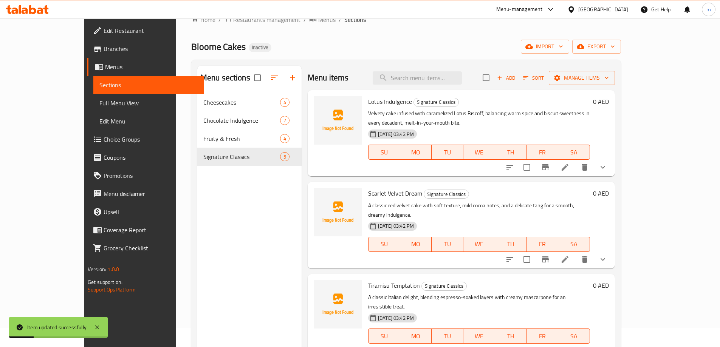
scroll to position [38, 0]
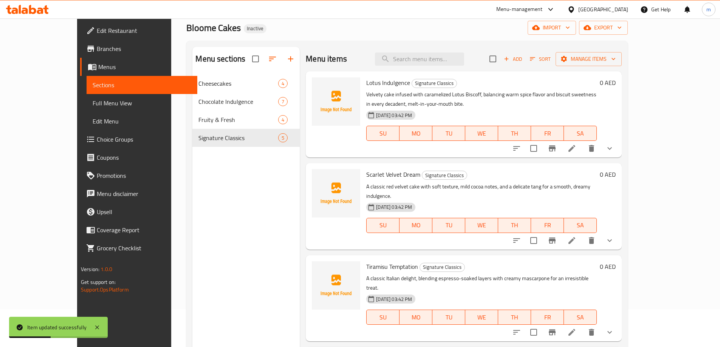
click at [575, 237] on icon at bounding box center [571, 240] width 7 height 7
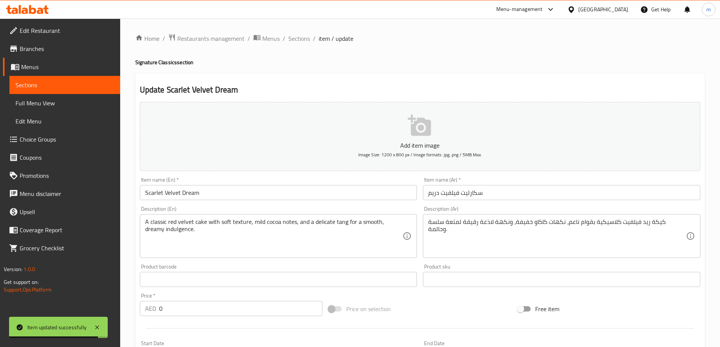
click at [577, 204] on div "Description (Ar) كيكة ريد فيلفيت كلاسيكية بقوام ناعم، نكهات كاكاو خفيفة، ونكهة …" at bounding box center [561, 232] width 283 height 58
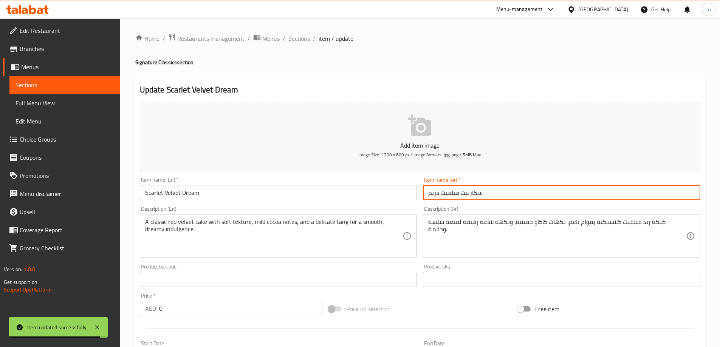
click at [574, 192] on input "سكارليت فيلفيت دريم" at bounding box center [561, 192] width 277 height 15
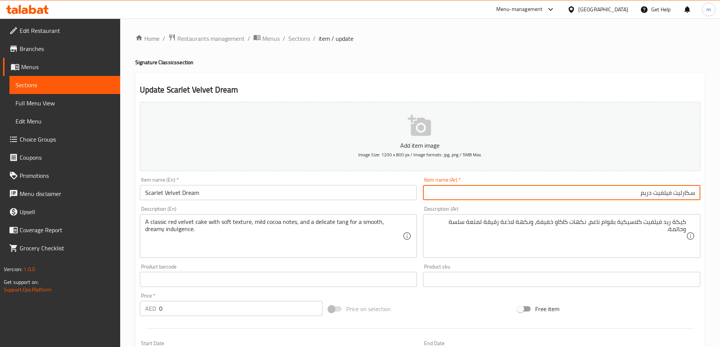
click at [571, 199] on input "سكارليت فيلفيت دريم" at bounding box center [561, 192] width 277 height 15
click at [151, 190] on input "Scarlet Velvet Dream" at bounding box center [278, 192] width 277 height 15
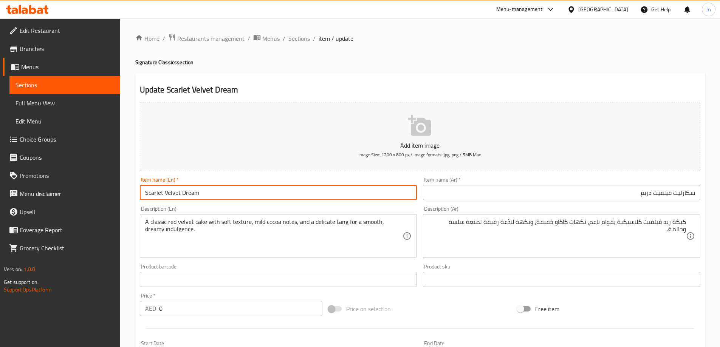
click at [151, 190] on input "Scarlet Velvet Dream" at bounding box center [278, 192] width 277 height 15
click at [168, 190] on input "Scarlet Velvet Dream" at bounding box center [278, 192] width 277 height 15
click at [187, 190] on input "Scarlet Velvet Dream" at bounding box center [278, 192] width 277 height 15
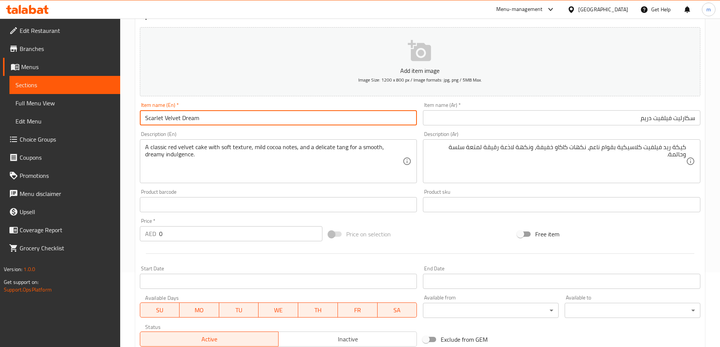
scroll to position [38, 0]
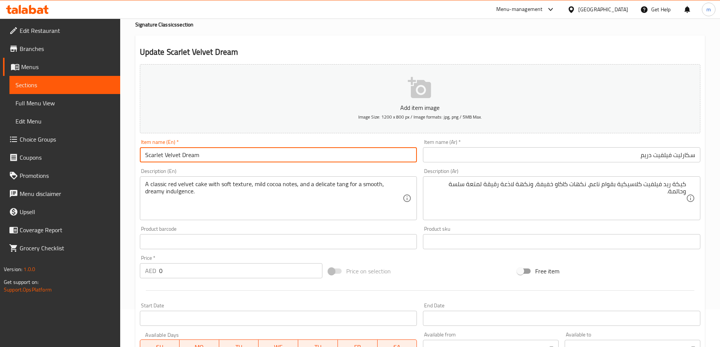
click at [232, 159] on input "Scarlet Velvet Dream" at bounding box center [278, 154] width 277 height 15
click at [233, 176] on div "Description (En) A classic red velvet cake with soft texture, mild cocoa notes,…" at bounding box center [278, 194] width 277 height 52
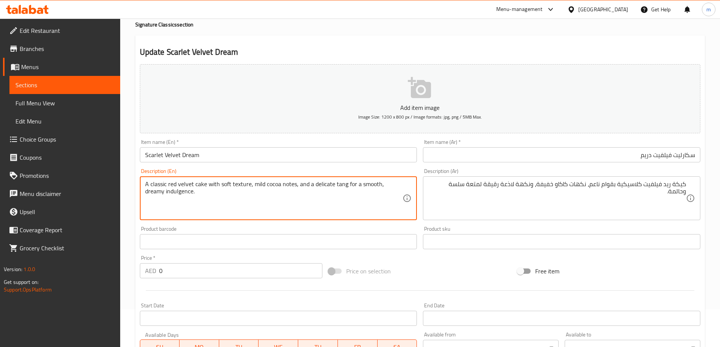
drag, startPoint x: 203, startPoint y: 184, endPoint x: 143, endPoint y: 185, distance: 60.1
drag, startPoint x: 249, startPoint y: 184, endPoint x: 196, endPoint y: 183, distance: 53.7
click at [196, 183] on textarea "A classic red velvet cake with soft texture, mild cocoa notes, and a delicate t…" at bounding box center [274, 199] width 258 height 36
drag, startPoint x: 293, startPoint y: 185, endPoint x: 252, endPoint y: 183, distance: 40.5
click at [252, 183] on textarea "A classic red velvet cake with soft texture, mild cocoa notes, and a delicate t…" at bounding box center [274, 199] width 258 height 36
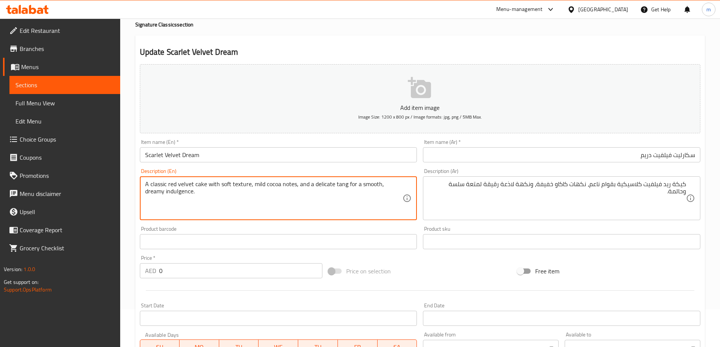
drag, startPoint x: 298, startPoint y: 181, endPoint x: 375, endPoint y: 185, distance: 77.2
click at [375, 185] on textarea "A classic red velvet cake with soft texture, mild cocoa notes, and a delicate t…" at bounding box center [274, 199] width 258 height 36
click at [340, 186] on textarea "A classic red velvet cake with soft texture, mild cocoa notes, and a delicate t…" at bounding box center [274, 199] width 258 height 36
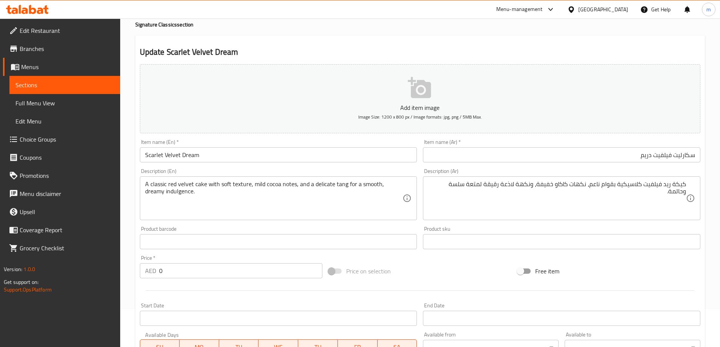
click at [421, 42] on div "Update Scarlet Velvet Dream Add item image Image Size: 1200 x 800 px / Image fo…" at bounding box center [419, 264] width 569 height 456
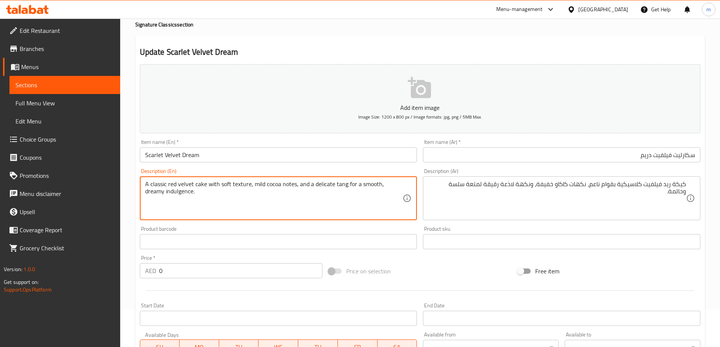
click at [321, 186] on textarea "A classic red velvet cake with soft texture, mild cocoa notes, and a delicate t…" at bounding box center [274, 199] width 258 height 36
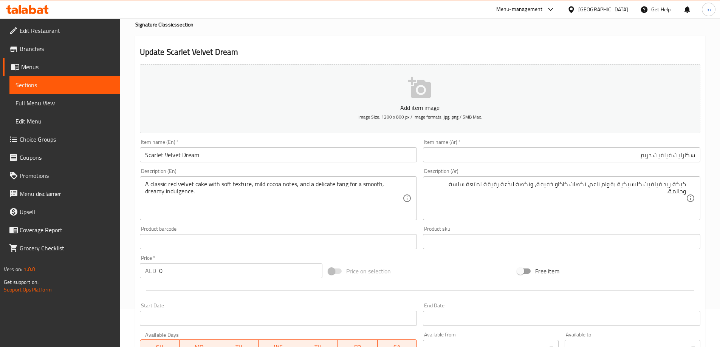
click at [394, 34] on div "Home / Restaurants management / Menus / Sections / item / update Signature Clas…" at bounding box center [419, 247] width 569 height 502
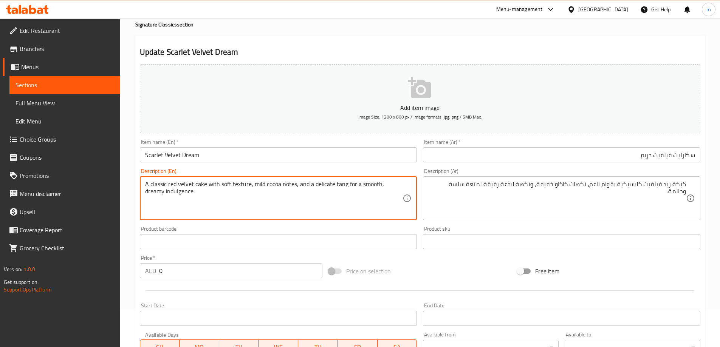
drag, startPoint x: 299, startPoint y: 183, endPoint x: 380, endPoint y: 183, distance: 81.6
click at [343, 185] on textarea "A classic red velvet cake with soft texture, mild cocoa notes, and a delicate t…" at bounding box center [274, 199] width 258 height 36
click at [347, 184] on textarea "A classic red velvet cake with soft texture, mild cocoa notes, and a delicate t…" at bounding box center [274, 199] width 258 height 36
click at [345, 184] on textarea "A classic red velvet cake with soft texture, mild cocoa notes, and a delicate t…" at bounding box center [274, 199] width 258 height 36
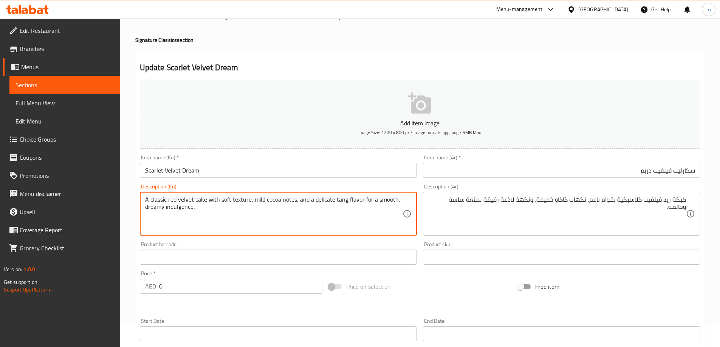
scroll to position [0, 0]
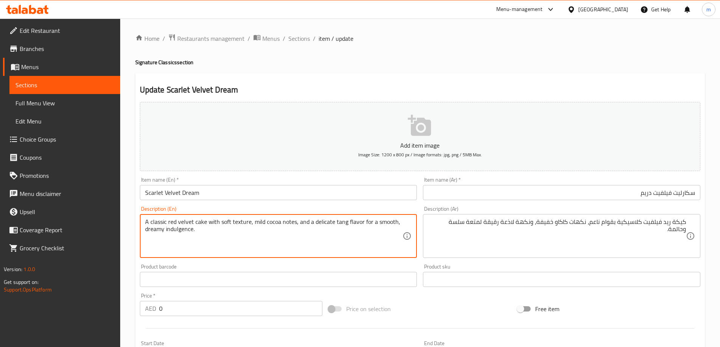
type textarea "A classic red velvet cake with soft texture, mild cocoa notes, and a delicate t…"
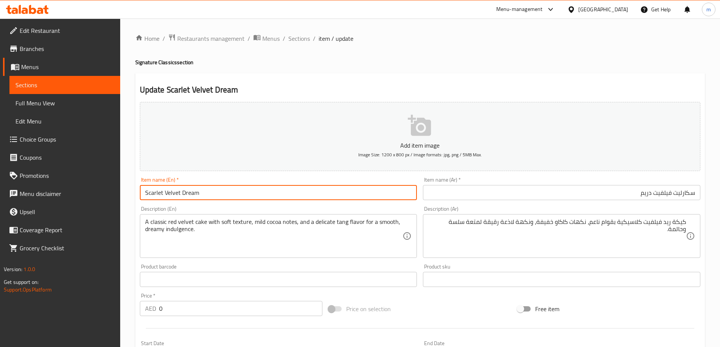
click at [329, 193] on input "Scarlet Velvet Dream" at bounding box center [278, 192] width 277 height 15
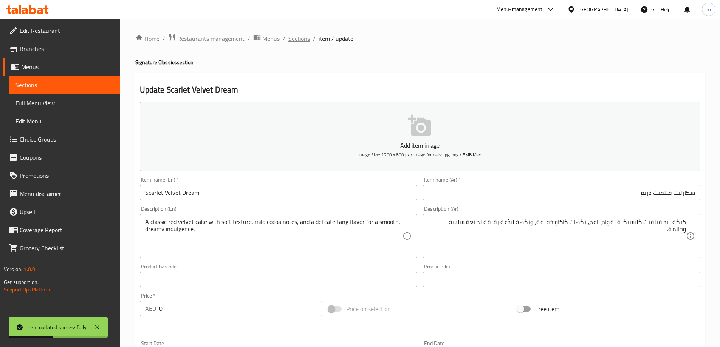
click at [293, 38] on span "Sections" at bounding box center [299, 38] width 22 height 9
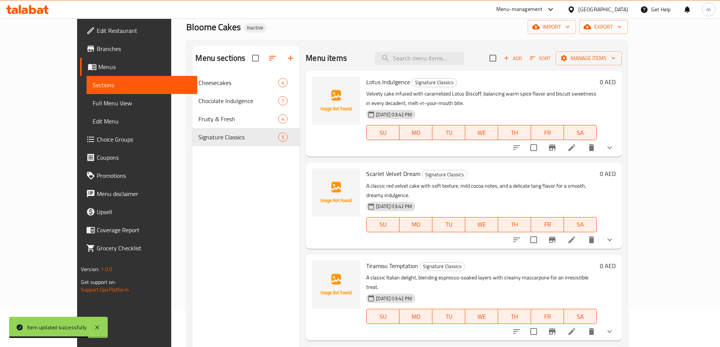
scroll to position [106, 0]
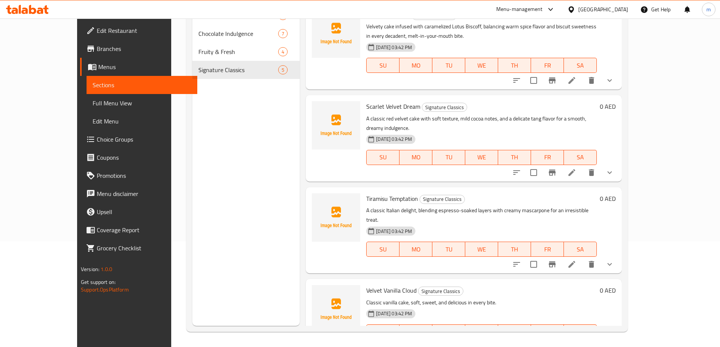
click at [576, 260] on icon at bounding box center [571, 264] width 9 height 9
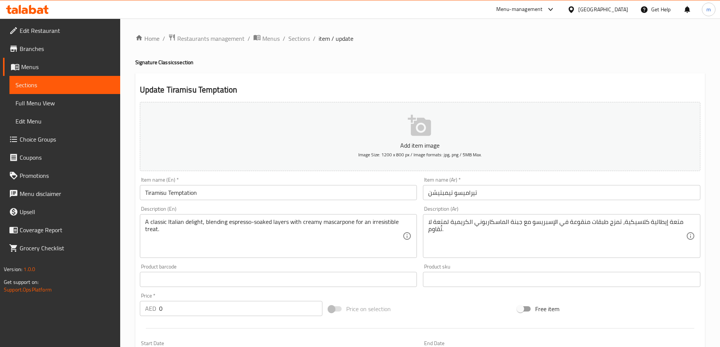
drag, startPoint x: 535, startPoint y: 191, endPoint x: 539, endPoint y: 185, distance: 7.4
click at [536, 187] on input "تيراميسو تيمبتيشن" at bounding box center [561, 192] width 277 height 15
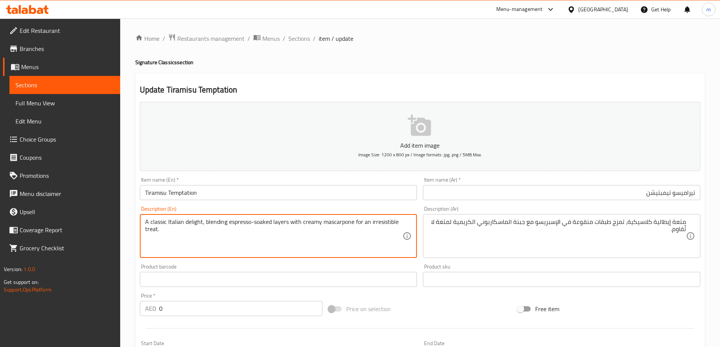
drag, startPoint x: 201, startPoint y: 222, endPoint x: 146, endPoint y: 221, distance: 55.2
drag, startPoint x: 209, startPoint y: 222, endPoint x: 287, endPoint y: 224, distance: 78.2
click at [287, 224] on textarea "A classic Italian delight, blending espresso-soaked layers with creamy mascarpo…" at bounding box center [274, 236] width 258 height 36
drag, startPoint x: 297, startPoint y: 222, endPoint x: 349, endPoint y: 221, distance: 52.1
click at [349, 221] on textarea "A classic Italian delight, blending espresso-soaked layers with creamy mascarpo…" at bounding box center [274, 236] width 258 height 36
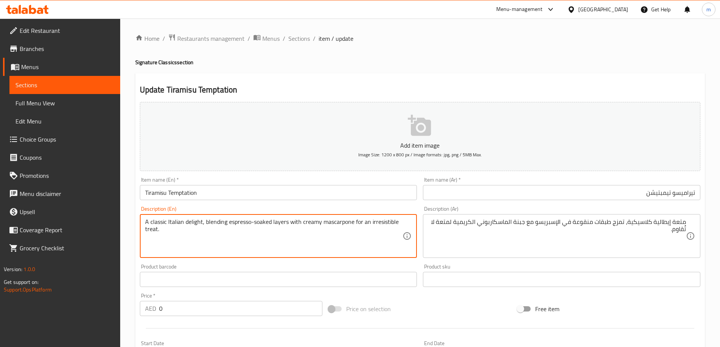
click at [352, 219] on textarea "A classic Italian delight, blending espresso-soaked layers with creamy mascarpo…" at bounding box center [274, 236] width 258 height 36
type textarea "A classic Italian delight, blending espresso-soaked layers with creamy mascarpo…"
click at [506, 192] on input "تيراميسو تيمبتيشن" at bounding box center [561, 192] width 277 height 15
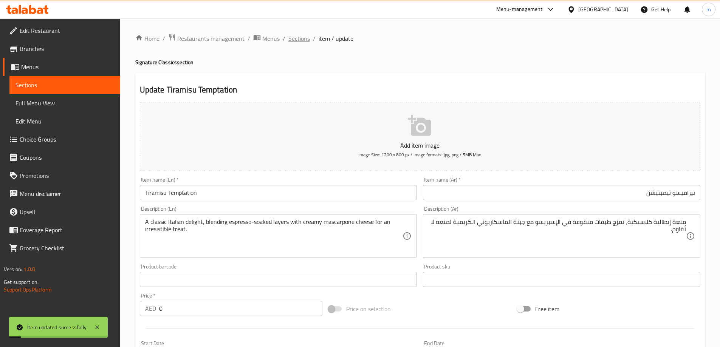
click at [299, 40] on span "Sections" at bounding box center [299, 38] width 22 height 9
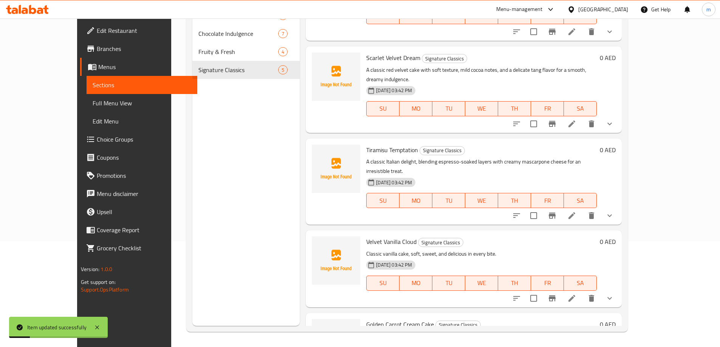
scroll to position [94, 0]
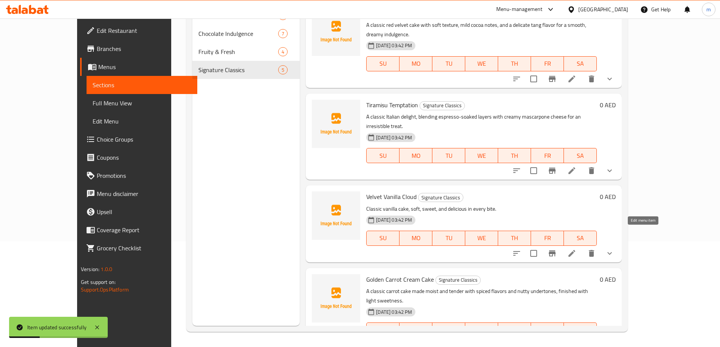
click at [576, 249] on icon at bounding box center [571, 253] width 9 height 9
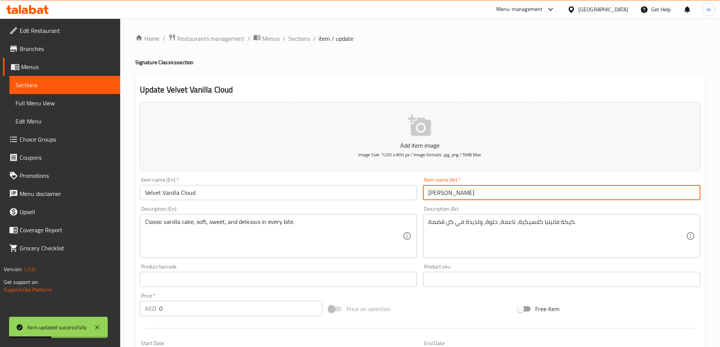
drag, startPoint x: 512, startPoint y: 188, endPoint x: 511, endPoint y: 202, distance: 14.4
click at [512, 187] on input "[PERSON_NAME]" at bounding box center [561, 192] width 277 height 15
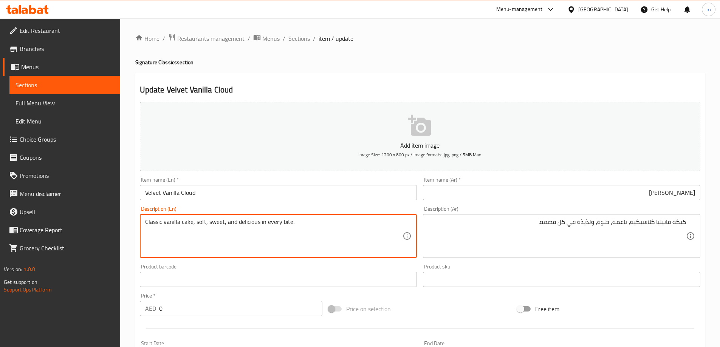
drag, startPoint x: 192, startPoint y: 223, endPoint x: 144, endPoint y: 225, distance: 48.4
click at [624, 218] on textarea "كيكة فانيليا كلاسيكية، ناعمة، حلوة، ولذيذة في كل قضمة." at bounding box center [557, 236] width 258 height 36
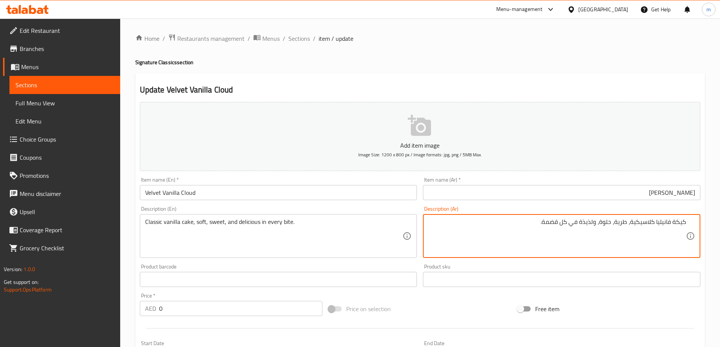
type textarea "كيكة فانيليا كلاسيكية، طرية، حلوة، ولذيذة في كل قضمة."
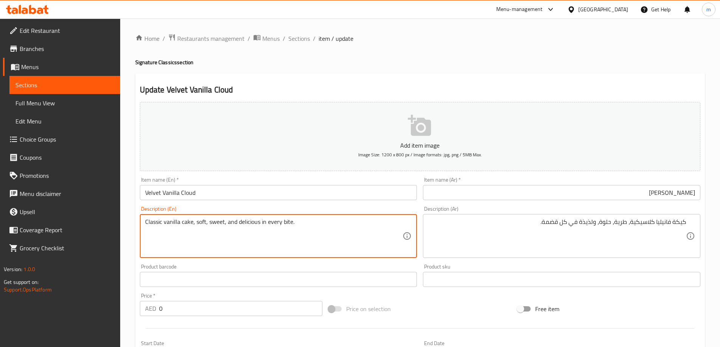
drag, startPoint x: 239, startPoint y: 222, endPoint x: 290, endPoint y: 219, distance: 51.4
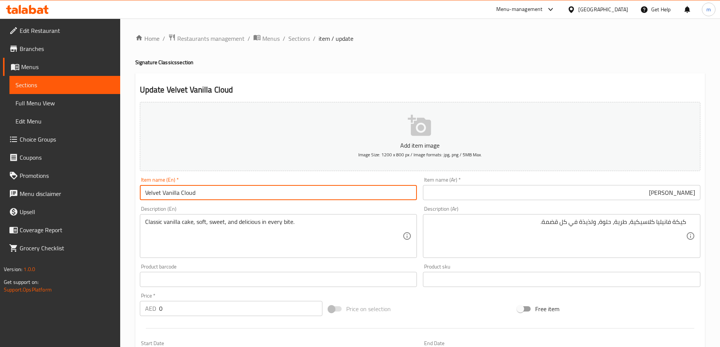
click at [324, 198] on input "Velvet Vanilla Cloud" at bounding box center [278, 192] width 277 height 15
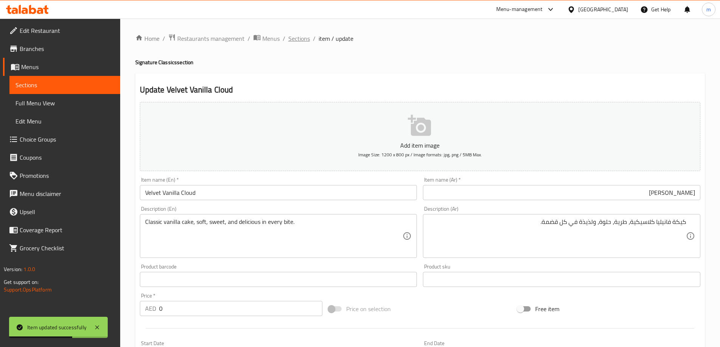
click at [300, 39] on span "Sections" at bounding box center [299, 38] width 22 height 9
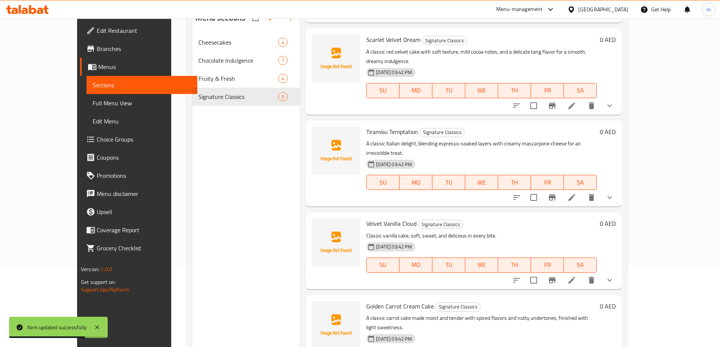
scroll to position [106, 0]
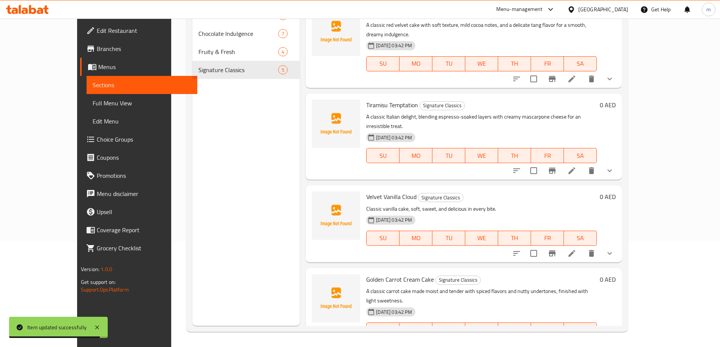
click at [576, 341] on icon at bounding box center [571, 345] width 9 height 9
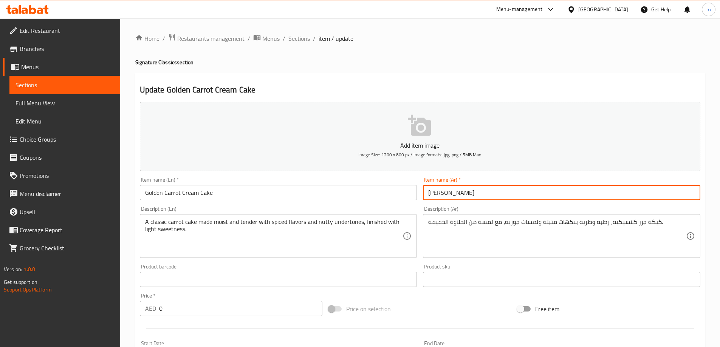
click at [505, 196] on input "[PERSON_NAME]" at bounding box center [561, 192] width 277 height 15
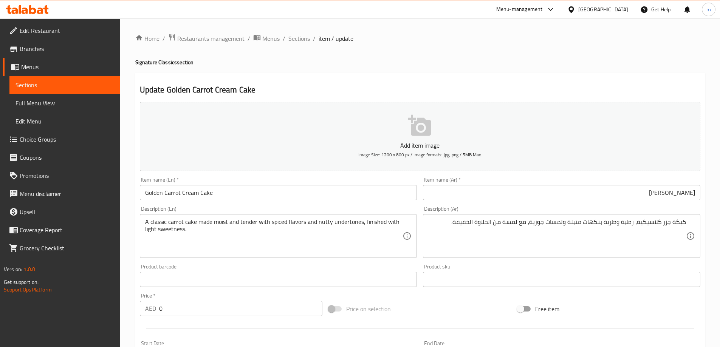
click at [663, 219] on textarea "كيكة جزر كلاسيكية، رطبة وطرية بنكهات متبلة ولمسات جوزية، مع لمسة من الحلاوة الخ…" at bounding box center [557, 236] width 258 height 36
drag, startPoint x: 144, startPoint y: 223, endPoint x: 157, endPoint y: 226, distance: 13.6
click at [157, 226] on div "A classic carrot cake made moist and tender with spiced flavors and nutty under…" at bounding box center [278, 236] width 277 height 44
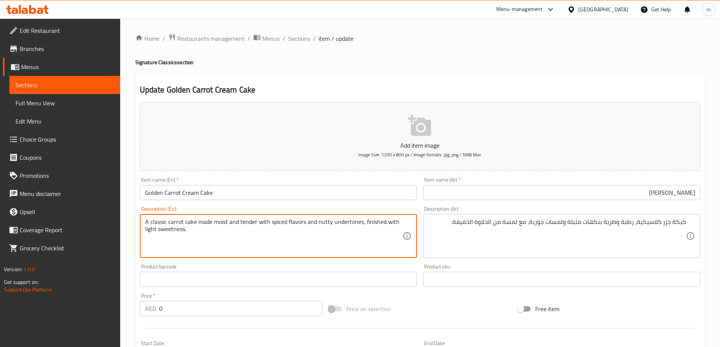
drag, startPoint x: 195, startPoint y: 221, endPoint x: 140, endPoint y: 218, distance: 54.5
click at [140, 218] on div "A classic carrot cake made moist and tender with spiced flavors and nutty under…" at bounding box center [278, 236] width 277 height 44
click at [213, 225] on textarea "A classic carrot cake made moist and tender with spiced flavors and nutty under…" at bounding box center [274, 236] width 258 height 36
click at [246, 227] on textarea "A classic carrot cake made moist and tender with spiced flavors and nutty under…" at bounding box center [274, 236] width 258 height 36
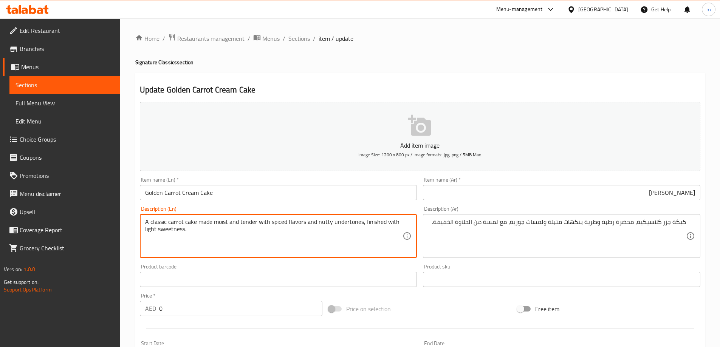
drag, startPoint x: 271, startPoint y: 219, endPoint x: 304, endPoint y: 224, distance: 33.9
click at [304, 224] on textarea "A classic carrot cake made moist and tender with spiced flavors and nutty under…" at bounding box center [274, 236] width 258 height 36
drag, startPoint x: 311, startPoint y: 221, endPoint x: 354, endPoint y: 221, distance: 43.1
click at [354, 221] on textarea "A classic carrot cake made moist and tender with spiced flavors and nutty under…" at bounding box center [274, 236] width 258 height 36
drag, startPoint x: 355, startPoint y: 229, endPoint x: 350, endPoint y: 221, distance: 10.2
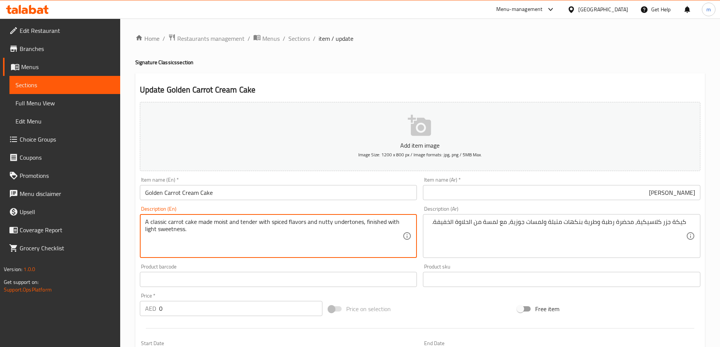
click at [352, 227] on textarea "A classic carrot cake made moist and tender with spiced flavors and nutty under…" at bounding box center [274, 236] width 258 height 36
click at [350, 221] on textarea "A classic carrot cake made moist and tender with spiced flavors and nutty under…" at bounding box center [274, 236] width 258 height 36
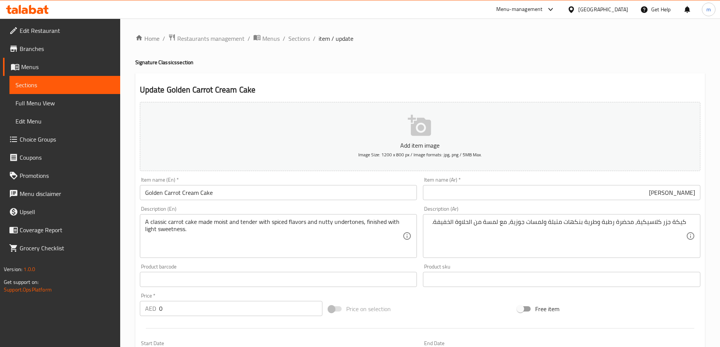
click at [400, 80] on div "Update Golden Carrot Cream Cake Add item image Image Size: 1200 x 800 px / Imag…" at bounding box center [419, 301] width 569 height 456
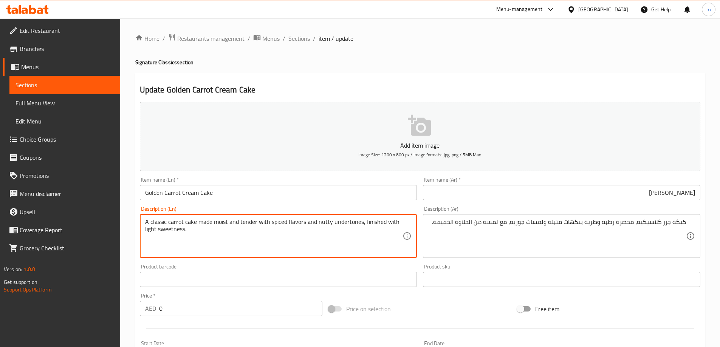
drag, startPoint x: 363, startPoint y: 222, endPoint x: 368, endPoint y: 234, distance: 12.7
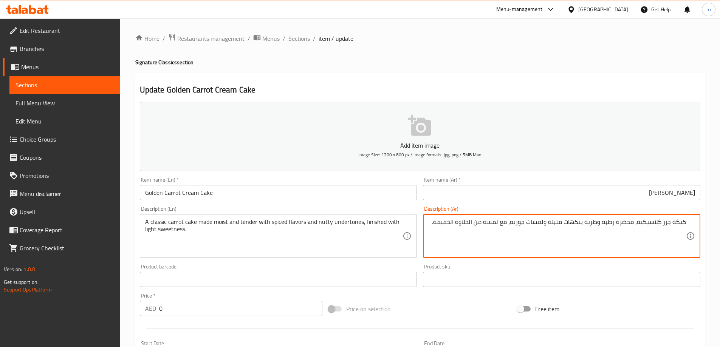
click at [479, 223] on textarea "كيكة جزر كلاسيكية، محضرة رطبة وطرية بنكهات متبلة ولمسات جوزية، مع لمسة من الحلا…" at bounding box center [557, 236] width 258 height 36
click at [477, 223] on textarea "كيكة جزر كلاسيكية، محضرة رطبة وطرية بنكهات متبلة ولمسات جوزية، مع لمسة من الحلا…" at bounding box center [557, 236] width 258 height 36
drag, startPoint x: 509, startPoint y: 221, endPoint x: 477, endPoint y: 225, distance: 31.6
click at [477, 225] on textarea "كيكة جزر كلاسيكية، محضرة رطبة وطرية بنكهات متبلة ولمسات جوزية، مع لمسة من الحلا…" at bounding box center [557, 236] width 258 height 36
type textarea "كيكة جزر كلاسيكية، محضرة رطبة وطرية بنكهات متبلة ولمسات جوزية، تنتهي بالحلاوة ا…"
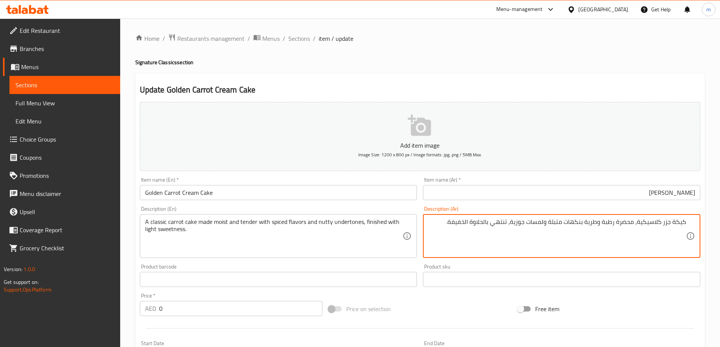
click at [503, 199] on input "[PERSON_NAME]" at bounding box center [561, 192] width 277 height 15
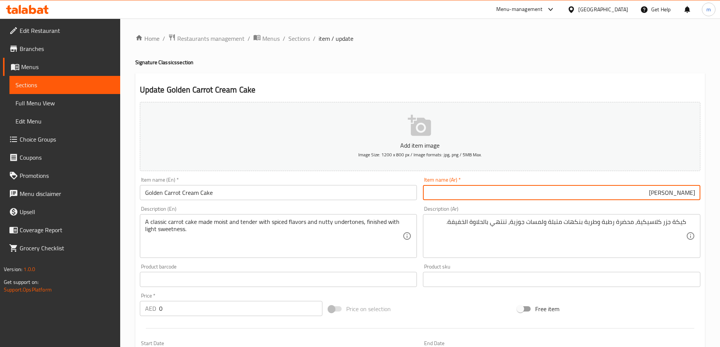
click at [295, 36] on span "Sections" at bounding box center [299, 38] width 22 height 9
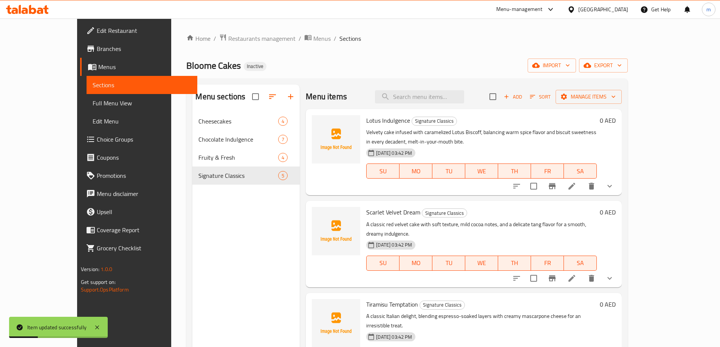
click at [93, 99] on span "Full Menu View" at bounding box center [142, 103] width 99 height 9
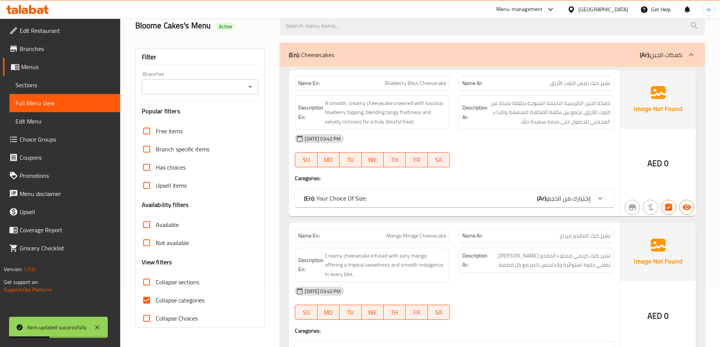
scroll to position [189, 0]
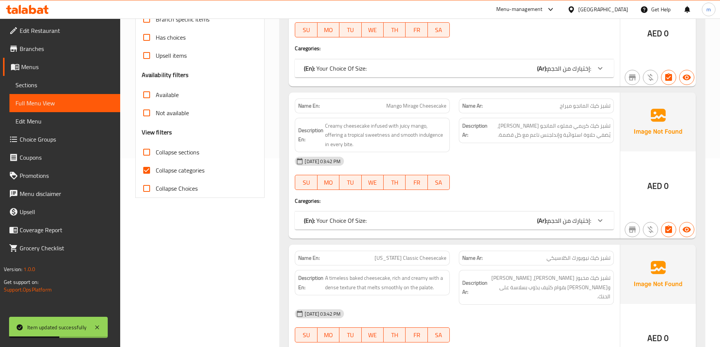
click at [189, 170] on span "Collapse categories" at bounding box center [180, 170] width 49 height 9
click at [156, 170] on input "Collapse categories" at bounding box center [146, 170] width 18 height 18
checkbox input "false"
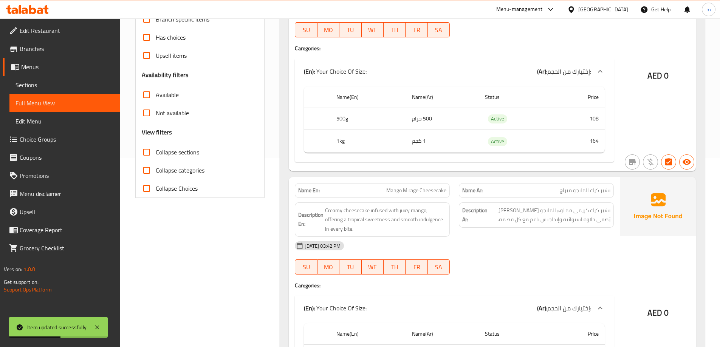
click at [187, 153] on span "Collapse sections" at bounding box center [177, 152] width 43 height 9
click at [156, 153] on input "Collapse sections" at bounding box center [146, 152] width 18 height 18
checkbox input "true"
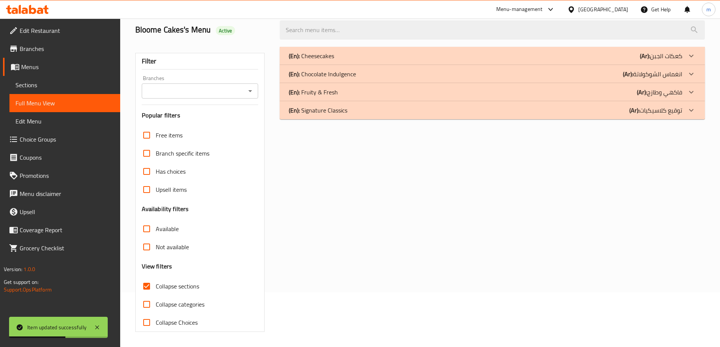
scroll to position [55, 0]
click at [429, 52] on div "(En): Cheesecakes (Ar): كعكات الجبن" at bounding box center [485, 55] width 393 height 9
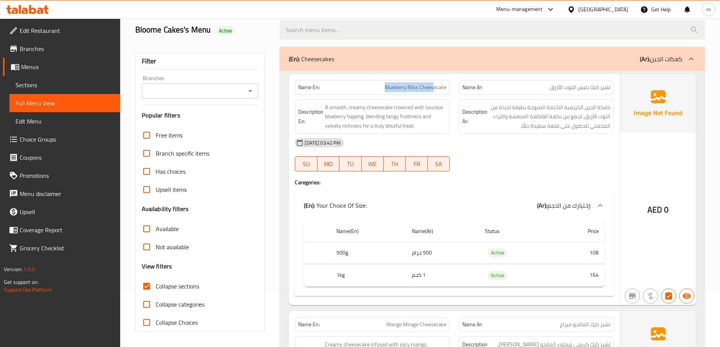
drag, startPoint x: 434, startPoint y: 87, endPoint x: 388, endPoint y: 92, distance: 46.0
click at [385, 93] on div "Name En: Blueberry Bliss Cheesecake" at bounding box center [372, 87] width 155 height 15
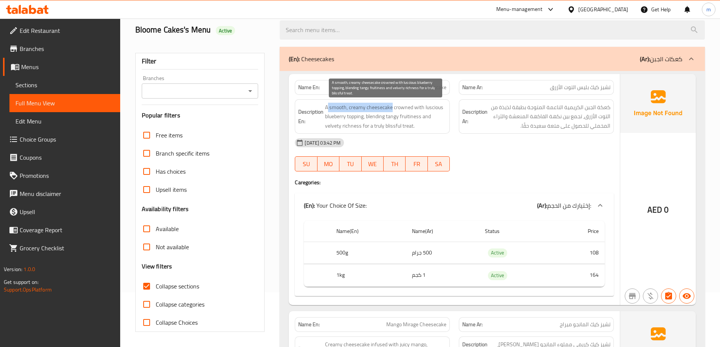
drag, startPoint x: 391, startPoint y: 109, endPoint x: 328, endPoint y: 105, distance: 63.2
click at [328, 105] on span "A smooth, creamy cheesecake crowned with luscious blueberry topping, blending t…" at bounding box center [385, 117] width 121 height 28
drag, startPoint x: 363, startPoint y: 117, endPoint x: 392, endPoint y: 107, distance: 31.2
click at [392, 107] on span "A smooth, creamy cheesecake crowned with luscious blueberry topping, blending t…" at bounding box center [385, 117] width 121 height 28
drag, startPoint x: 368, startPoint y: 116, endPoint x: 416, endPoint y: 130, distance: 50.1
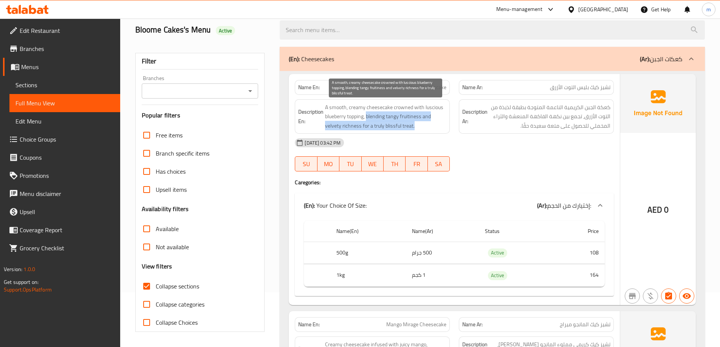
click at [416, 130] on span "A smooth, creamy cheesecake crowned with luscious blueberry topping, blending t…" at bounding box center [385, 117] width 121 height 28
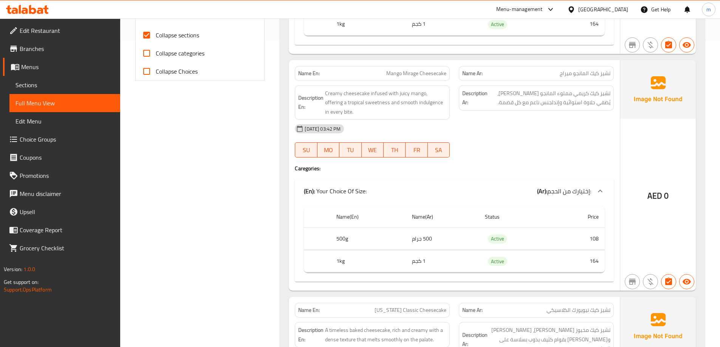
scroll to position [319, 0]
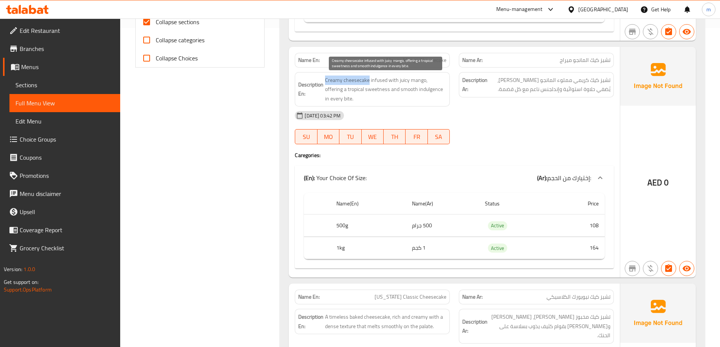
drag, startPoint x: 368, startPoint y: 78, endPoint x: 326, endPoint y: 78, distance: 42.7
click at [326, 78] on span "Creamy cheesecake infused with juicy mango, offering a tropical sweetness and s…" at bounding box center [385, 90] width 121 height 28
drag, startPoint x: 375, startPoint y: 82, endPoint x: 391, endPoint y: 82, distance: 16.6
click at [391, 82] on span "Creamy cheesecake infused with juicy mango, offering a tropical sweetness and s…" at bounding box center [385, 90] width 121 height 28
click at [408, 59] on span "Mango Mirage Cheesecake" at bounding box center [416, 60] width 60 height 8
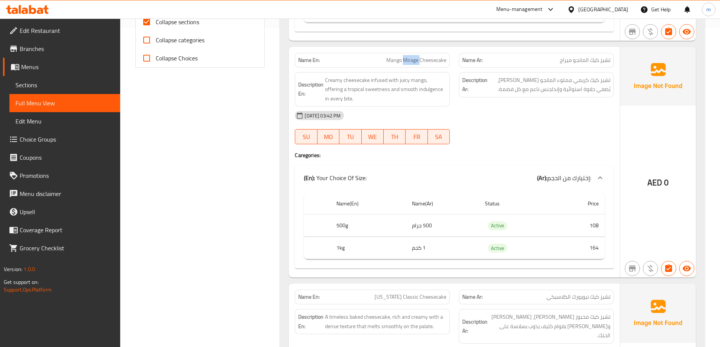
click at [408, 59] on span "Mango Mirage Cheesecake" at bounding box center [416, 60] width 60 height 8
copy span "Mango Mirage Cheesecake"
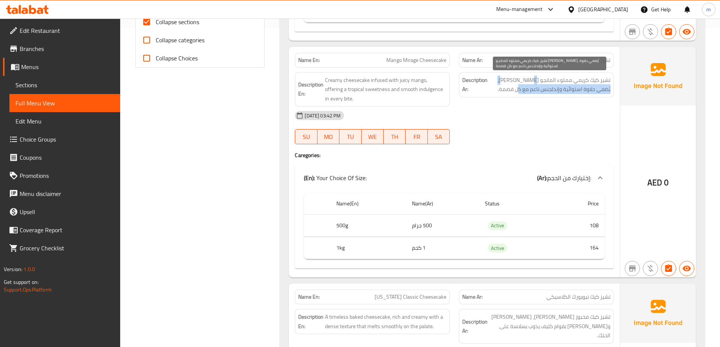
drag, startPoint x: 514, startPoint y: 78, endPoint x: 511, endPoint y: 86, distance: 8.4
click at [511, 86] on span "تشيز كيك كريمي مملوء المانجو [PERSON_NAME]، يُضفي حلاوة استوائية وإندلجنس ناعم …" at bounding box center [549, 85] width 121 height 19
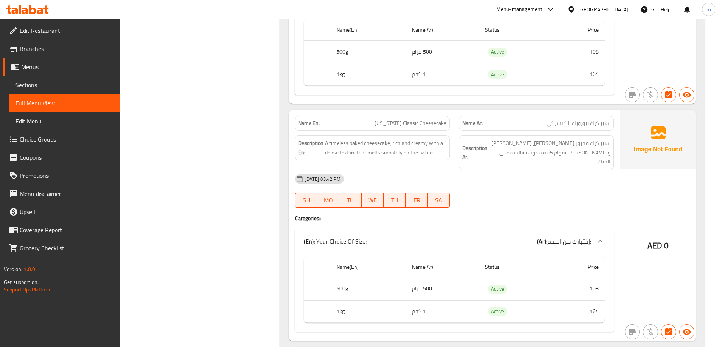
scroll to position [508, 0]
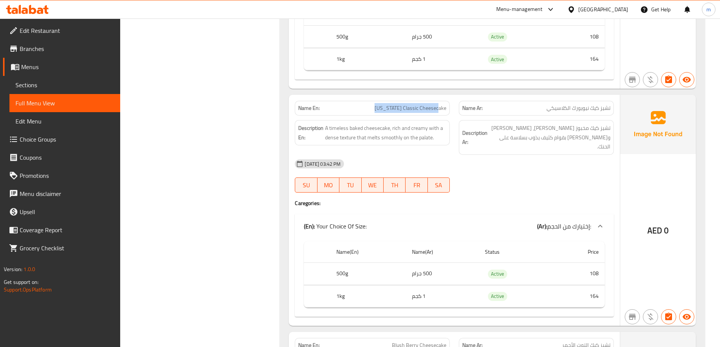
drag, startPoint x: 442, startPoint y: 111, endPoint x: 372, endPoint y: 110, distance: 69.1
click at [372, 110] on p "Name En: [US_STATE] Classic Cheesecake" at bounding box center [372, 108] width 148 height 8
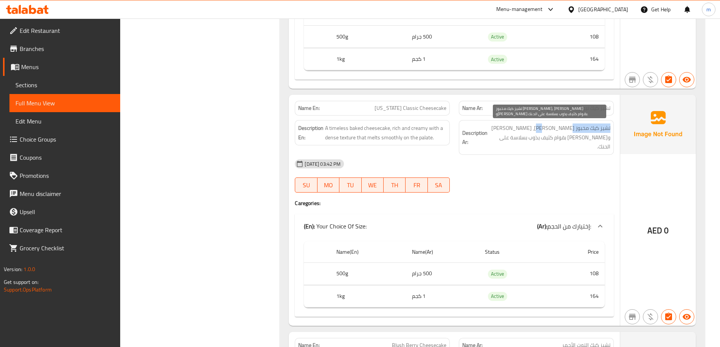
drag, startPoint x: 610, startPoint y: 128, endPoint x: 568, endPoint y: 131, distance: 41.6
click at [568, 131] on span "تشيز كيك مخبوز [PERSON_NAME]، [PERSON_NAME] و[PERSON_NAME] بقوام كثيف يذوب بسلا…" at bounding box center [549, 138] width 121 height 28
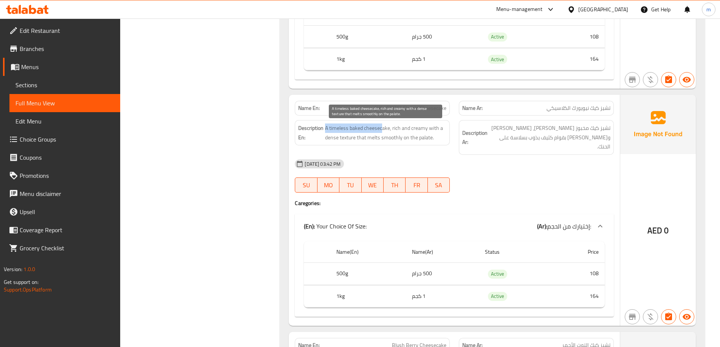
drag, startPoint x: 383, startPoint y: 127, endPoint x: 326, endPoint y: 127, distance: 57.0
click at [326, 127] on span "A timeless baked cheesecake, rich and creamy with a dense texture that melts sm…" at bounding box center [385, 133] width 121 height 19
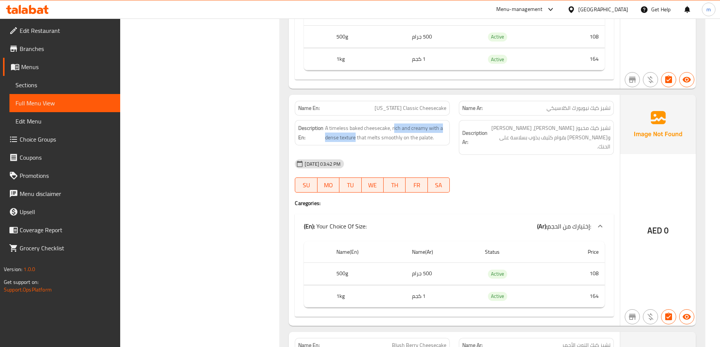
drag, startPoint x: 394, startPoint y: 127, endPoint x: 355, endPoint y: 144, distance: 43.3
click at [355, 144] on div "Description En: A timeless baked cheesecake, rich and creamy with a dense textu…" at bounding box center [372, 132] width 155 height 25
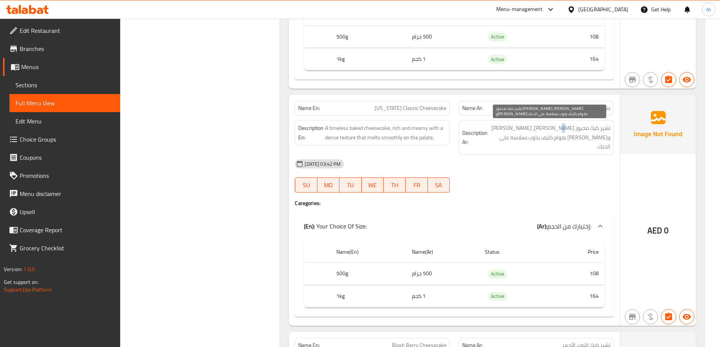
click at [554, 129] on span "تشيز كيك مخبوز [PERSON_NAME]، [PERSON_NAME] و[PERSON_NAME] بقوام كثيف يذوب بسلا…" at bounding box center [549, 138] width 121 height 28
drag, startPoint x: 391, startPoint y: 126, endPoint x: 431, endPoint y: 122, distance: 40.7
click at [431, 122] on div "Description En: A timeless baked cheesecake, rich and creamy with a dense textu…" at bounding box center [372, 132] width 155 height 25
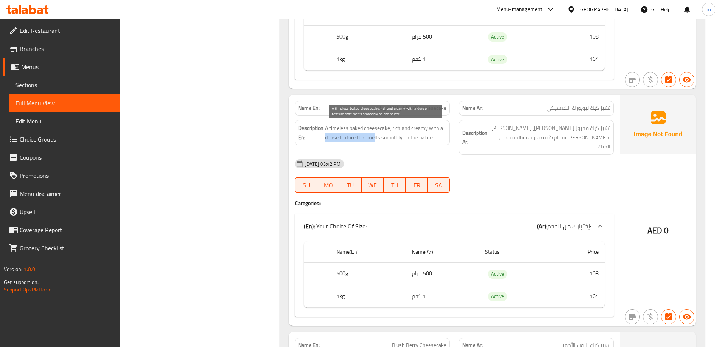
drag, startPoint x: 334, startPoint y: 138, endPoint x: 374, endPoint y: 140, distance: 40.9
click at [374, 140] on span "A timeless baked cheesecake, rich and creamy with a dense texture that melts sm…" at bounding box center [385, 133] width 121 height 19
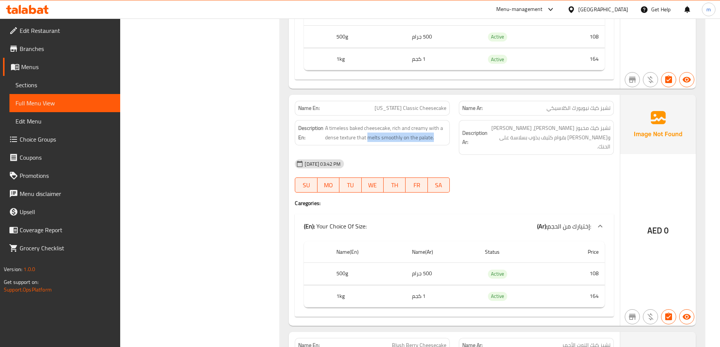
drag, startPoint x: 369, startPoint y: 137, endPoint x: 435, endPoint y: 143, distance: 66.0
click at [435, 143] on div "Description En: A timeless baked cheesecake, rich and creamy with a dense textu…" at bounding box center [372, 132] width 155 height 25
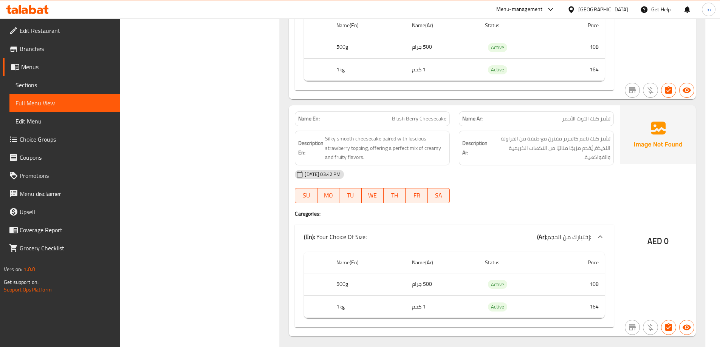
scroll to position [772, 0]
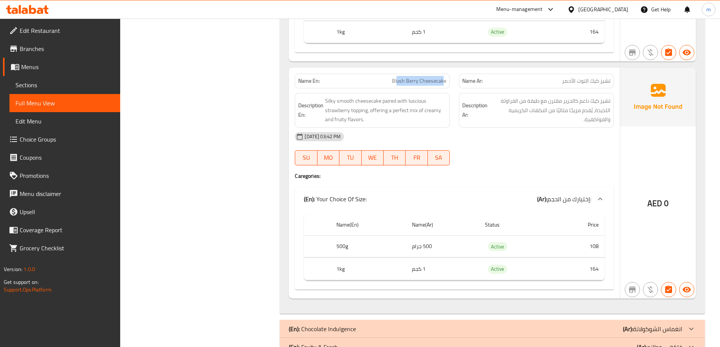
drag, startPoint x: 442, startPoint y: 74, endPoint x: 397, endPoint y: 72, distance: 44.6
click at [397, 77] on span "Blush Berry Cheesecake" at bounding box center [419, 81] width 54 height 8
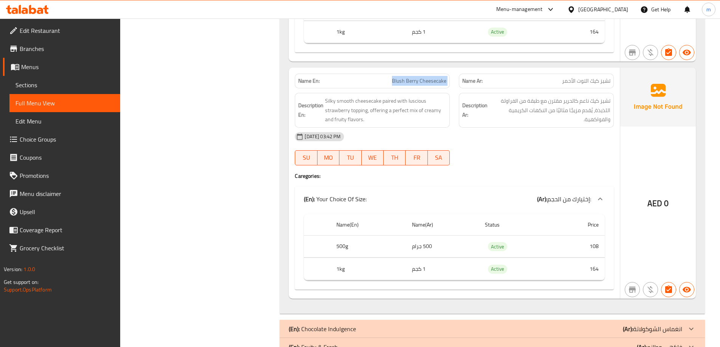
click at [400, 77] on span "Blush Berry Cheesecake" at bounding box center [419, 81] width 54 height 8
click at [403, 77] on span "Blush Berry Cheesecake" at bounding box center [419, 81] width 54 height 8
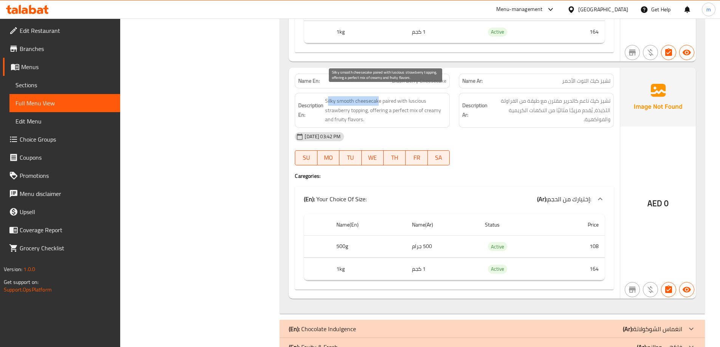
drag, startPoint x: 378, startPoint y: 94, endPoint x: 328, endPoint y: 92, distance: 50.7
click at [328, 96] on span "Silky smooth cheesecake paired with luscious strawberry topping, offering a per…" at bounding box center [385, 110] width 121 height 28
drag, startPoint x: 395, startPoint y: 91, endPoint x: 369, endPoint y: 102, distance: 27.9
click at [369, 102] on span "Silky smooth cheesecake paired with luscious strawberry topping, offering a per…" at bounding box center [385, 110] width 121 height 28
drag, startPoint x: 372, startPoint y: 103, endPoint x: 440, endPoint y: 100, distance: 68.4
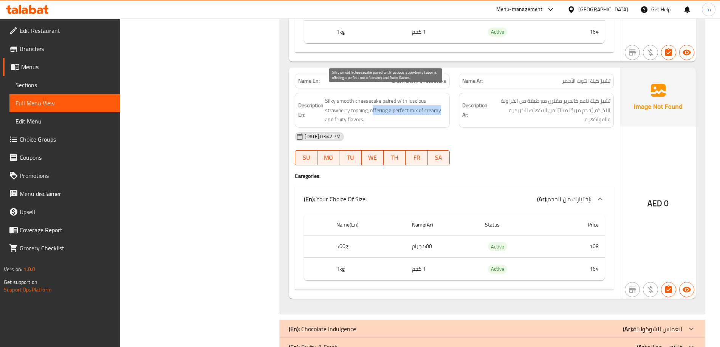
click at [440, 100] on span "Silky smooth cheesecake paired with luscious strawberry topping, offering a per…" at bounding box center [385, 110] width 121 height 28
drag, startPoint x: 331, startPoint y: 110, endPoint x: 347, endPoint y: 111, distance: 16.7
click at [347, 111] on span "Silky smooth cheesecake paired with luscious strawberry topping, offering a per…" at bounding box center [385, 110] width 121 height 28
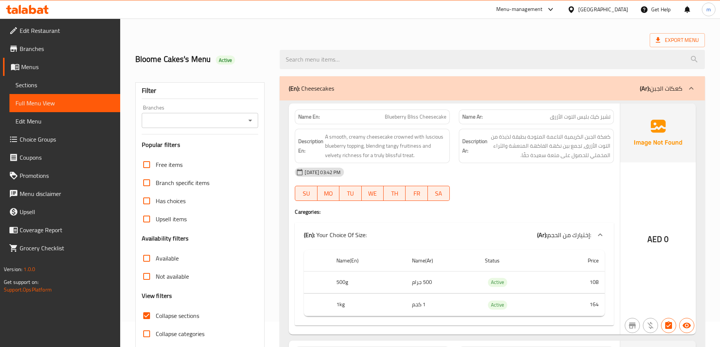
scroll to position [0, 0]
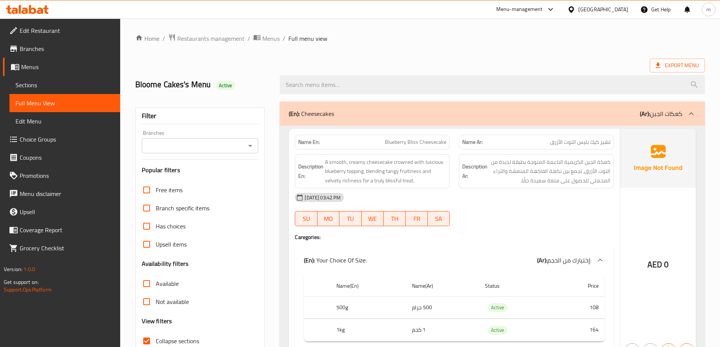
click at [446, 159] on div "Description En: A smooth, creamy cheesecake crowned with luscious blueberry top…" at bounding box center [372, 171] width 155 height 35
click at [439, 115] on div "(En): Cheesecakes (Ar): كعكات الجبن" at bounding box center [485, 113] width 393 height 9
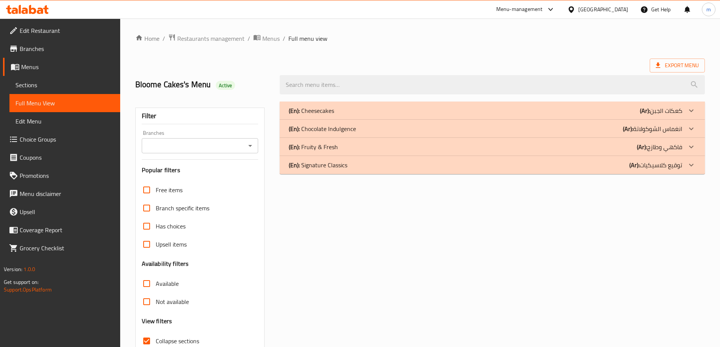
click at [438, 125] on div "(En): Chocolate Indulgence (Ar): انغماس الشوكولاتة" at bounding box center [485, 128] width 393 height 9
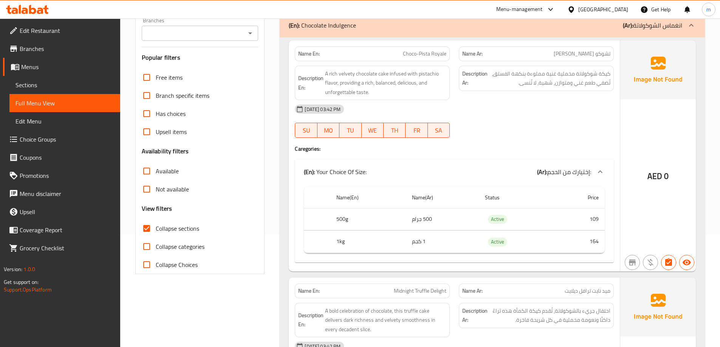
scroll to position [113, 0]
drag, startPoint x: 400, startPoint y: 53, endPoint x: 451, endPoint y: 59, distance: 51.3
click at [451, 59] on div "Name En: Choco-Pista Royale" at bounding box center [372, 53] width 164 height 24
drag, startPoint x: 388, startPoint y: 70, endPoint x: 352, endPoint y: 71, distance: 35.5
click at [352, 71] on span "A rich velvety chocolate cake infused with pistachio flavor, providing a rich, …" at bounding box center [385, 82] width 121 height 28
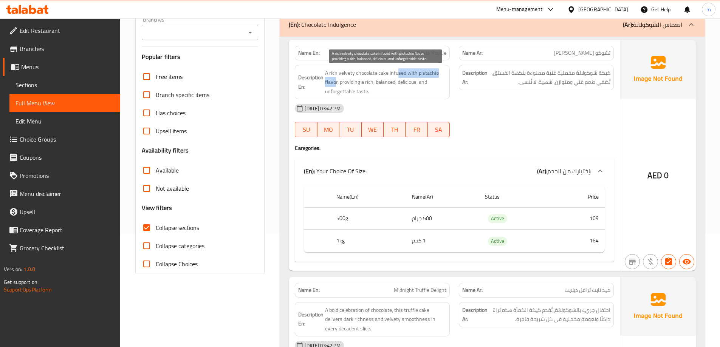
drag, startPoint x: 398, startPoint y: 71, endPoint x: 335, endPoint y: 82, distance: 63.6
click at [335, 82] on span "A rich velvety chocolate cake infused with pistachio flavor, providing a rich, …" at bounding box center [385, 82] width 121 height 28
drag, startPoint x: 340, startPoint y: 83, endPoint x: 394, endPoint y: 79, distance: 53.8
click at [394, 79] on span "A rich velvety chocolate cake infused with pistachio flavor, providing a rich, …" at bounding box center [385, 82] width 121 height 28
drag, startPoint x: 400, startPoint y: 85, endPoint x: 439, endPoint y: 88, distance: 39.4
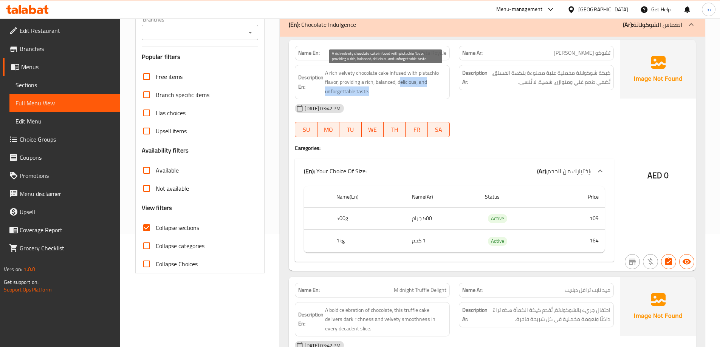
click at [439, 88] on span "A rich velvety chocolate cake infused with pistachio flavor, providing a rich, …" at bounding box center [385, 82] width 121 height 28
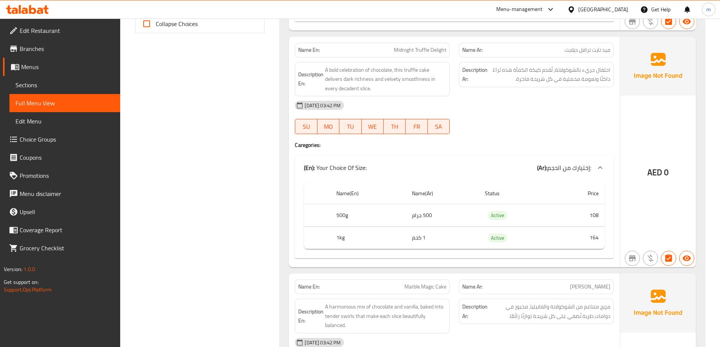
scroll to position [340, 0]
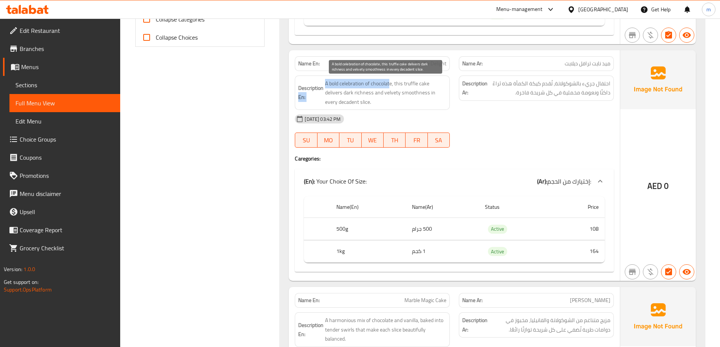
drag, startPoint x: 323, startPoint y: 83, endPoint x: 391, endPoint y: 80, distance: 67.3
click at [391, 80] on h6 "Description En: A bold celebration of chocolate, this truffle cake delivers dar…" at bounding box center [372, 93] width 148 height 28
click at [397, 82] on span "A bold celebration of chocolate, this truffle cake delivers dark richness and v…" at bounding box center [385, 93] width 121 height 28
click at [396, 82] on span "A bold celebration of chocolate, this truffle cake delivers dark richness and v…" at bounding box center [385, 93] width 121 height 28
drag, startPoint x: 365, startPoint y: 94, endPoint x: 426, endPoint y: 105, distance: 61.9
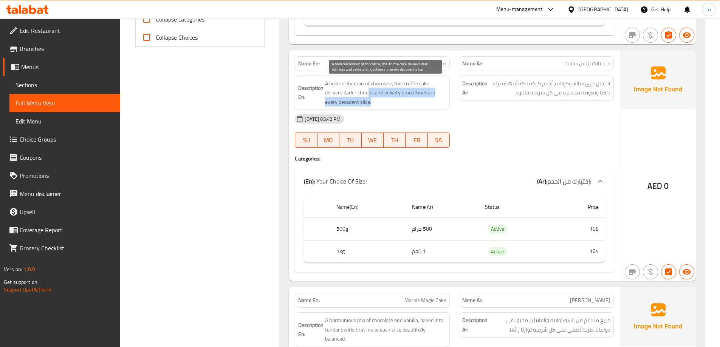
click at [426, 105] on span "A bold celebration of chocolate, this truffle cake delivers dark richness and v…" at bounding box center [385, 93] width 121 height 28
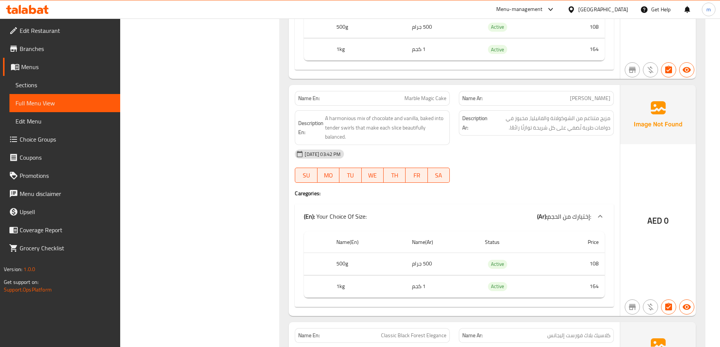
scroll to position [567, 0]
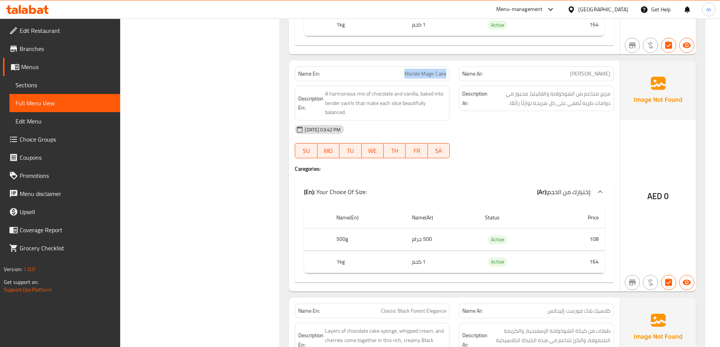
drag, startPoint x: 415, startPoint y: 75, endPoint x: 446, endPoint y: 77, distance: 31.0
click at [446, 77] on p "Name En: Marble Magic Cake" at bounding box center [372, 74] width 148 height 8
drag, startPoint x: 366, startPoint y: 93, endPoint x: 355, endPoint y: 94, distance: 11.4
click at [355, 94] on span "A harmonious mix of chocolate and vanilla, baked into tender swirls that make e…" at bounding box center [385, 103] width 121 height 28
click at [358, 95] on span "A harmonious mix of chocolate and vanilla, baked into tender swirls that make e…" at bounding box center [385, 103] width 121 height 28
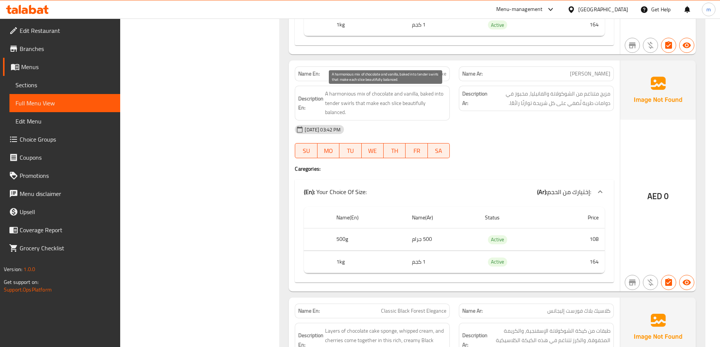
click at [374, 96] on span "A harmonious mix of chocolate and vanilla, baked into tender swirls that make e…" at bounding box center [385, 103] width 121 height 28
click at [401, 94] on span "A harmonious mix of chocolate and vanilla, baked into tender swirls that make e…" at bounding box center [385, 103] width 121 height 28
click at [409, 91] on span "A harmonious mix of chocolate and vanilla, baked into tender swirls that make e…" at bounding box center [385, 103] width 121 height 28
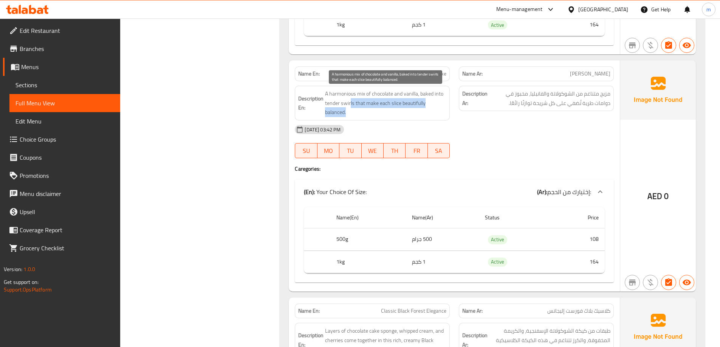
drag, startPoint x: 338, startPoint y: 103, endPoint x: 420, endPoint y: 109, distance: 82.2
click at [420, 109] on span "A harmonious mix of chocolate and vanilla, baked into tender swirls that make e…" at bounding box center [385, 103] width 121 height 28
click at [415, 103] on span "A harmonious mix of chocolate and vanilla, baked into tender swirls that make e…" at bounding box center [385, 103] width 121 height 28
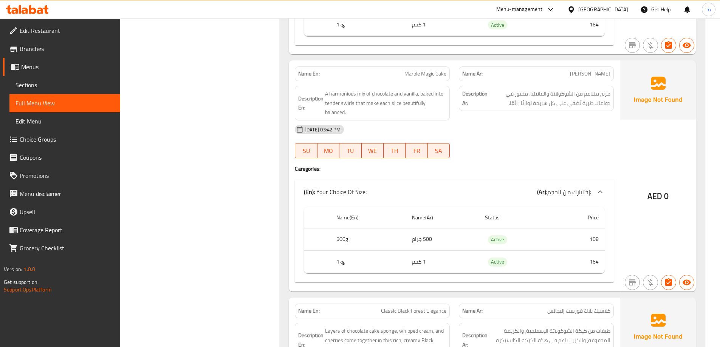
click at [388, 80] on div "Name En: Marble Magic Cake" at bounding box center [372, 73] width 155 height 15
copy span "Marble Magic Cake"
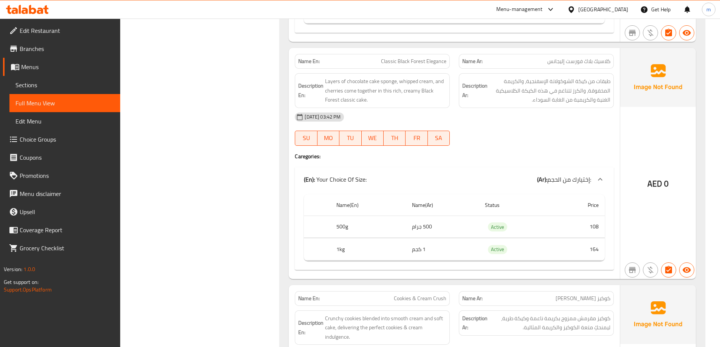
scroll to position [831, 0]
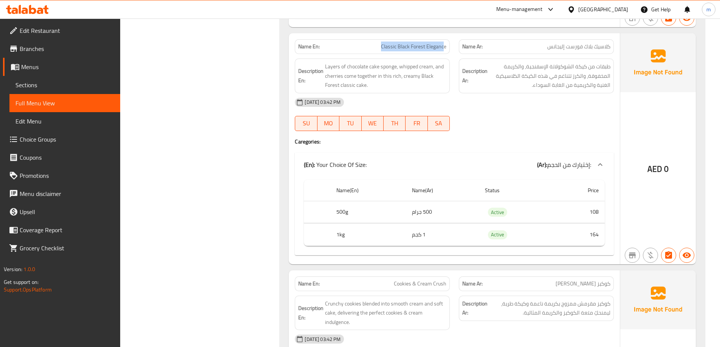
drag, startPoint x: 412, startPoint y: 45, endPoint x: 444, endPoint y: 49, distance: 32.3
click at [444, 49] on div "Name En: Classic Black Forest Elegance" at bounding box center [372, 46] width 155 height 15
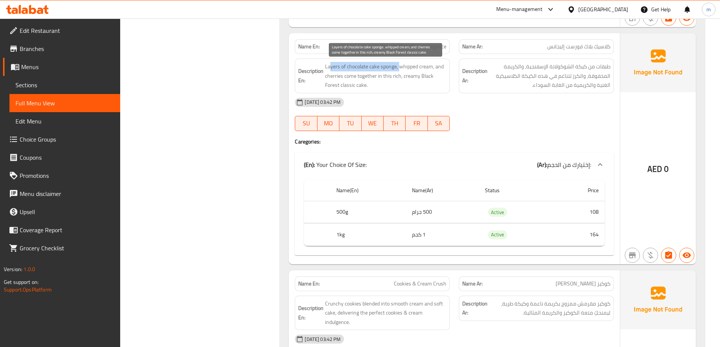
drag, startPoint x: 331, startPoint y: 66, endPoint x: 398, endPoint y: 68, distance: 67.2
click at [398, 68] on span "Layers of chocolate cake sponge, whipped cream, and cherries come together in t…" at bounding box center [385, 76] width 121 height 28
drag, startPoint x: 402, startPoint y: 68, endPoint x: 431, endPoint y: 65, distance: 28.9
click at [431, 65] on span "Layers of chocolate cake sponge, whipped cream, and cherries come together in t…" at bounding box center [385, 76] width 121 height 28
drag, startPoint x: 324, startPoint y: 75, endPoint x: 368, endPoint y: 83, distance: 43.9
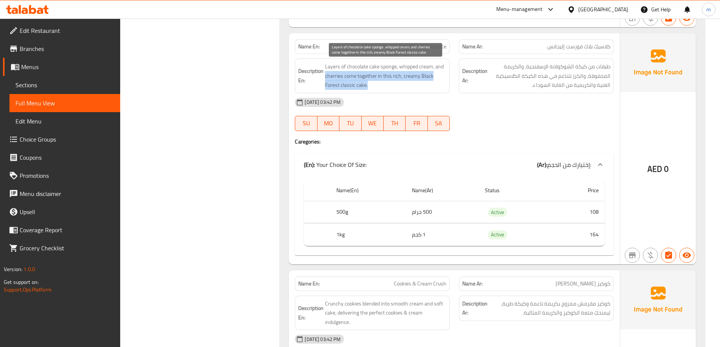
click at [368, 83] on h6 "Description En: Layers of chocolate cake sponge, whipped cream, and cherries co…" at bounding box center [372, 76] width 148 height 28
click at [366, 87] on span "Layers of chocolate cake sponge, whipped cream, and cherries come together in t…" at bounding box center [385, 76] width 121 height 28
click at [362, 86] on span "Layers of chocolate cake sponge, whipped cream, and cherries come together in t…" at bounding box center [385, 76] width 121 height 28
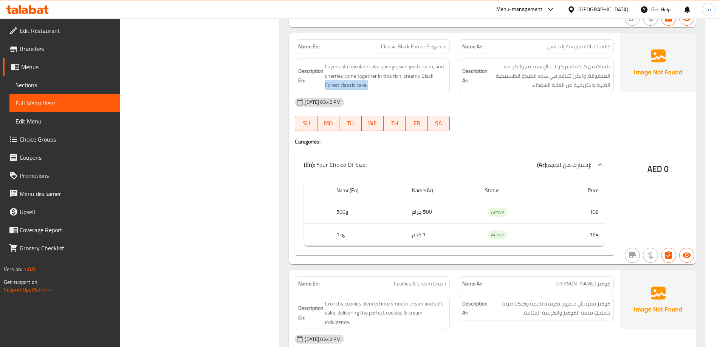
drag, startPoint x: 368, startPoint y: 85, endPoint x: 324, endPoint y: 85, distance: 43.1
click at [324, 85] on h6 "Description En: Layers of chocolate cake sponge, whipped cream, and cherries co…" at bounding box center [372, 76] width 148 height 28
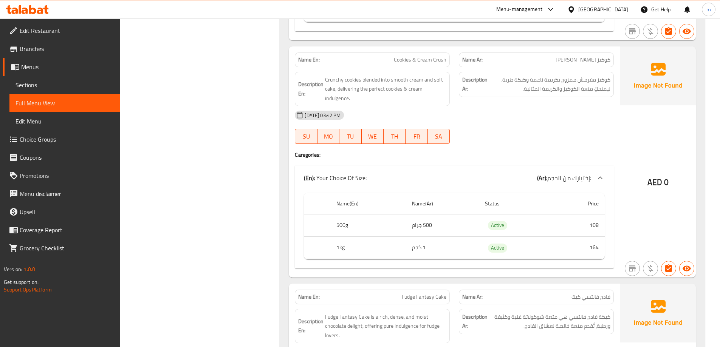
scroll to position [1058, 0]
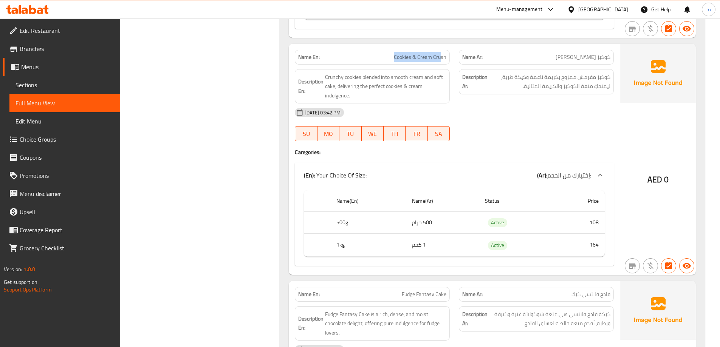
drag, startPoint x: 398, startPoint y: 63, endPoint x: 441, endPoint y: 63, distance: 43.1
click at [441, 63] on div "Name En: Cookies & Cream Crush" at bounding box center [372, 57] width 155 height 15
drag, startPoint x: 361, startPoint y: 79, endPoint x: 352, endPoint y: 80, distance: 8.7
click at [352, 80] on span "Crunchy cookies blended into smooth cream and soft cake, delivering the perfect…" at bounding box center [385, 87] width 121 height 28
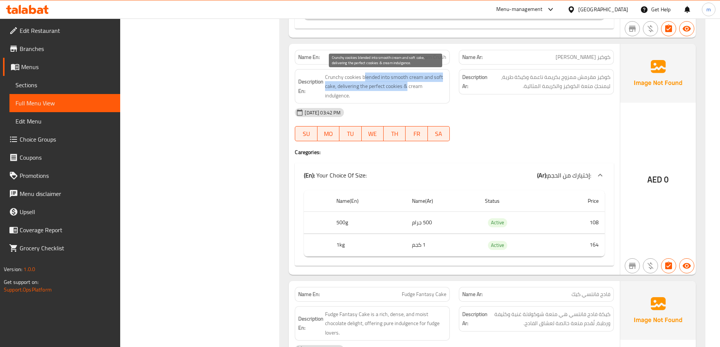
drag, startPoint x: 363, startPoint y: 77, endPoint x: 405, endPoint y: 83, distance: 42.4
click at [405, 83] on span "Crunchy cookies blended into smooth cream and soft cake, delivering the perfect…" at bounding box center [385, 87] width 121 height 28
click at [339, 89] on span "Crunchy cookies blended into smooth cream and soft cake, delivering the perfect…" at bounding box center [385, 87] width 121 height 28
drag, startPoint x: 337, startPoint y: 85, endPoint x: 416, endPoint y: 96, distance: 80.0
click at [416, 96] on span "Crunchy cookies blended into smooth cream and soft cake, delivering the perfect…" at bounding box center [385, 87] width 121 height 28
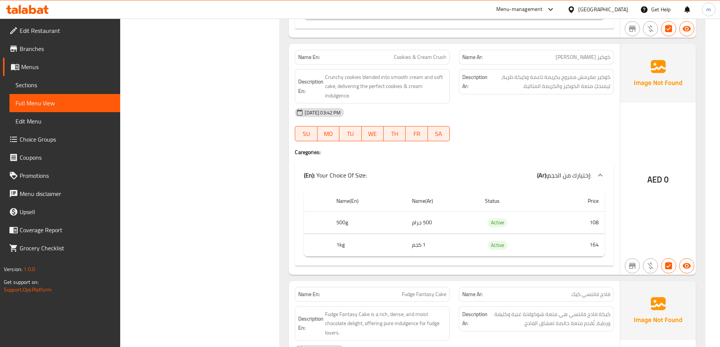
click at [403, 52] on div "Name En: Cookies & Cream Crush" at bounding box center [372, 57] width 155 height 15
copy span "Cookies & Cream Crush"
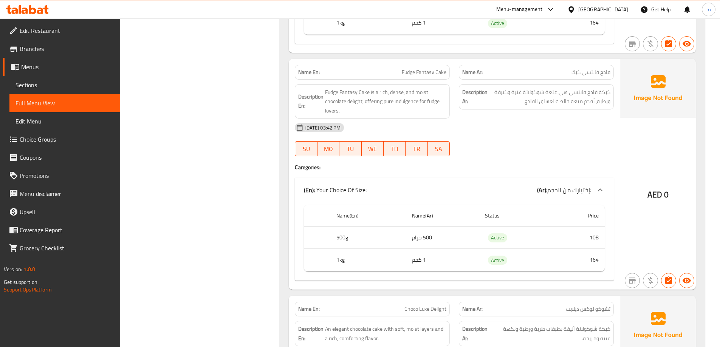
scroll to position [1284, 0]
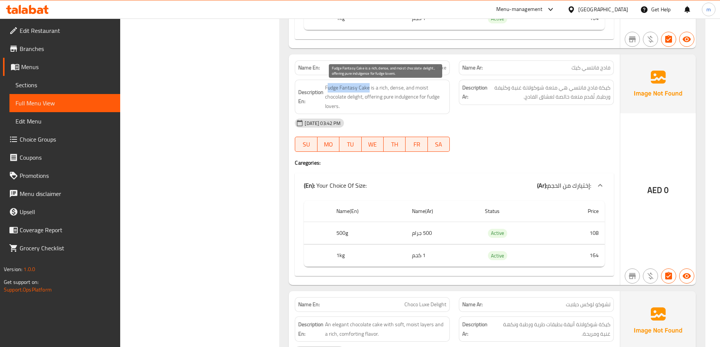
drag, startPoint x: 368, startPoint y: 87, endPoint x: 329, endPoint y: 87, distance: 39.3
click at [329, 87] on span "Fudge Fantasy Cake is a rich, dense, and moist chocolate delight, offering pure…" at bounding box center [385, 97] width 121 height 28
drag, startPoint x: 363, startPoint y: 100, endPoint x: 385, endPoint y: 86, distance: 26.0
click at [385, 86] on span "Fudge Fantasy Cake is a rich, dense, and moist chocolate delight, offering pure…" at bounding box center [385, 97] width 121 height 28
drag, startPoint x: 365, startPoint y: 99, endPoint x: 423, endPoint y: 102, distance: 58.6
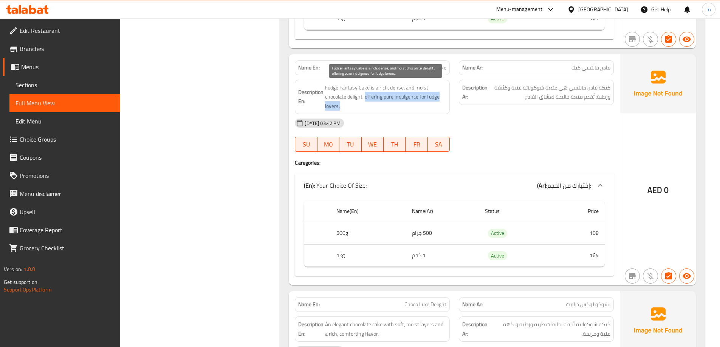
click at [423, 102] on span "Fudge Fantasy Cake is a rich, dense, and moist chocolate delight, offering pure…" at bounding box center [385, 97] width 121 height 28
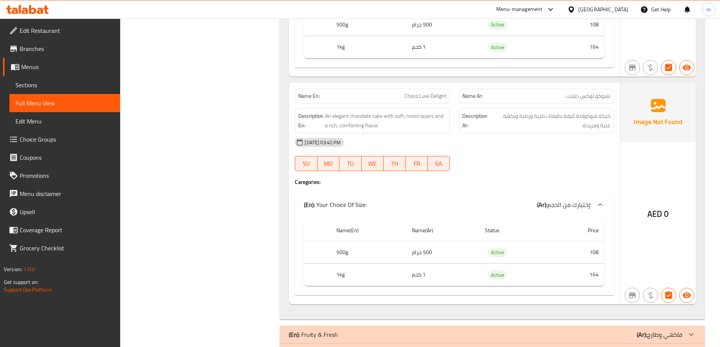
scroll to position [1511, 0]
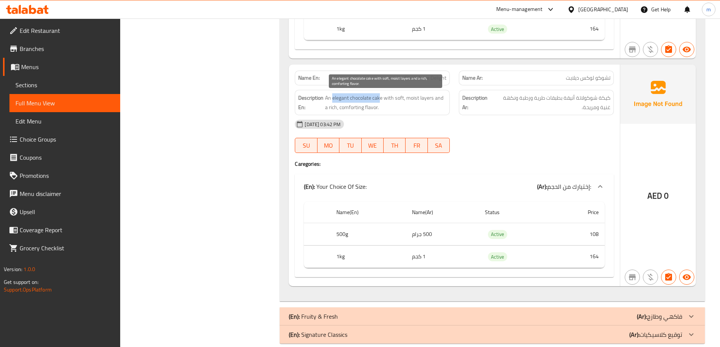
drag, startPoint x: 380, startPoint y: 96, endPoint x: 337, endPoint y: 96, distance: 42.7
click at [332, 96] on span "An elegant chocolate cake with soft, moist layers and a rich, comforting flavor." at bounding box center [385, 102] width 121 height 19
drag, startPoint x: 429, startPoint y: 99, endPoint x: 394, endPoint y: 102, distance: 34.5
click at [394, 102] on span "An elegant chocolate cake with soft, moist layers and a rich, comforting flavor." at bounding box center [385, 102] width 121 height 19
drag, startPoint x: 373, startPoint y: 106, endPoint x: 329, endPoint y: 111, distance: 44.5
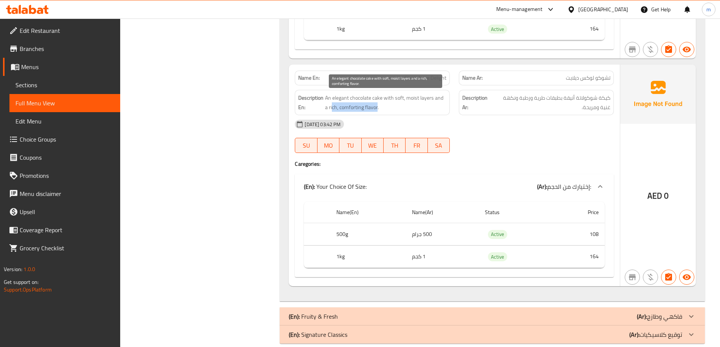
click at [329, 111] on span "An elegant chocolate cake with soft, moist layers and a rich, comforting flavor." at bounding box center [385, 102] width 121 height 19
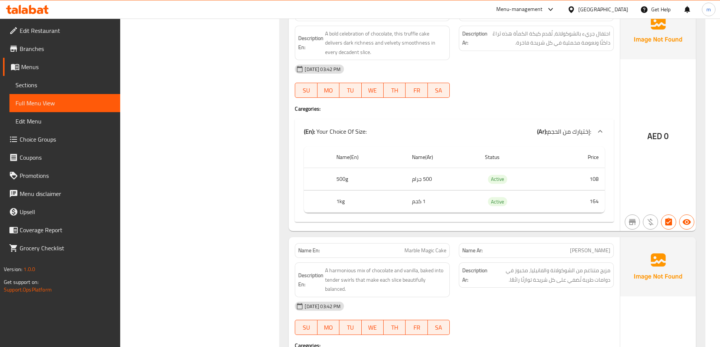
scroll to position [0, 0]
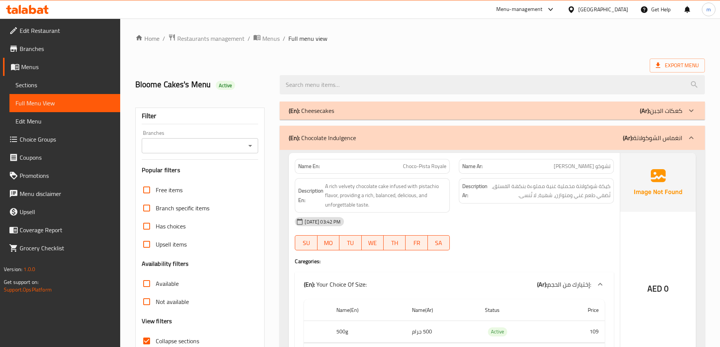
drag, startPoint x: 517, startPoint y: 171, endPoint x: 496, endPoint y: 63, distance: 109.4
click at [543, 128] on div "(En): Chocolate Indulgence (Ar): انغماس الشوكولاتة" at bounding box center [491, 138] width 425 height 24
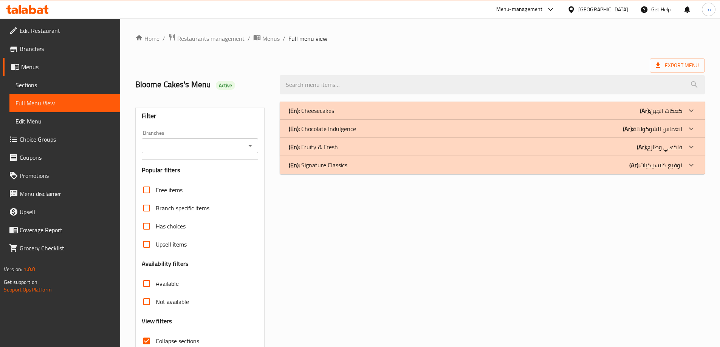
click at [543, 141] on div "(En): Fruity & Fresh (Ar): فاكهي وطازج" at bounding box center [491, 147] width 425 height 18
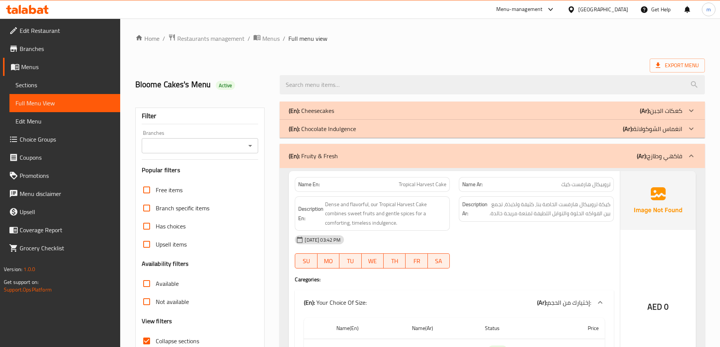
click at [579, 199] on div "Description Ar: كيكة تروبيكال هارفست الخاصة بنا، كثيفة ولذيذة، تجمع بين الفواكه…" at bounding box center [536, 208] width 155 height 25
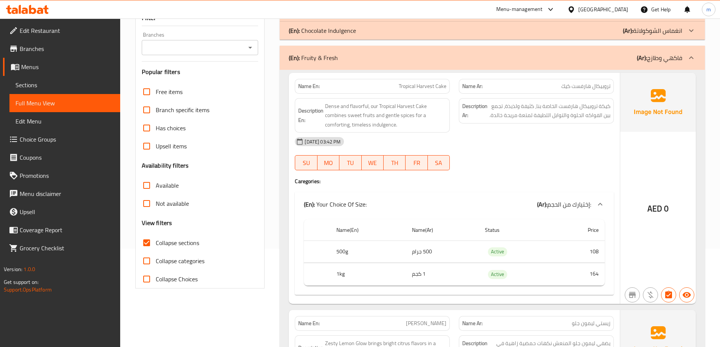
scroll to position [113, 0]
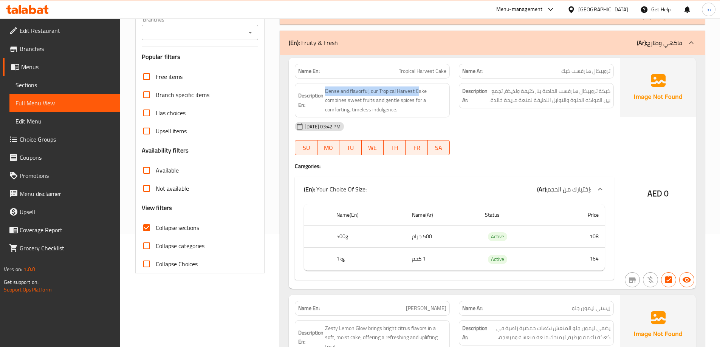
drag, startPoint x: 419, startPoint y: 90, endPoint x: 324, endPoint y: 90, distance: 94.8
click at [324, 90] on h6 "Description En: Dense and flavorful, our Tropical Harvest Cake combines sweet f…" at bounding box center [372, 100] width 148 height 28
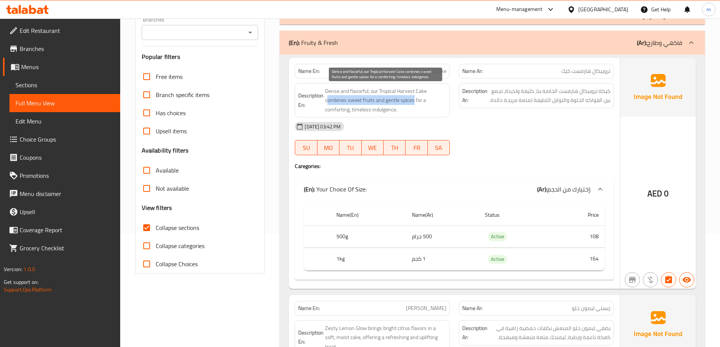
drag, startPoint x: 328, startPoint y: 102, endPoint x: 413, endPoint y: 96, distance: 84.8
click at [413, 96] on span "Dense and flavorful, our Tropical Harvest Cake combines sweet fruits and gentle…" at bounding box center [385, 100] width 121 height 28
click at [387, 99] on span "Dense and flavorful, our Tropical Harvest Cake combines sweet fruits and gentle…" at bounding box center [385, 100] width 121 height 28
drag, startPoint x: 386, startPoint y: 99, endPoint x: 409, endPoint y: 107, distance: 23.8
click at [409, 107] on span "Dense and flavorful, our Tropical Harvest Cake combines sweet fruits and gentle…" at bounding box center [385, 100] width 121 height 28
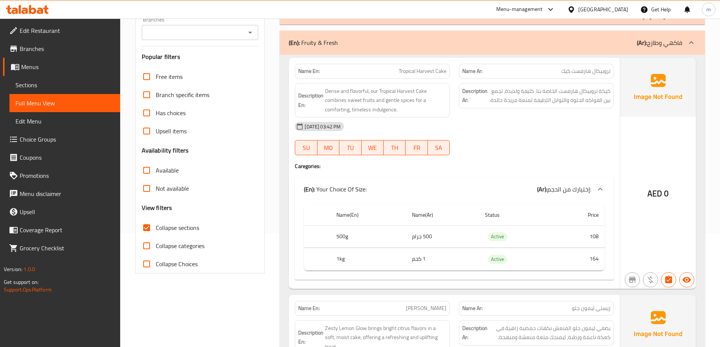
click at [511, 122] on div "[DATE] 03:42 PM" at bounding box center [454, 126] width 328 height 18
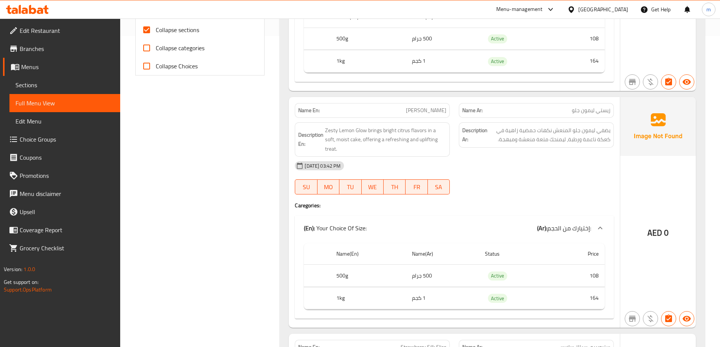
scroll to position [340, 0]
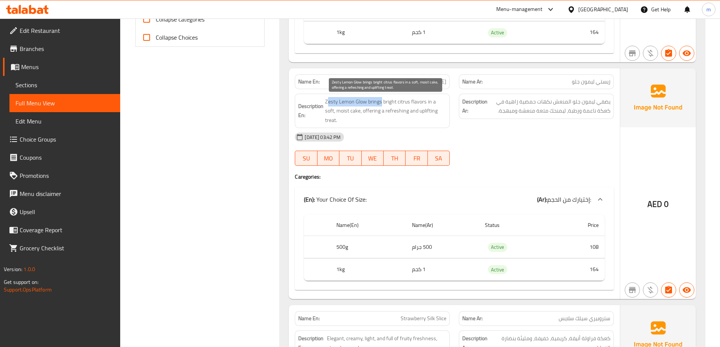
drag, startPoint x: 379, startPoint y: 103, endPoint x: 327, endPoint y: 102, distance: 52.1
click at [327, 102] on span "Zesty Lemon Glow brings bright citrus flavors in a soft, moist cake, offering a…" at bounding box center [385, 111] width 121 height 28
click at [399, 102] on span "Zesty Lemon Glow brings bright citrus flavors in a soft, moist cake, offering a…" at bounding box center [385, 111] width 121 height 28
drag, startPoint x: 383, startPoint y: 101, endPoint x: 409, endPoint y: 99, distance: 26.1
click at [409, 99] on span "Zesty Lemon Glow brings bright citrus flavors in a soft, moist cake, offering a…" at bounding box center [385, 111] width 121 height 28
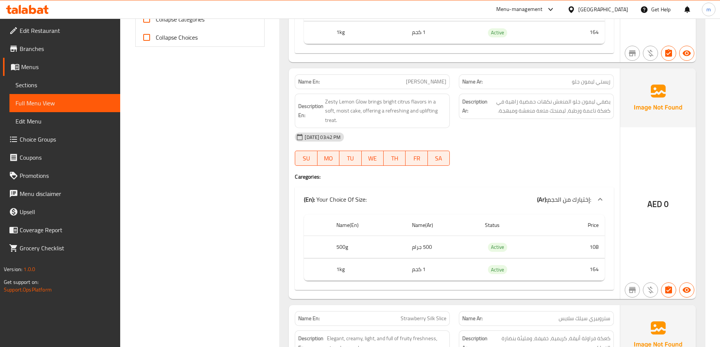
drag, startPoint x: 491, startPoint y: 128, endPoint x: 415, endPoint y: 117, distance: 77.1
click at [491, 128] on div "[DATE] 03:42 PM" at bounding box center [454, 137] width 328 height 18
drag, startPoint x: 347, startPoint y: 110, endPoint x: 353, endPoint y: 109, distance: 5.7
click at [353, 109] on span "Zesty Lemon Glow brings bright citrus flavors in a soft, moist cake, offering a…" at bounding box center [385, 111] width 121 height 28
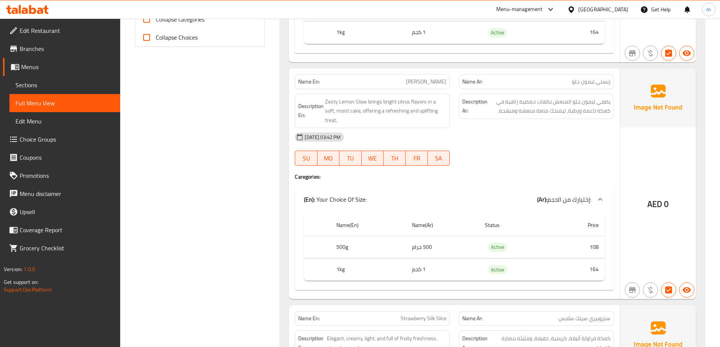
click at [408, 78] on span "[PERSON_NAME]" at bounding box center [426, 82] width 40 height 8
copy span "[PERSON_NAME]"
click at [414, 111] on span "Zesty Lemon Glow brings bright citrus flavors in a soft, moist cake, offering a…" at bounding box center [385, 111] width 121 height 28
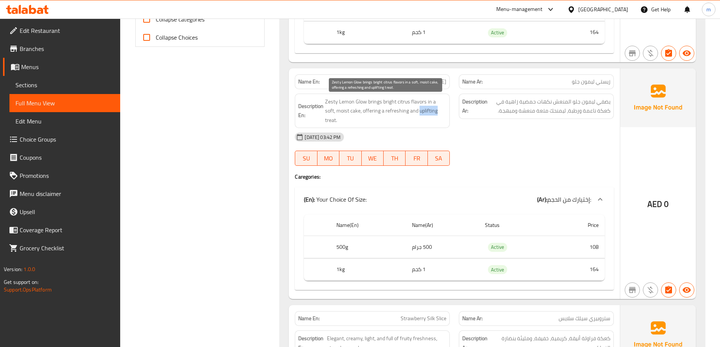
click at [414, 111] on span "Zesty Lemon Glow brings bright citrus flavors in a soft, moist cake, offering a…" at bounding box center [385, 111] width 121 height 28
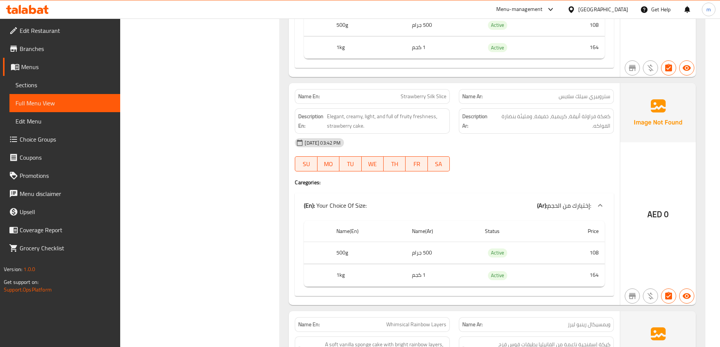
scroll to position [567, 0]
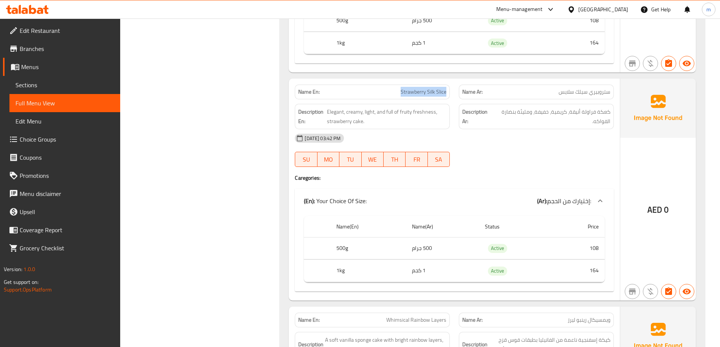
drag, startPoint x: 399, startPoint y: 83, endPoint x: 449, endPoint y: 80, distance: 50.3
click at [449, 85] on div "Name En: Strawberry Silk Slice" at bounding box center [372, 92] width 155 height 15
drag, startPoint x: 363, startPoint y: 111, endPoint x: 330, endPoint y: 114, distance: 33.4
click at [330, 114] on span "Elegant, creamy, light, and full of fruity freshness, strawberry cake." at bounding box center [386, 116] width 119 height 19
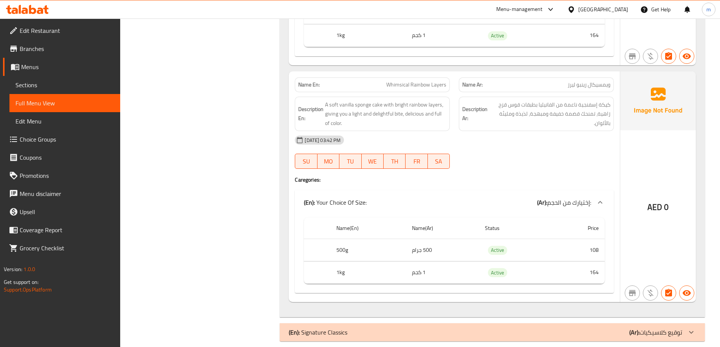
scroll to position [802, 0]
click at [402, 80] on span "Whimsical Rainbow Layers" at bounding box center [416, 84] width 60 height 8
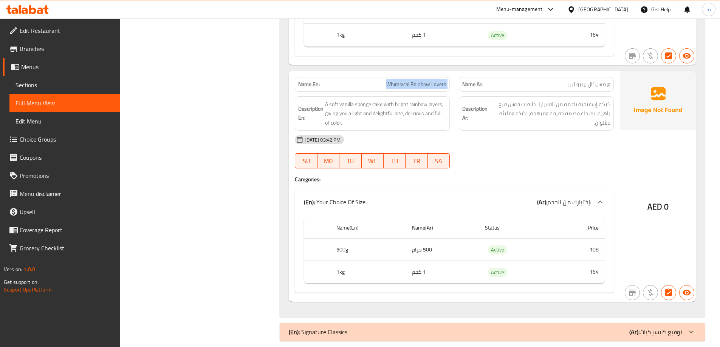
copy span "Whimsical Rainbow Layers"
drag, startPoint x: 381, startPoint y: 97, endPoint x: 324, endPoint y: 91, distance: 57.4
click at [324, 100] on h6 "Description En: A soft vanilla sponge cake with bright rainbow layers, giving y…" at bounding box center [372, 114] width 148 height 28
click at [396, 80] on span "Whimsical Rainbow Layers" at bounding box center [416, 84] width 60 height 8
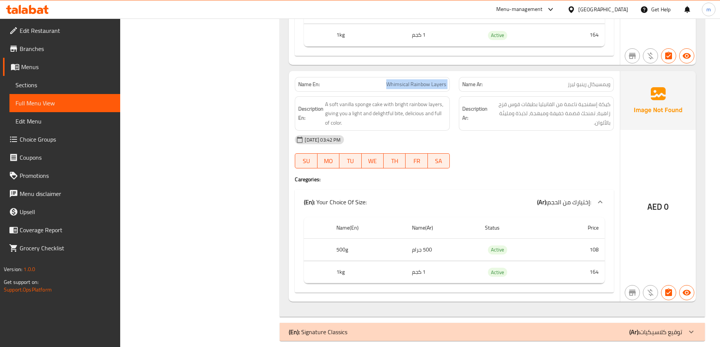
click at [396, 80] on span "Whimsical Rainbow Layers" at bounding box center [416, 84] width 60 height 8
copy span "Whimsical Rainbow Layers"
drag, startPoint x: 376, startPoint y: 97, endPoint x: 328, endPoint y: 94, distance: 47.7
click at [328, 100] on span "A soft vanilla sponge cake with bright rainbow layers, giving you a light and d…" at bounding box center [385, 114] width 121 height 28
drag, startPoint x: 383, startPoint y: 97, endPoint x: 442, endPoint y: 93, distance: 59.1
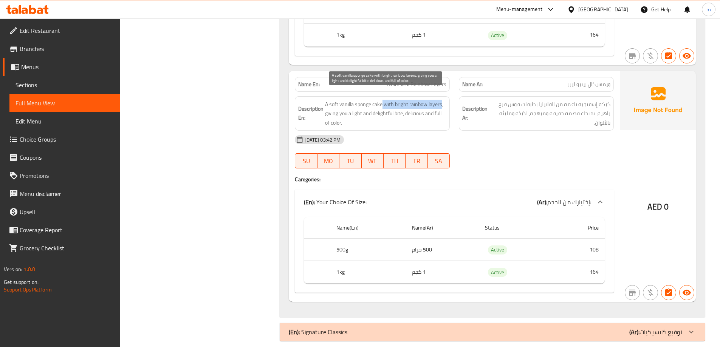
click at [442, 100] on span "A soft vanilla sponge cake with bright rainbow layers, giving you a light and d…" at bounding box center [385, 114] width 121 height 28
drag, startPoint x: 328, startPoint y: 102, endPoint x: 398, endPoint y: 100, distance: 70.3
click at [398, 100] on span "A soft vanilla sponge cake with bright rainbow layers, giving you a light and d…" at bounding box center [385, 114] width 121 height 28
click at [399, 113] on span "A soft vanilla sponge cake with bright rainbow layers, giving you a light and d…" at bounding box center [385, 114] width 121 height 28
drag, startPoint x: 405, startPoint y: 104, endPoint x: 410, endPoint y: 110, distance: 7.7
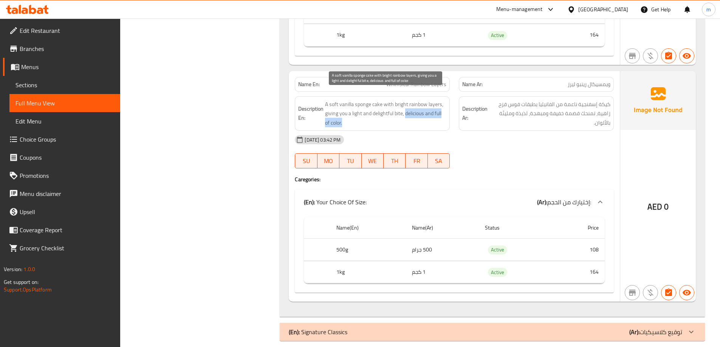
click at [410, 110] on span "A soft vanilla sponge cake with bright rainbow layers, giving you a light and d…" at bounding box center [385, 114] width 121 height 28
click at [602, 190] on div "(En): Your Choice Of Size: (Ar): إختيارك من الحجم:" at bounding box center [454, 202] width 319 height 24
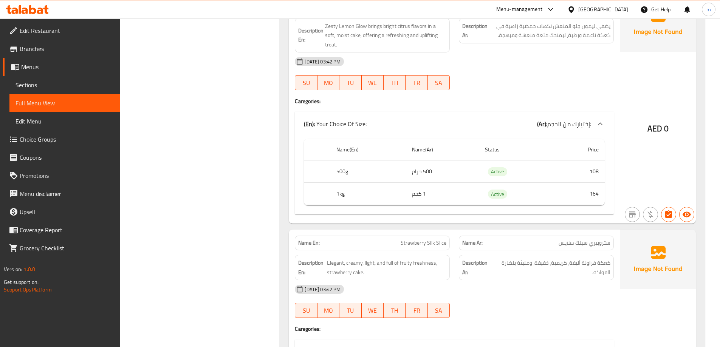
scroll to position [0, 0]
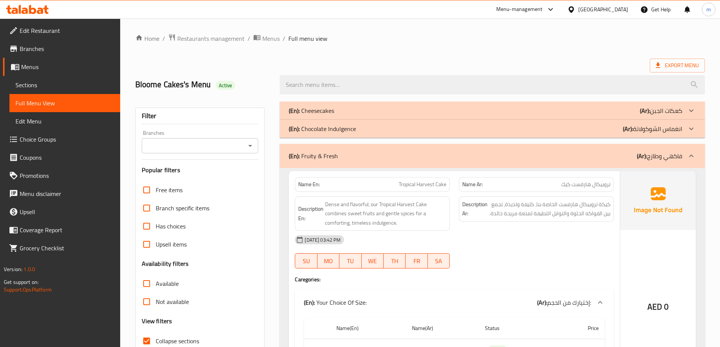
drag, startPoint x: 602, startPoint y: 181, endPoint x: 590, endPoint y: 84, distance: 97.4
click at [607, 151] on div "(En): Fruity & Fresh (Ar): فاكهي وطازج" at bounding box center [491, 156] width 425 height 24
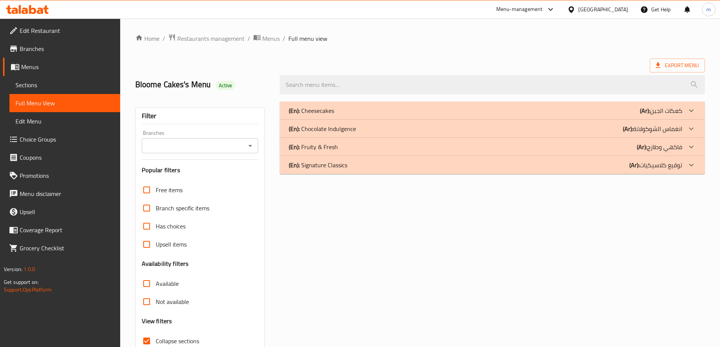
click at [598, 169] on div "(En): Signature Classics (Ar): توقيع كلاسيكيات" at bounding box center [485, 165] width 393 height 9
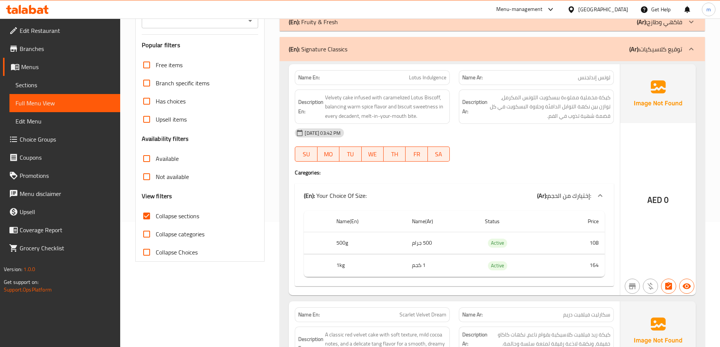
scroll to position [113, 0]
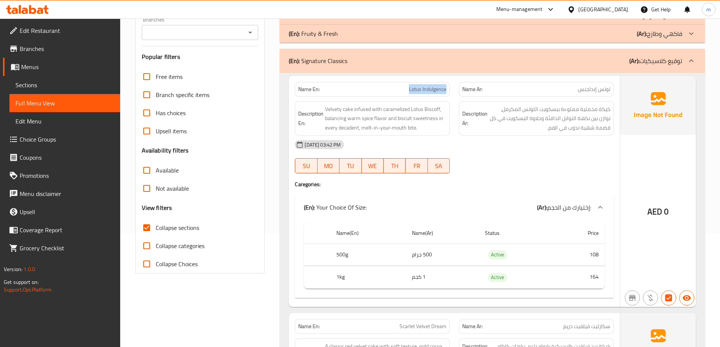
drag, startPoint x: 393, startPoint y: 93, endPoint x: 447, endPoint y: 90, distance: 54.4
click at [447, 90] on div "Name En: Lotus Indulgence" at bounding box center [372, 89] width 155 height 15
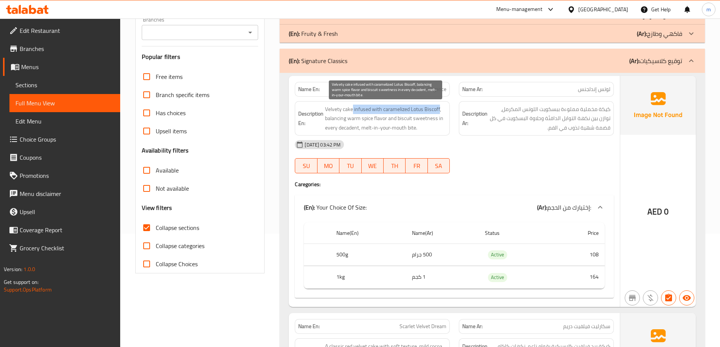
drag, startPoint x: 350, startPoint y: 110, endPoint x: 439, endPoint y: 108, distance: 88.4
click at [439, 108] on span "Velvety cake infused with caramelized Lotus Biscoff, balancing warm spice flavo…" at bounding box center [385, 119] width 121 height 28
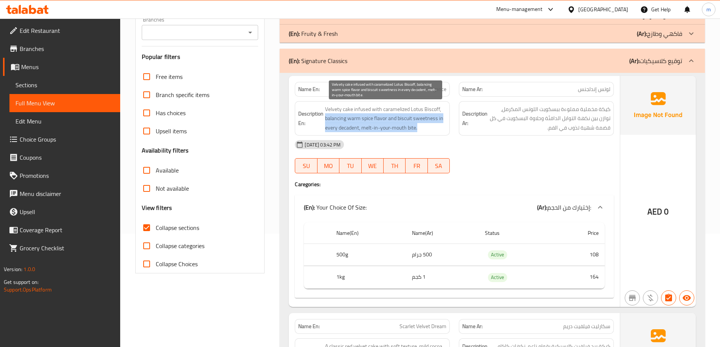
drag, startPoint x: 328, startPoint y: 118, endPoint x: 437, endPoint y: 125, distance: 109.4
click at [437, 125] on span "Velvety cake infused with caramelized Lotus Biscoff, balancing warm spice flavo…" at bounding box center [385, 119] width 121 height 28
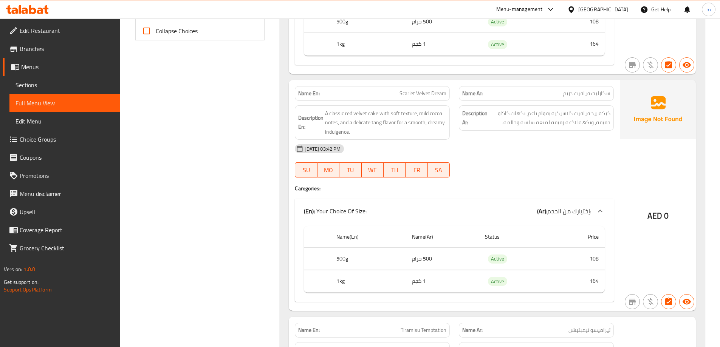
scroll to position [378, 0]
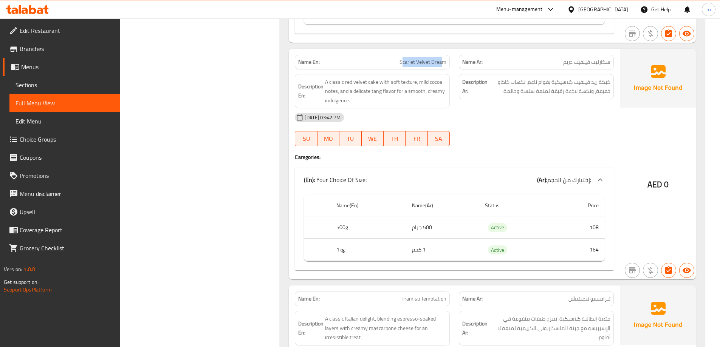
drag, startPoint x: 407, startPoint y: 62, endPoint x: 443, endPoint y: 62, distance: 35.5
click at [443, 62] on span "Scarlet Velvet Dream" at bounding box center [422, 62] width 47 height 8
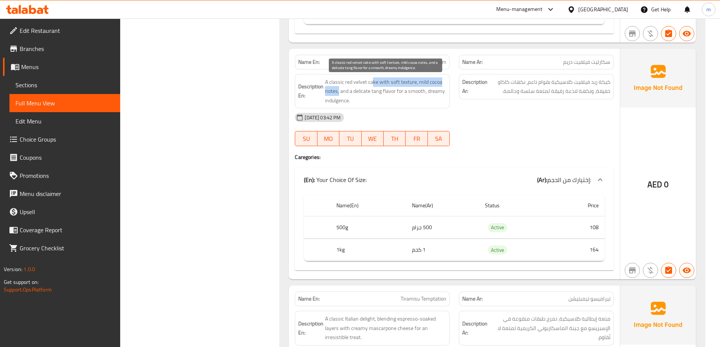
drag, startPoint x: 374, startPoint y: 83, endPoint x: 338, endPoint y: 94, distance: 37.2
click at [338, 94] on span "A classic red velvet cake with soft texture, mild cocoa notes, and a delicate t…" at bounding box center [385, 91] width 121 height 28
click at [351, 97] on span "A classic red velvet cake with soft texture, mild cocoa notes, and a delicate t…" at bounding box center [385, 91] width 121 height 28
drag, startPoint x: 339, startPoint y: 91, endPoint x: 394, endPoint y: 93, distance: 54.8
click at [394, 93] on span "A classic red velvet cake with soft texture, mild cocoa notes, and a delicate t…" at bounding box center [385, 91] width 121 height 28
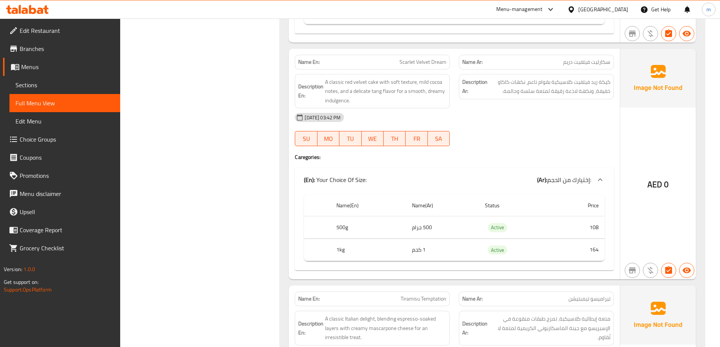
click at [405, 62] on span "Scarlet Velvet Dream" at bounding box center [422, 62] width 47 height 8
copy span "Scarlet Velvet Dream"
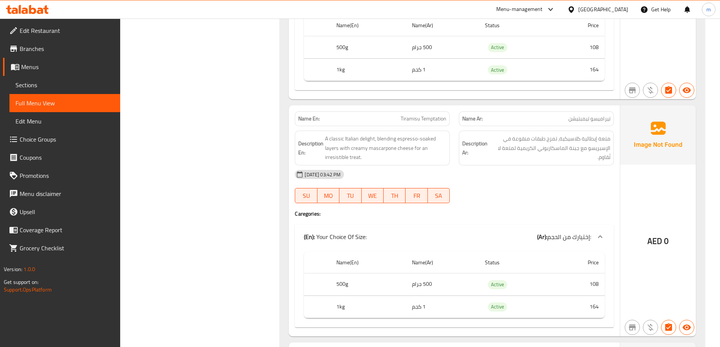
scroll to position [567, 0]
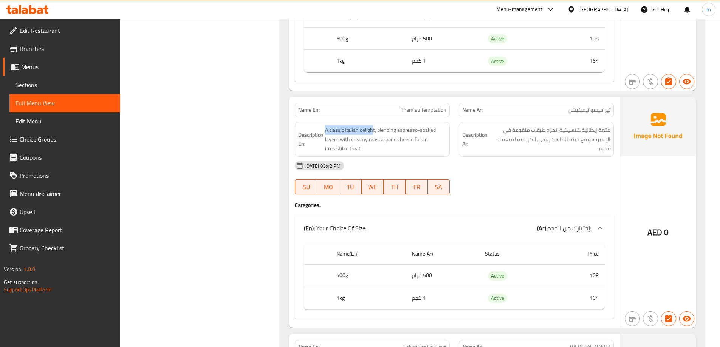
drag, startPoint x: 373, startPoint y: 132, endPoint x: 327, endPoint y: 130, distance: 45.8
click at [327, 130] on span "A classic Italian delight, blending espresso-soaked layers with creamy mascarpo…" at bounding box center [385, 139] width 121 height 28
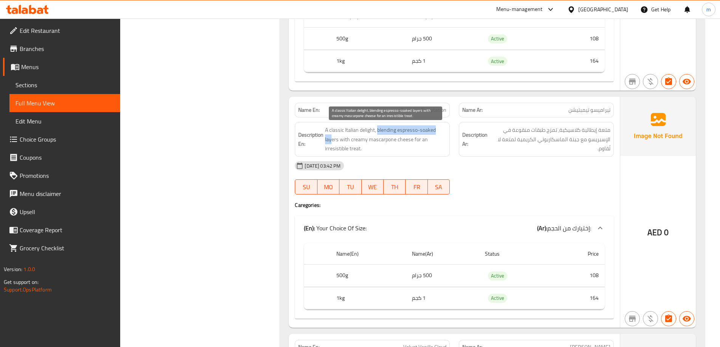
drag, startPoint x: 332, startPoint y: 139, endPoint x: 377, endPoint y: 128, distance: 46.0
click at [377, 128] on span "A classic Italian delight, blending espresso-soaked layers with creamy mascarpo…" at bounding box center [385, 139] width 121 height 28
drag, startPoint x: 338, startPoint y: 141, endPoint x: 403, endPoint y: 149, distance: 64.7
click at [405, 148] on span "A classic Italian delight, blending espresso-soaked layers with creamy mascarpo…" at bounding box center [385, 139] width 121 height 28
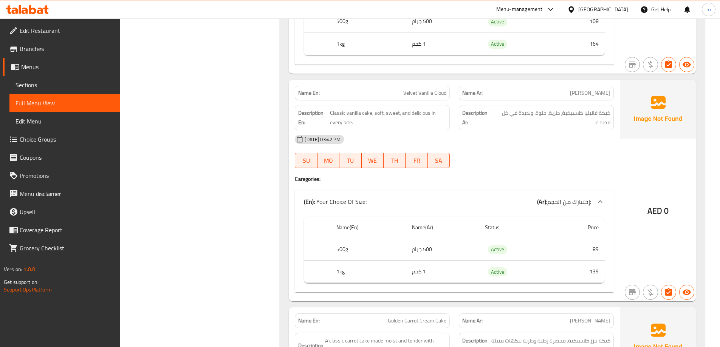
scroll to position [831, 0]
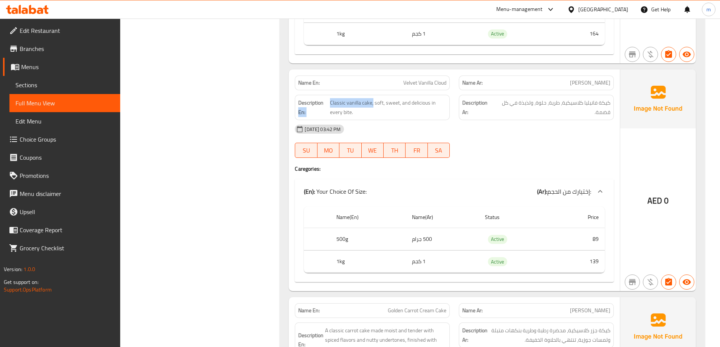
drag, startPoint x: 373, startPoint y: 103, endPoint x: 327, endPoint y: 103, distance: 45.7
click at [327, 103] on h6 "Description En: Classic vanilla cake, soft, sweet, and delicious in every bite." at bounding box center [372, 107] width 148 height 19
drag, startPoint x: 377, startPoint y: 104, endPoint x: 409, endPoint y: 106, distance: 32.6
click at [409, 106] on span "Classic vanilla cake, soft, sweet, and delicious in every bite." at bounding box center [388, 107] width 116 height 19
click at [407, 115] on span "Classic vanilla cake, soft, sweet, and delicious in every bite." at bounding box center [388, 107] width 116 height 19
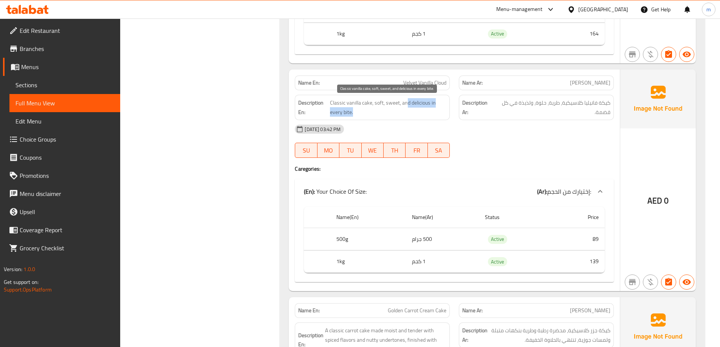
drag, startPoint x: 411, startPoint y: 104, endPoint x: 415, endPoint y: 112, distance: 8.4
click at [415, 112] on span "Classic vanilla cake, soft, sweet, and delicious in every bite." at bounding box center [388, 107] width 116 height 19
click at [571, 128] on div "[DATE] 03:42 PM" at bounding box center [454, 129] width 328 height 18
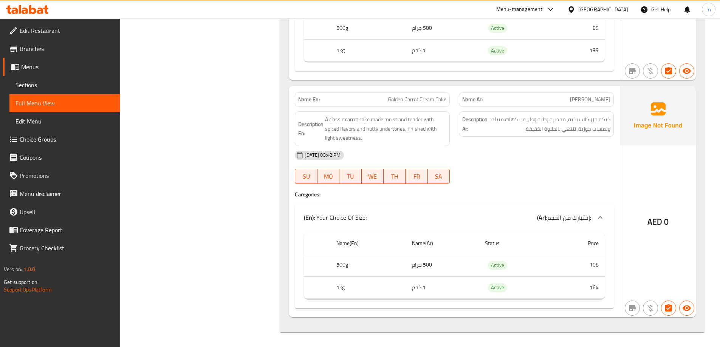
scroll to position [1042, 0]
drag, startPoint x: 388, startPoint y: 99, endPoint x: 437, endPoint y: 103, distance: 50.1
click at [443, 103] on p "Name En: Golden Carrot Cream Cake" at bounding box center [372, 99] width 148 height 8
drag, startPoint x: 367, startPoint y: 121, endPoint x: 327, endPoint y: 114, distance: 39.9
click at [327, 114] on div "Description En: A classic carrot cake made moist and tender with spiced flavors…" at bounding box center [372, 128] width 155 height 35
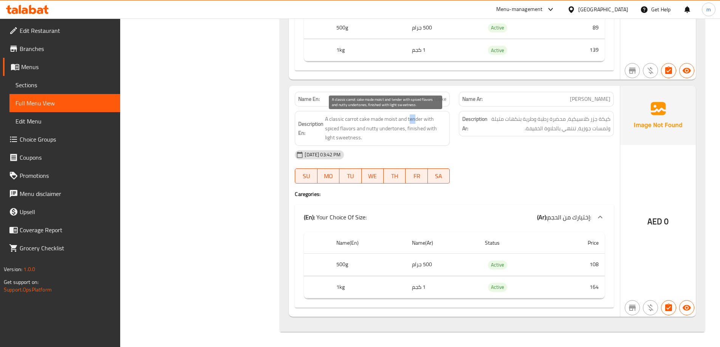
click at [416, 120] on span "A classic carrot cake made moist and tender with spiced flavors and nutty under…" at bounding box center [385, 128] width 121 height 28
drag, startPoint x: 327, startPoint y: 128, endPoint x: 405, endPoint y: 130, distance: 77.5
click at [405, 130] on span "A classic carrot cake made moist and tender with spiced flavors and nutty under…" at bounding box center [385, 128] width 121 height 28
drag, startPoint x: 407, startPoint y: 131, endPoint x: 409, endPoint y: 136, distance: 5.3
click at [409, 136] on span "A classic carrot cake made moist and tender with spiced flavors and nutty under…" at bounding box center [385, 128] width 121 height 28
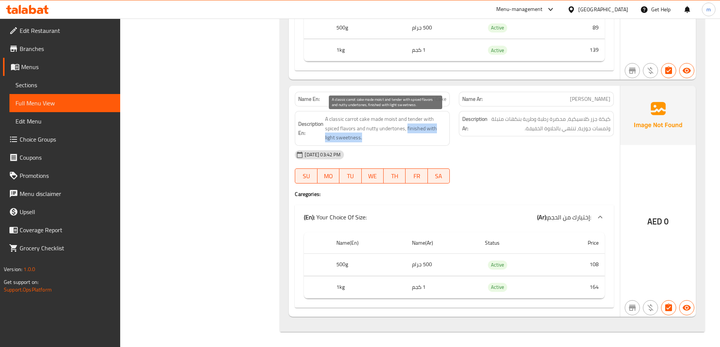
click at [409, 136] on span "A classic carrot cake made moist and tender with spiced flavors and nutty under…" at bounding box center [385, 128] width 121 height 28
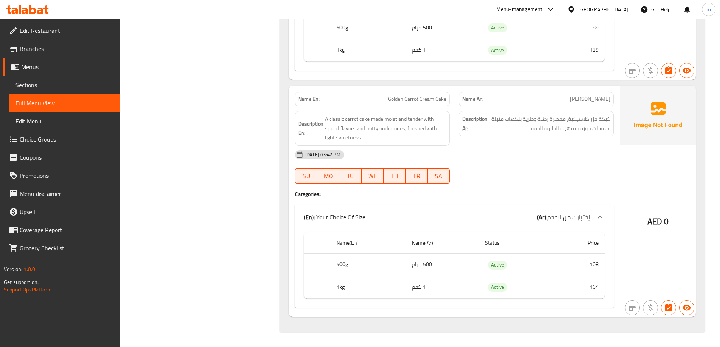
click at [479, 166] on div "[DATE] 03:42 PM SU MO TU WE TH FR SA" at bounding box center [454, 167] width 328 height 42
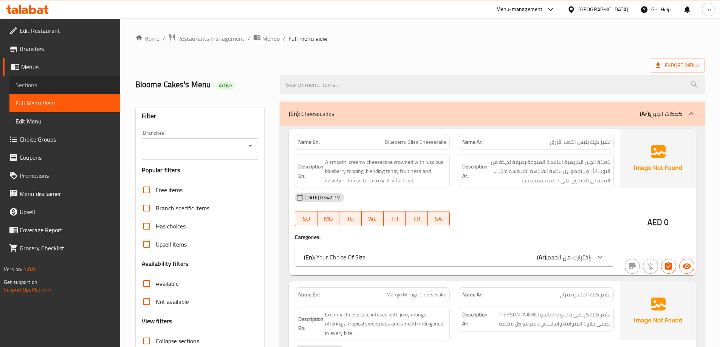
click at [62, 80] on span "Sections" at bounding box center [64, 84] width 99 height 9
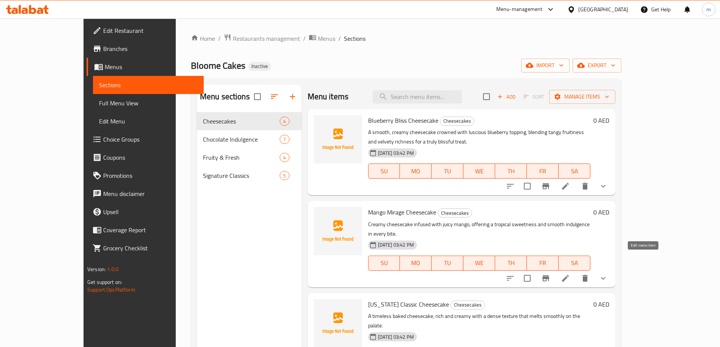
click at [570, 274] on icon at bounding box center [565, 278] width 9 height 9
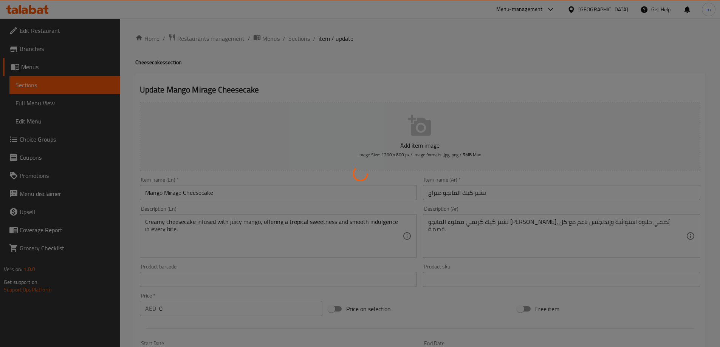
click at [473, 226] on div at bounding box center [360, 173] width 720 height 347
click at [561, 230] on div at bounding box center [360, 173] width 720 height 347
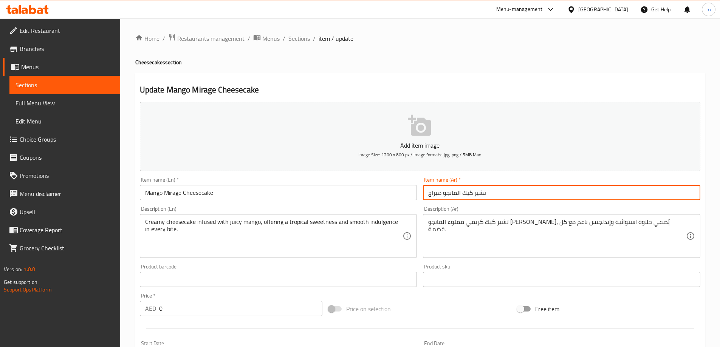
click at [512, 189] on input "تشيز كيك المانجو ميراج" at bounding box center [561, 192] width 277 height 15
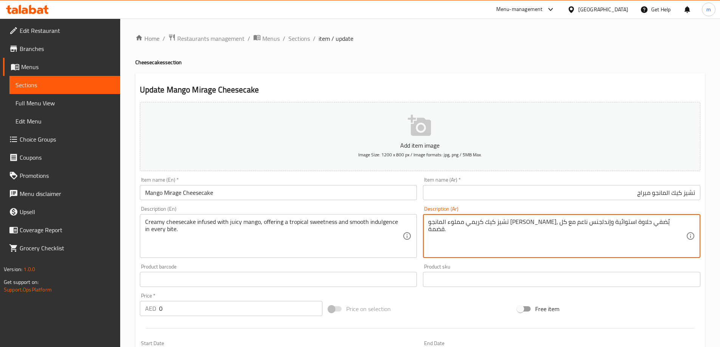
click at [614, 225] on textarea "تشيز كيك كريمي مملوء المانجو [PERSON_NAME]، يُضفي حلاوة استوائية وإندلجنس ناعم …" at bounding box center [557, 236] width 258 height 36
type textarea "تشيز كيك كريمي مملوء بالمانجو الجوسي، يُضفي حلاوة استوائية وإندلجنس ناعم مع كل …"
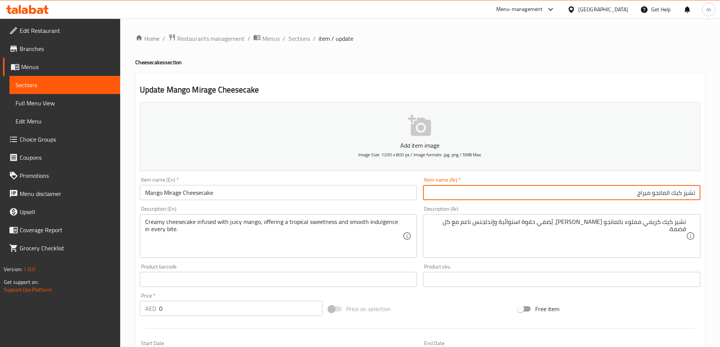
click at [636, 199] on input "تشيز كيك المانجو ميراج" at bounding box center [561, 192] width 277 height 15
click at [479, 64] on h4 "Cheesecakes section" at bounding box center [419, 63] width 569 height 8
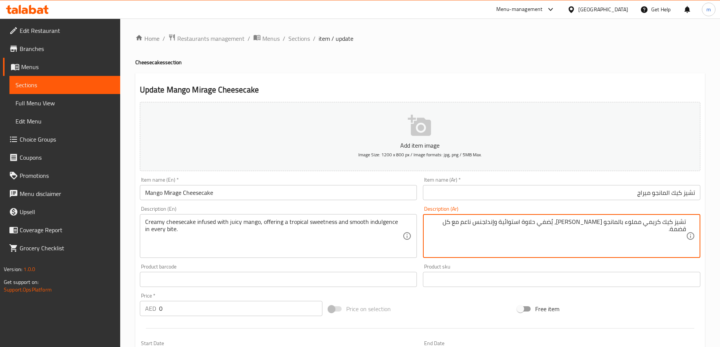
drag, startPoint x: 700, startPoint y: 229, endPoint x: 705, endPoint y: 229, distance: 5.3
click at [629, 233] on textarea "تشيز كيك كريمي مملوء بالمانجو الجوسي، يُضفي حلاوة استوائية وإندلجنس ناعم مع كل …" at bounding box center [557, 236] width 258 height 36
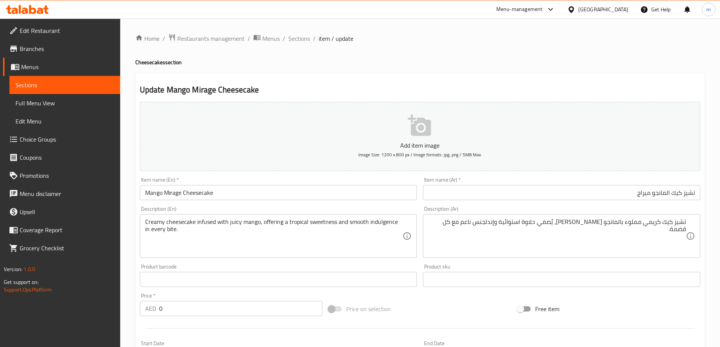
drag, startPoint x: 188, startPoint y: 217, endPoint x: 173, endPoint y: 223, distance: 16.6
click at [161, 220] on div "Creamy cheesecake infused with juicy mango, offering a tropical sweetness and s…" at bounding box center [278, 236] width 277 height 44
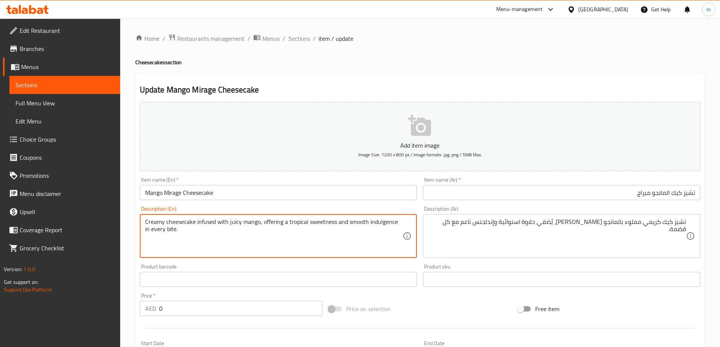
drag, startPoint x: 175, startPoint y: 225, endPoint x: 260, endPoint y: 221, distance: 85.1
click at [260, 221] on textarea "Creamy cheesecake infused with juicy mango, offering a tropical sweetness and s…" at bounding box center [274, 236] width 258 height 36
drag, startPoint x: 261, startPoint y: 221, endPoint x: 389, endPoint y: 253, distance: 132.1
click at [389, 253] on textarea "Creamy cheesecake infused with juicy mango, offering a tropical sweetness and s…" at bounding box center [274, 236] width 258 height 36
click at [529, 187] on input "تشيز كيك المانجو ميراج" at bounding box center [561, 192] width 277 height 15
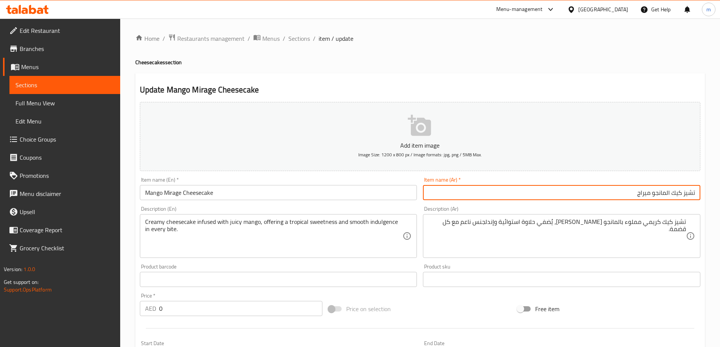
click at [295, 39] on span "Sections" at bounding box center [299, 38] width 22 height 9
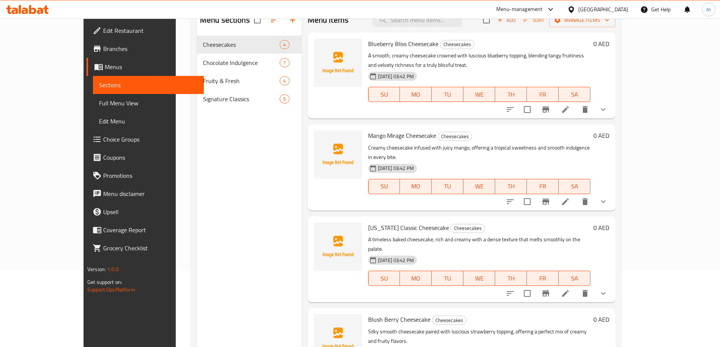
scroll to position [68, 0]
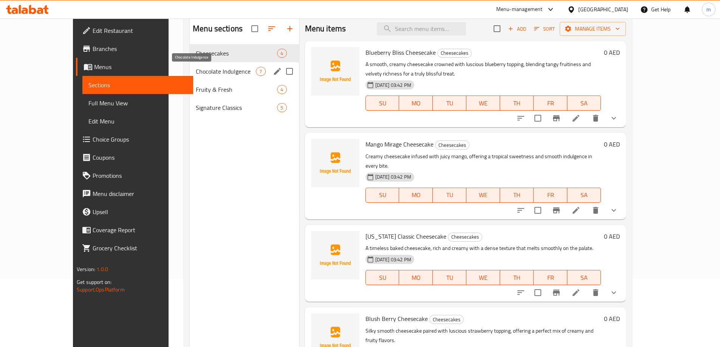
click at [202, 73] on span "Chocolate Indulgence" at bounding box center [226, 71] width 60 height 9
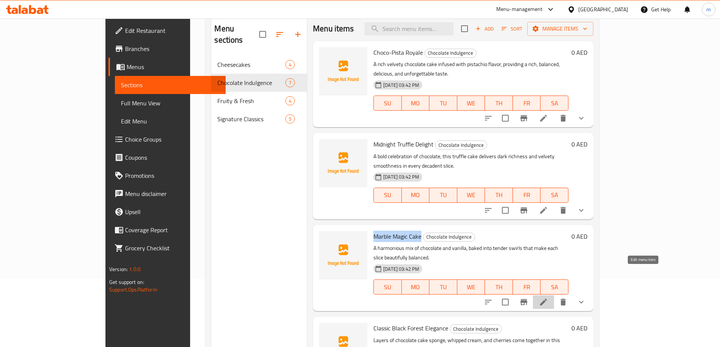
click at [548, 298] on icon at bounding box center [543, 302] width 9 height 9
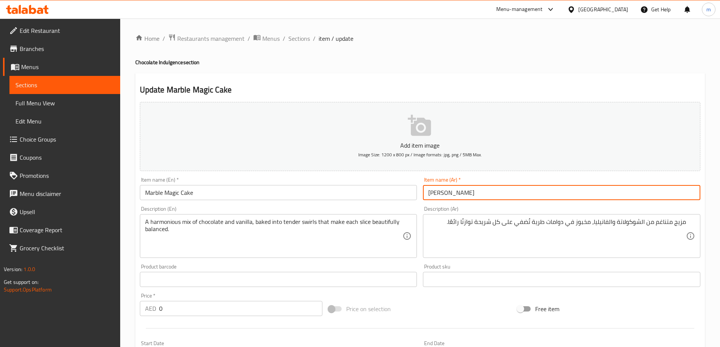
click at [581, 189] on input "[PERSON_NAME]" at bounding box center [561, 192] width 277 height 15
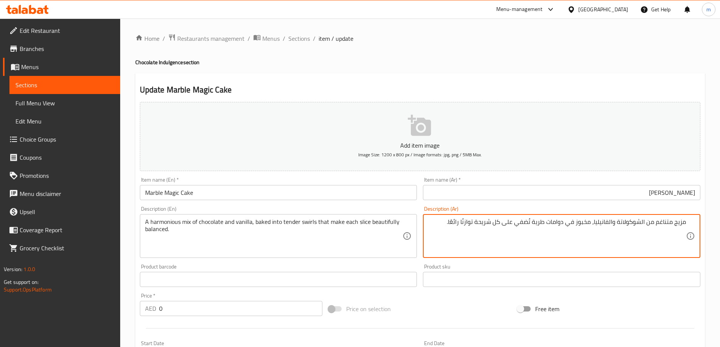
drag, startPoint x: 505, startPoint y: 224, endPoint x: 531, endPoint y: 219, distance: 26.0
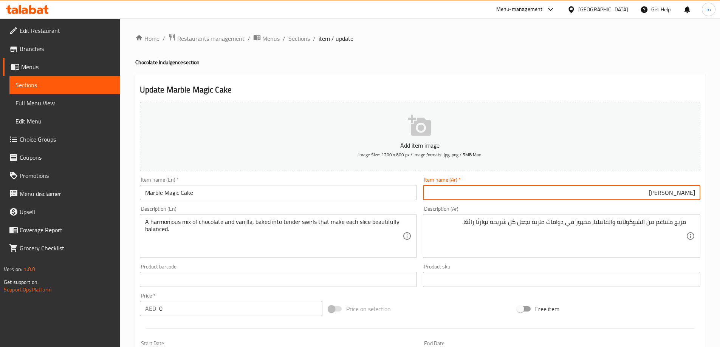
click at [495, 198] on input "[PERSON_NAME]" at bounding box center [561, 192] width 277 height 15
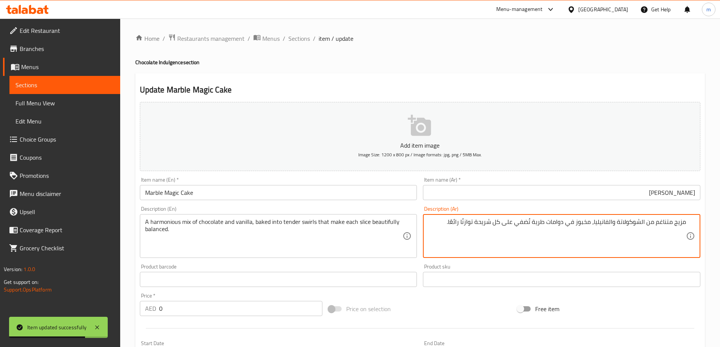
type textarea "مزيج متناغم من الشوكولاتة والفانيليا، مخبوز في دوامات طرية تُضفي على كل شريحة ت…"
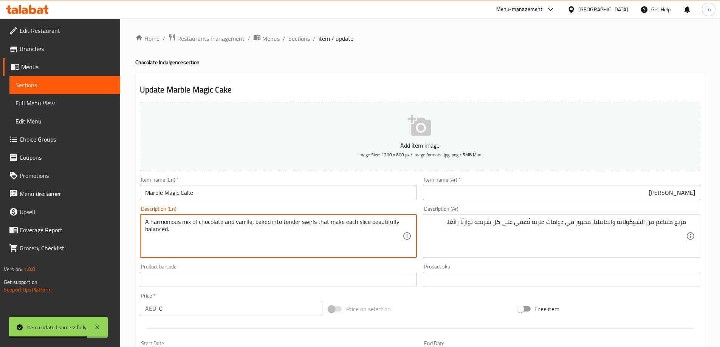
click at [332, 232] on textarea "A harmonious mix of chocolate and vanilla, baked into tender swirls that make e…" at bounding box center [274, 236] width 258 height 36
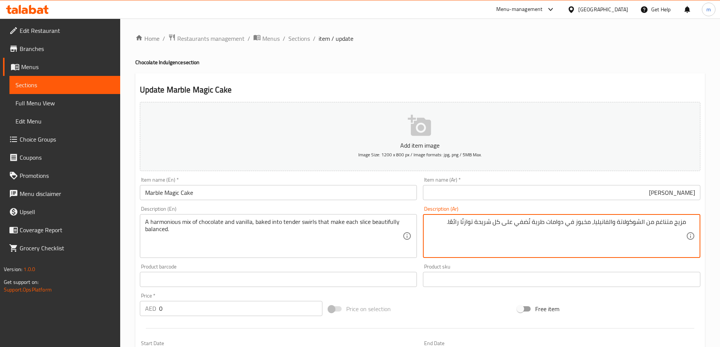
click at [499, 195] on input "[PERSON_NAME]" at bounding box center [561, 192] width 277 height 15
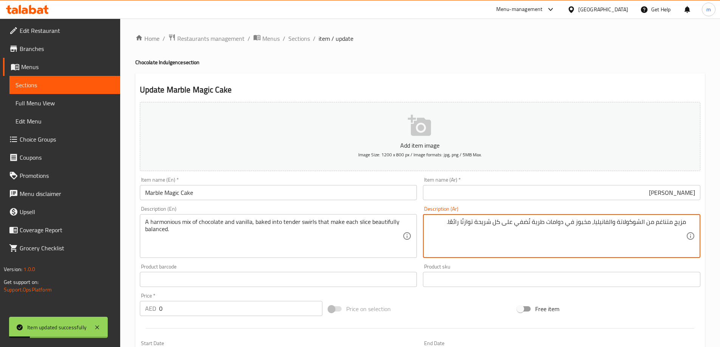
drag, startPoint x: 483, startPoint y: 220, endPoint x: 432, endPoint y: 221, distance: 50.6
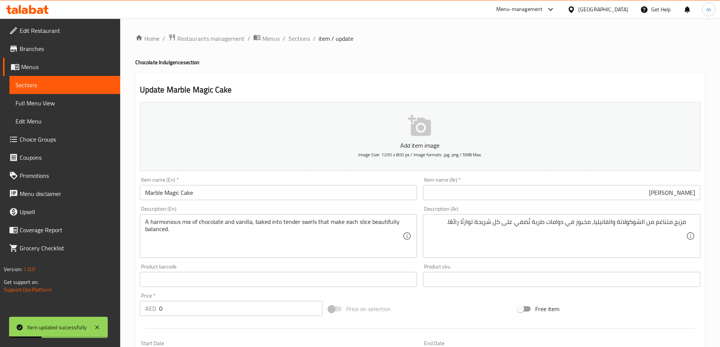
drag, startPoint x: 293, startPoint y: 41, endPoint x: 305, endPoint y: 10, distance: 33.1
click at [293, 40] on span "Sections" at bounding box center [299, 38] width 22 height 9
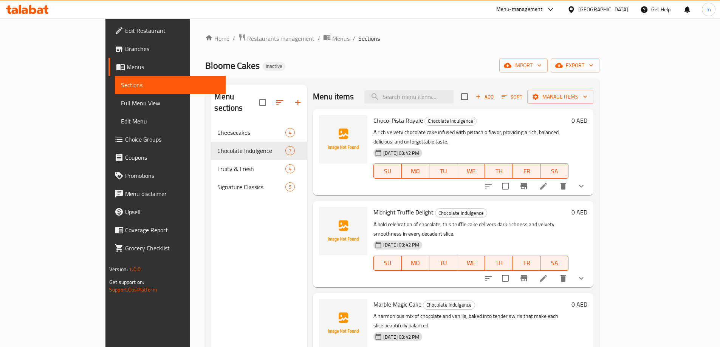
scroll to position [192, 0]
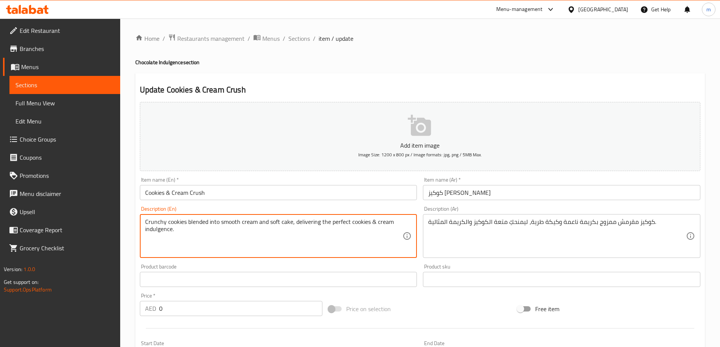
click at [319, 224] on textarea "Crunchy cookies blended into smooth cream and soft cake, delivering the perfect…" at bounding box center [274, 236] width 258 height 36
type textarea "Crunchy cookies blended into smooth cream and soft cake, delivering you the per…"
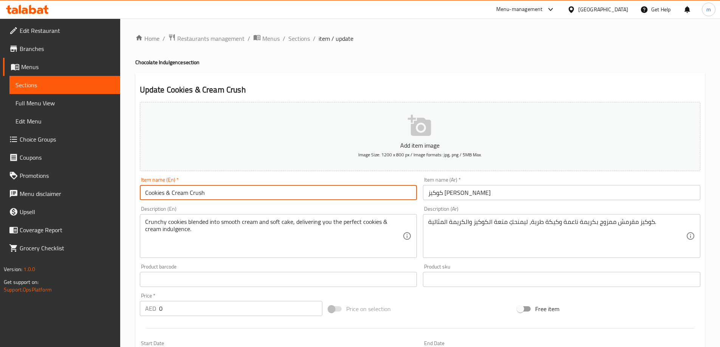
click at [355, 200] on input "Cookies & Cream Crush" at bounding box center [278, 192] width 277 height 15
click at [301, 38] on span "Sections" at bounding box center [299, 38] width 22 height 9
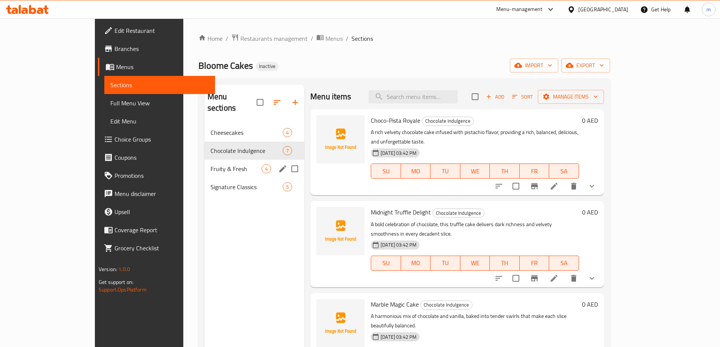
click at [225, 164] on span "Fruity & Fresh" at bounding box center [235, 168] width 51 height 9
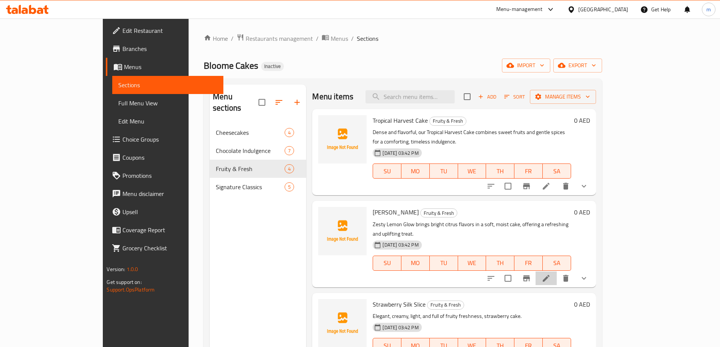
click at [556, 272] on li at bounding box center [545, 279] width 21 height 14
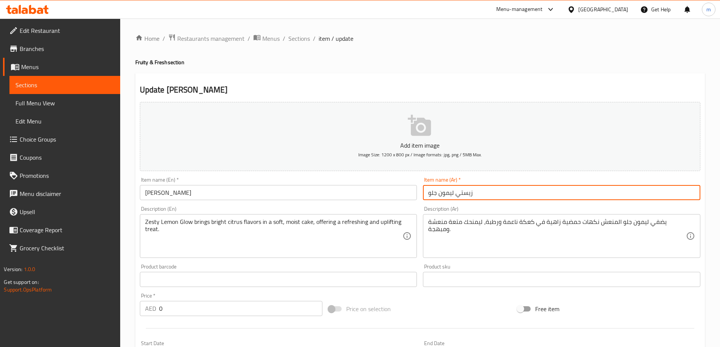
click at [603, 192] on input "زيستي ليمون جلو" at bounding box center [561, 192] width 277 height 15
drag, startPoint x: 588, startPoint y: 199, endPoint x: 588, endPoint y: 216, distance: 16.2
click at [588, 211] on div "Add item image Image Size: 1200 x 800 px / Image formats: jpg, png / 5MB Max. I…" at bounding box center [420, 262] width 566 height 326
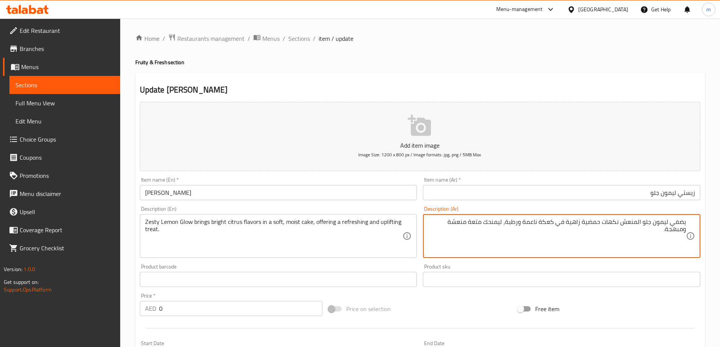
click at [530, 223] on textarea "يضفي ليمون جلو المنعش نكهات حمضية زاهية في كعكة ناعمة ورطبة، ليمنحك متعة منعشة …" at bounding box center [557, 236] width 258 height 36
type textarea "يضفي ليمون جلو المنعش نكهات حمضية زاهية في كعكة طرية ورطبة، ليمنحك متعة منعشة و…"
drag, startPoint x: 535, startPoint y: 201, endPoint x: 539, endPoint y: 193, distance: 9.0
click at [536, 199] on div "Item name (Ar)   * زيستي ليمون جلو Item name (Ar) *" at bounding box center [561, 188] width 283 height 29
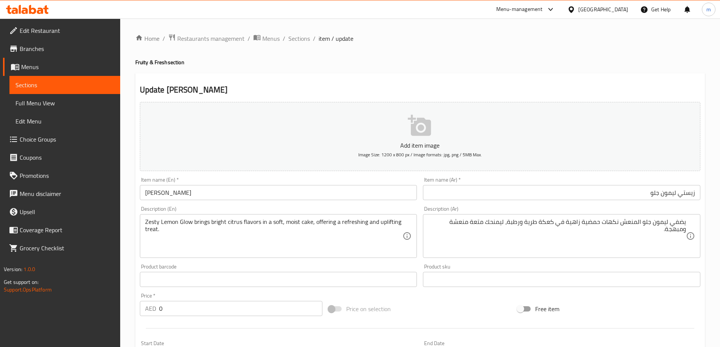
click at [540, 193] on input "زيستي ليمون جلو" at bounding box center [561, 192] width 277 height 15
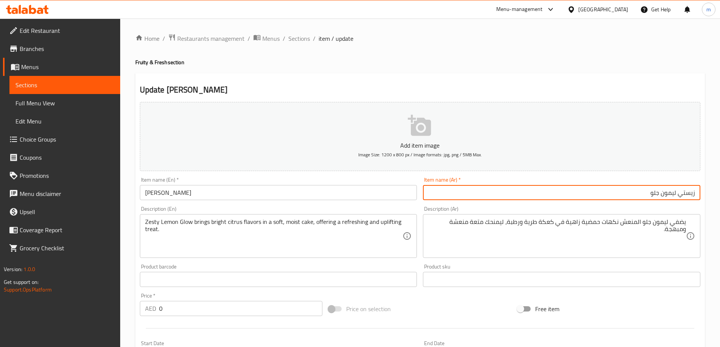
click at [302, 42] on span "Sections" at bounding box center [299, 38] width 22 height 9
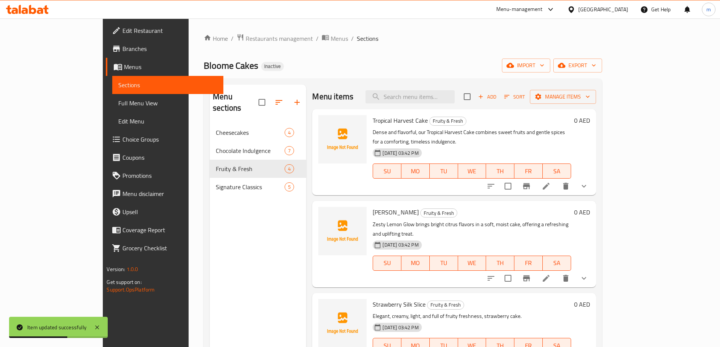
scroll to position [106, 0]
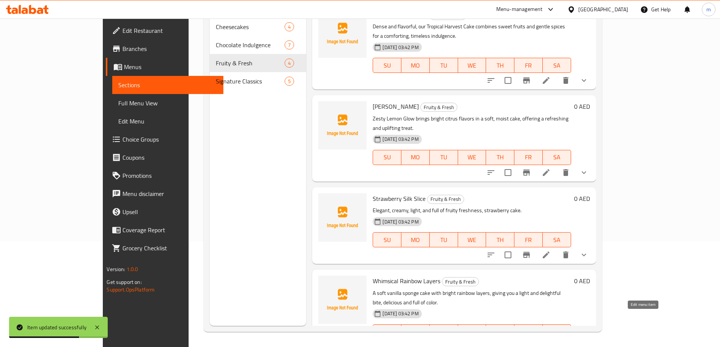
click at [550, 343] on icon at bounding box center [545, 347] width 9 height 9
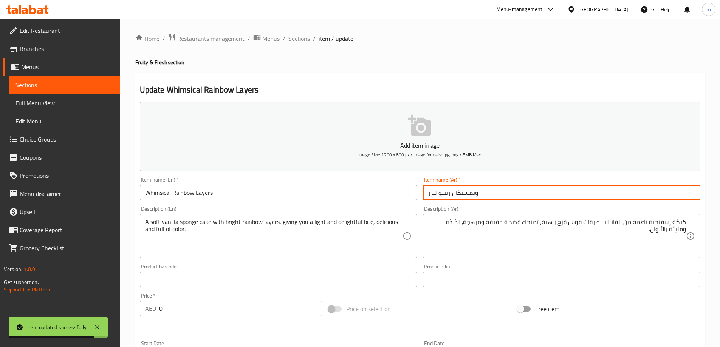
click at [607, 193] on input "ويمسيكال رينبو ليرز" at bounding box center [561, 192] width 277 height 15
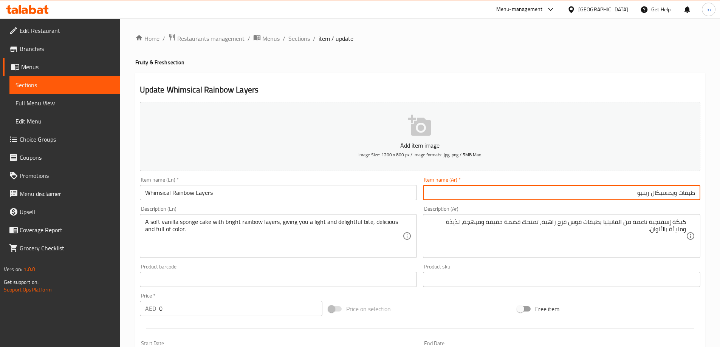
type input "طبقات ويمسيكال رينبو"
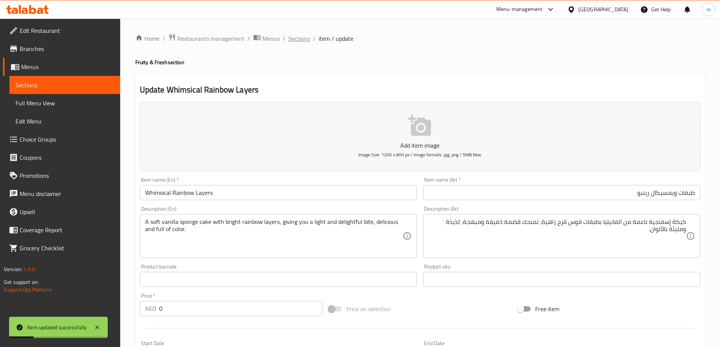
click at [295, 43] on span "Sections" at bounding box center [299, 38] width 22 height 9
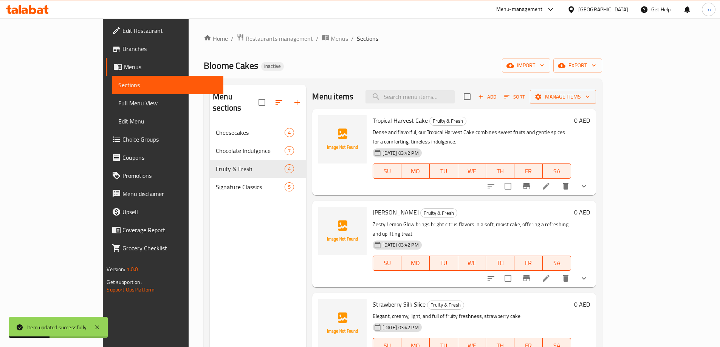
scroll to position [106, 0]
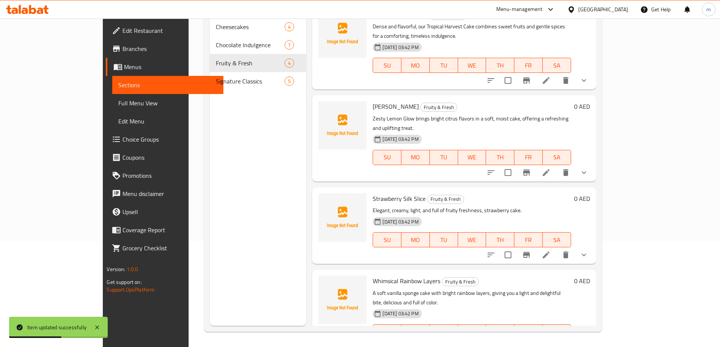
click at [556, 340] on li at bounding box center [545, 347] width 21 height 14
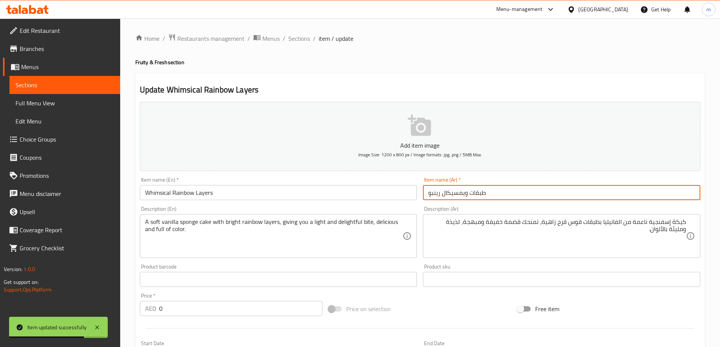
click at [505, 196] on input "طبقات ويمسيكال رينبو" at bounding box center [561, 192] width 277 height 15
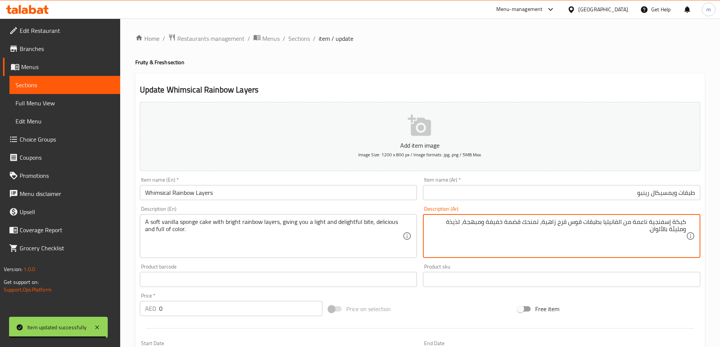
drag, startPoint x: 633, startPoint y: 222, endPoint x: 647, endPoint y: 225, distance: 14.8
click at [647, 225] on textarea "كيكة إسفنجية ناعمة من الفانيليا بطبقات قوس قزح زاهية، تمنحك قضمة خفيفة ومبهجة، …" at bounding box center [557, 236] width 258 height 36
type textarea "كيكة إسفنجية طرية من الفانيليا بطبقات قوس قزح زاهية، تمنحك قضمة خفيفة ومبهجة، ل…"
click at [605, 198] on input "طبقات ويمسيكال رينبو" at bounding box center [561, 192] width 277 height 15
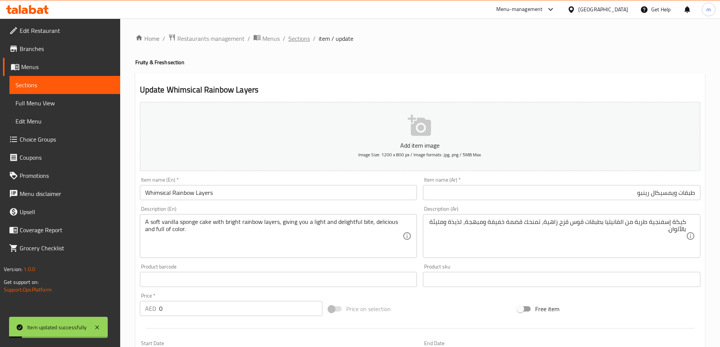
click at [294, 40] on span "Sections" at bounding box center [299, 38] width 22 height 9
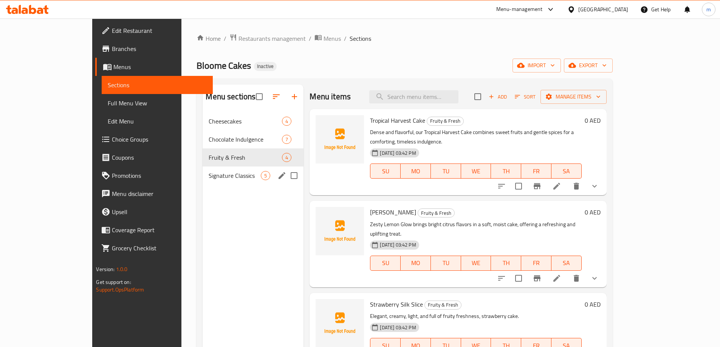
click at [217, 182] on div "Signature Classics 5" at bounding box center [252, 176] width 101 height 18
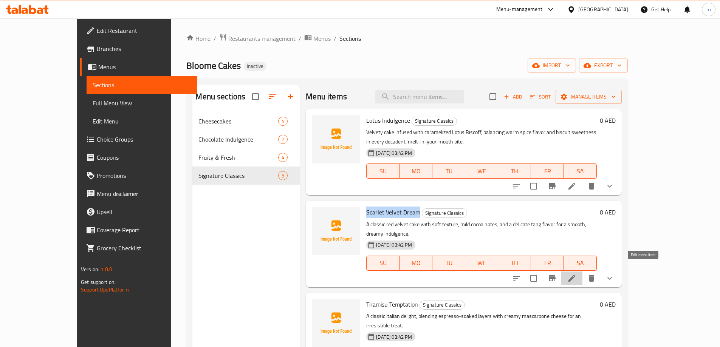
click at [575, 275] on icon at bounding box center [571, 278] width 7 height 7
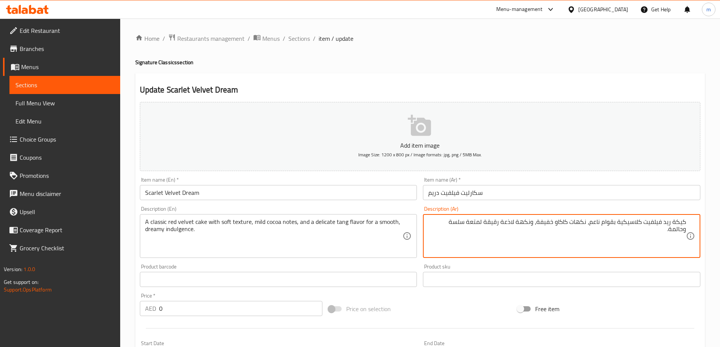
click at [595, 196] on input "سكارليت فيلفيت دريم" at bounding box center [561, 192] width 277 height 15
drag, startPoint x: 504, startPoint y: 223, endPoint x: 516, endPoint y: 222, distance: 12.1
type textarea "كيكة ريد فيلفيت كلاسيكية بقوام ناعم، نكهات كاكاو خفيفة، ونكهة منعشة رقيقة لمتعة…"
click at [480, 193] on input "سكارليت فيلفيت دريم" at bounding box center [561, 192] width 277 height 15
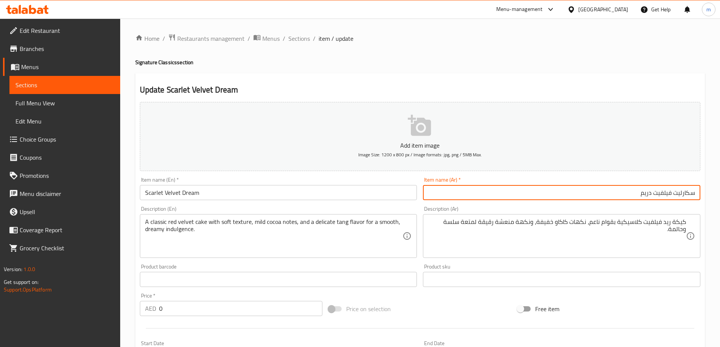
click at [296, 34] on span "Sections" at bounding box center [299, 38] width 22 height 9
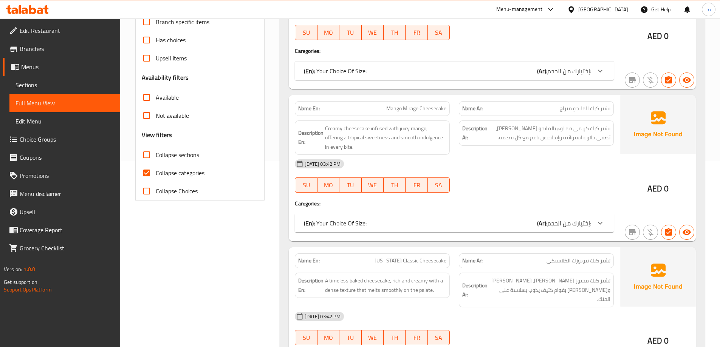
scroll to position [189, 0]
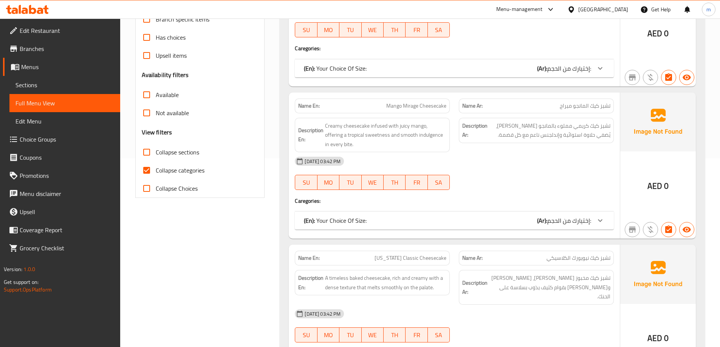
click at [187, 172] on span "Collapse categories" at bounding box center [180, 170] width 49 height 9
click at [156, 172] on input "Collapse categories" at bounding box center [146, 170] width 18 height 18
checkbox input "false"
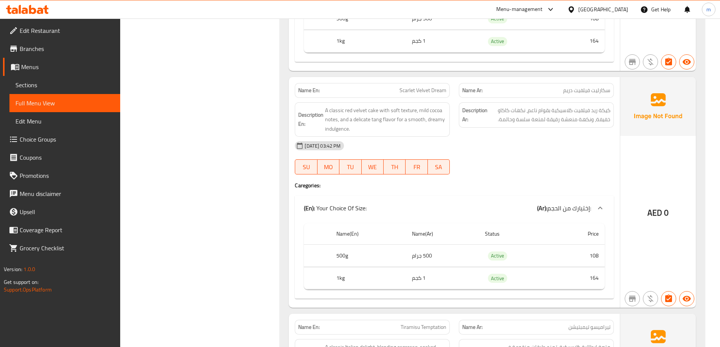
scroll to position [0, 0]
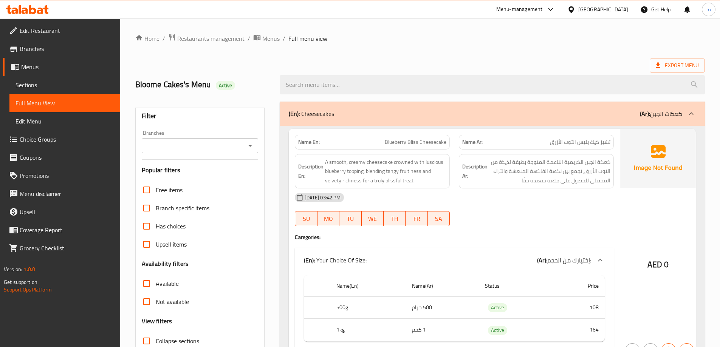
drag, startPoint x: 524, startPoint y: 222, endPoint x: 556, endPoint y: 20, distance: 204.5
click at [670, 64] on span "Export Menu" at bounding box center [676, 65] width 43 height 9
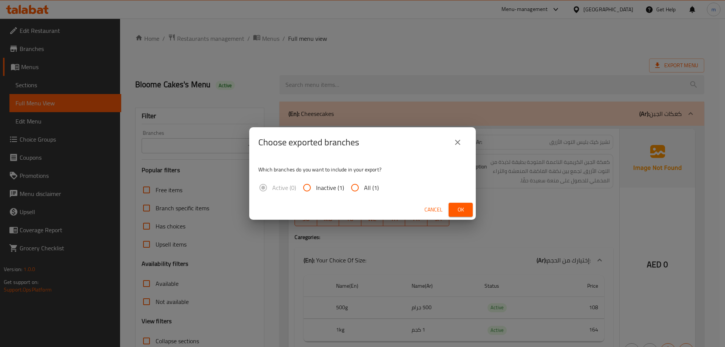
click at [365, 185] on span "All (1)" at bounding box center [371, 187] width 15 height 9
click at [364, 185] on input "All (1)" at bounding box center [355, 188] width 18 height 18
radio input "true"
click at [463, 210] on span "Ok" at bounding box center [461, 209] width 12 height 9
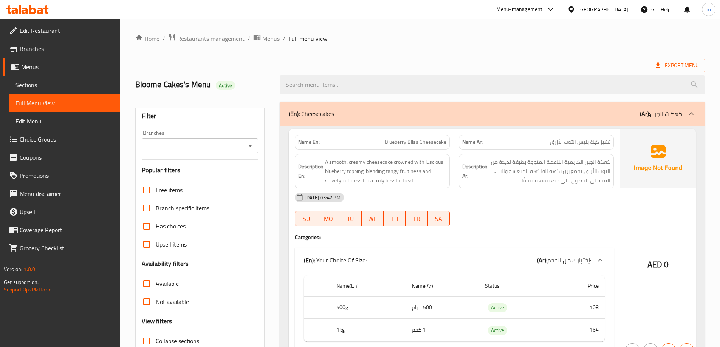
click at [57, 45] on span "Branches" at bounding box center [67, 48] width 94 height 9
